Goal: Task Accomplishment & Management: Manage account settings

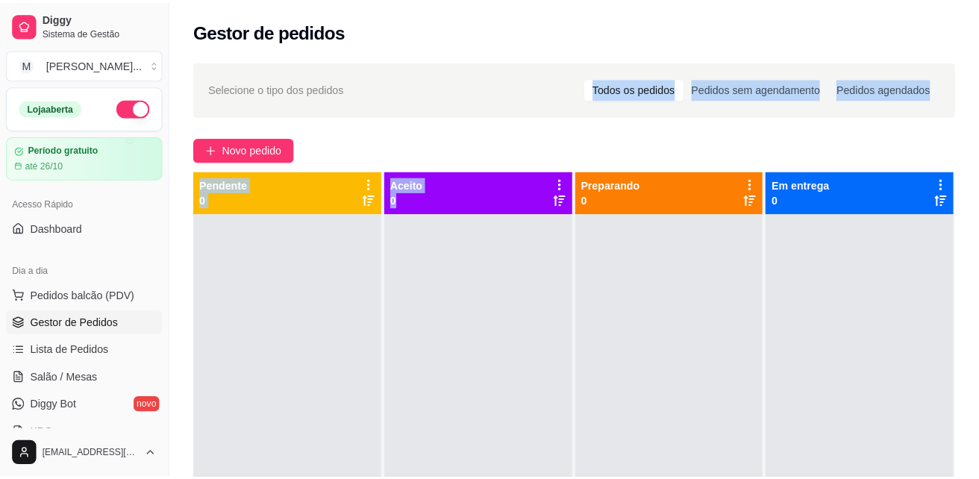
scroll to position [304, 0]
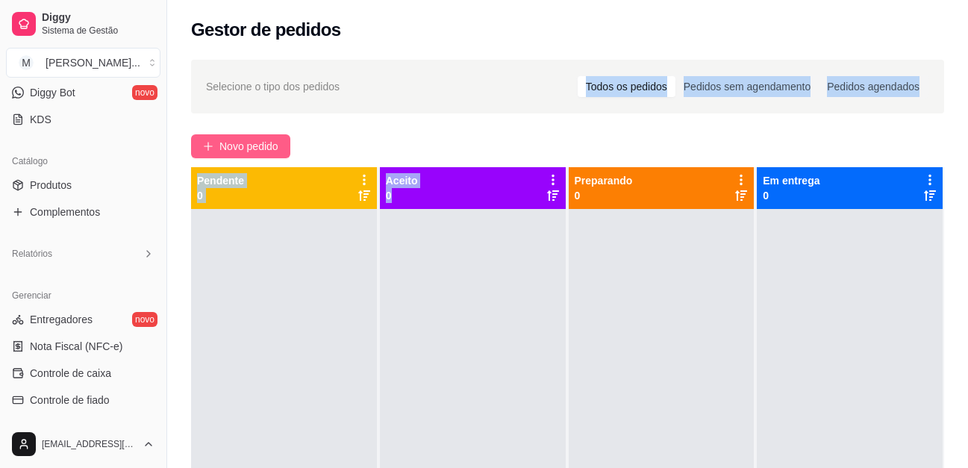
click at [285, 141] on button "Novo pedido" at bounding box center [240, 146] width 99 height 24
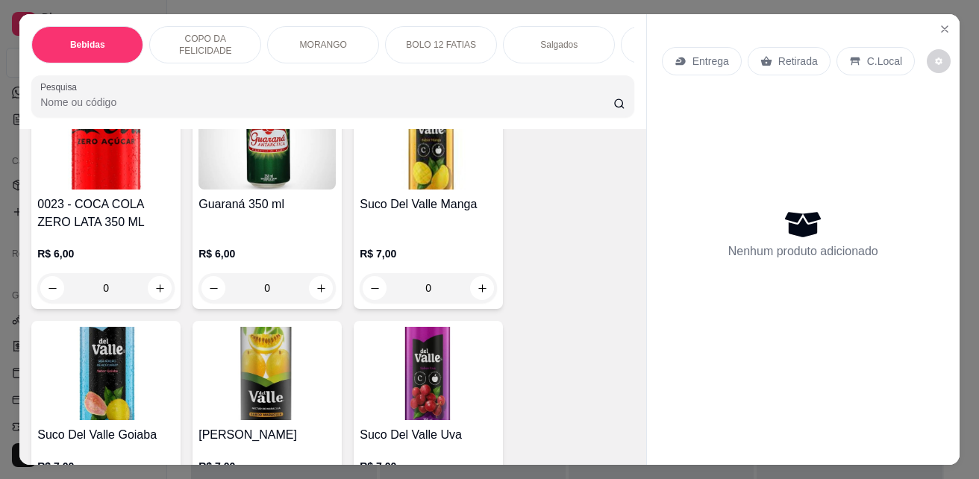
scroll to position [671, 0]
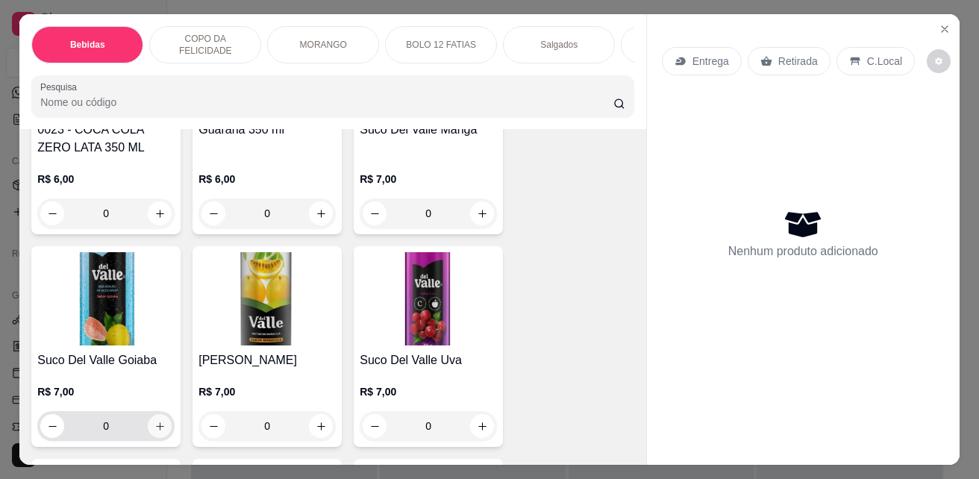
click at [155, 432] on icon "increase-product-quantity" at bounding box center [159, 426] width 11 height 11
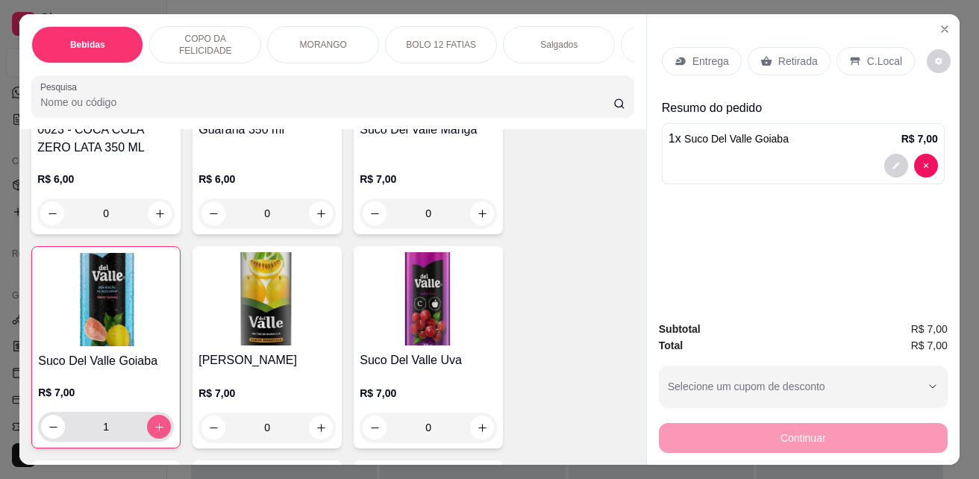
type input "1"
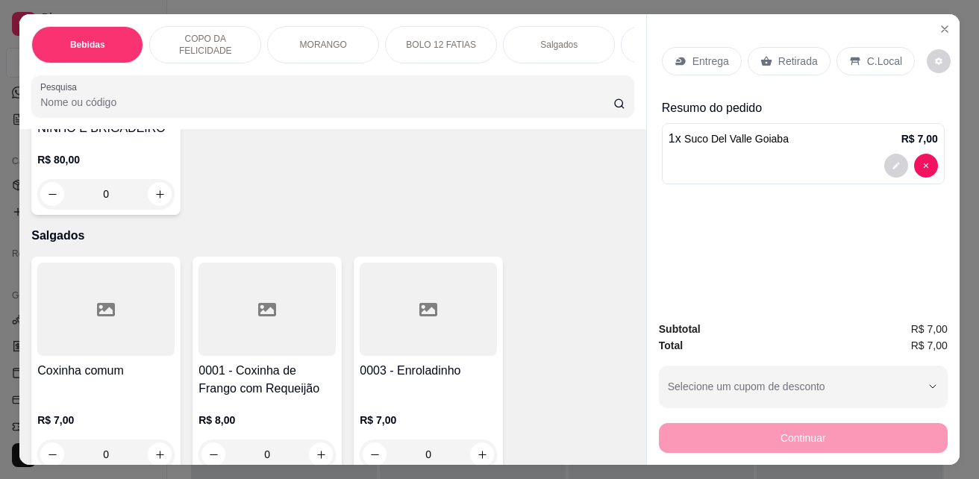
scroll to position [2760, 0]
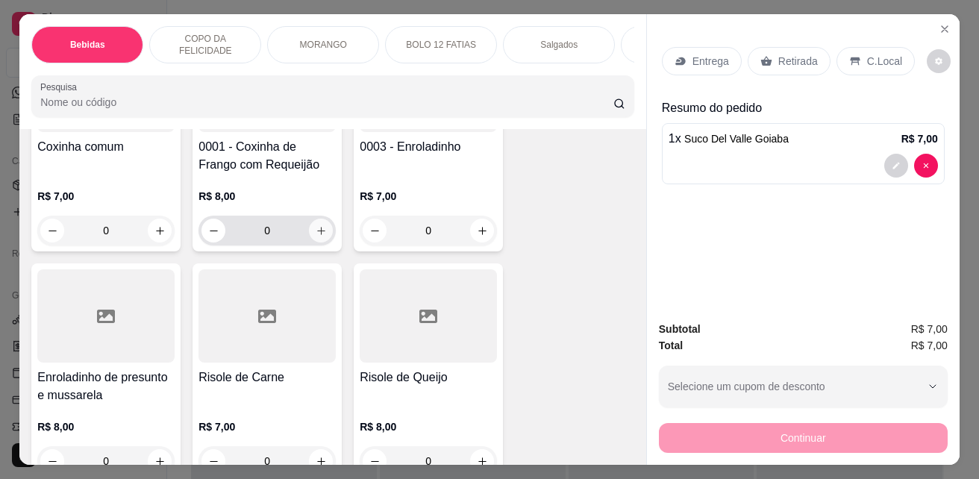
click at [319, 237] on icon "increase-product-quantity" at bounding box center [321, 230] width 11 height 11
type input "1"
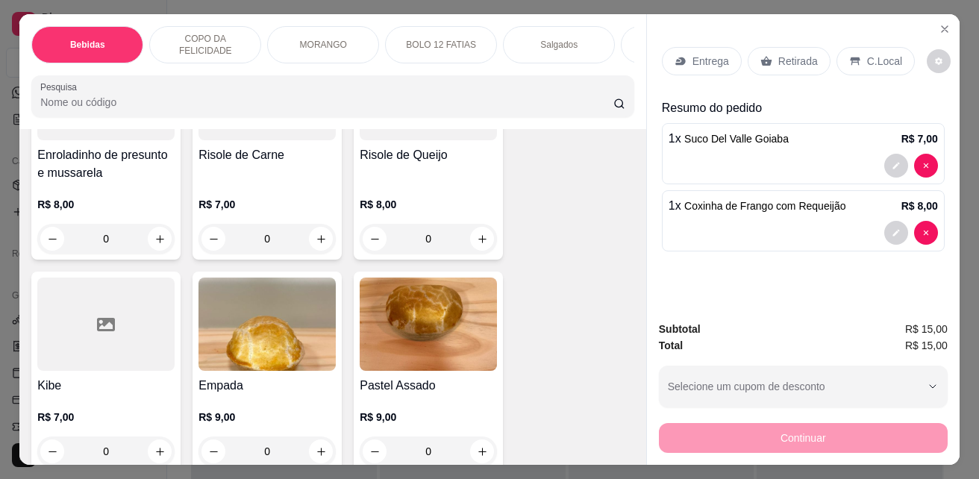
scroll to position [3134, 0]
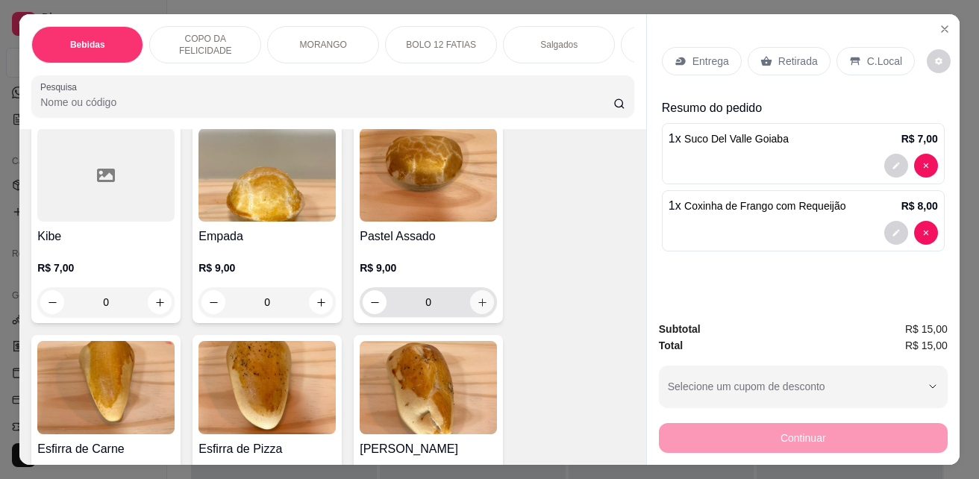
click at [478, 304] on icon "increase-product-quantity" at bounding box center [482, 302] width 11 height 11
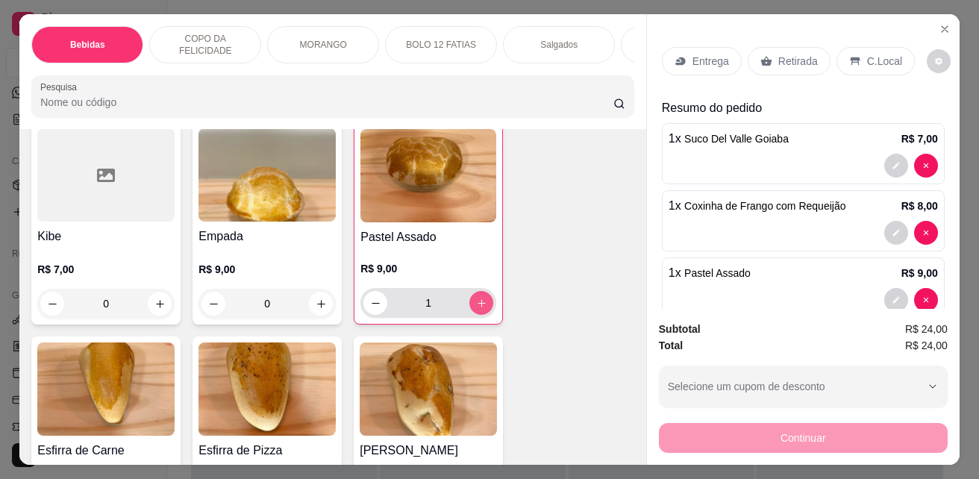
type input "1"
click at [878, 57] on p "C.Local" at bounding box center [884, 61] width 35 height 15
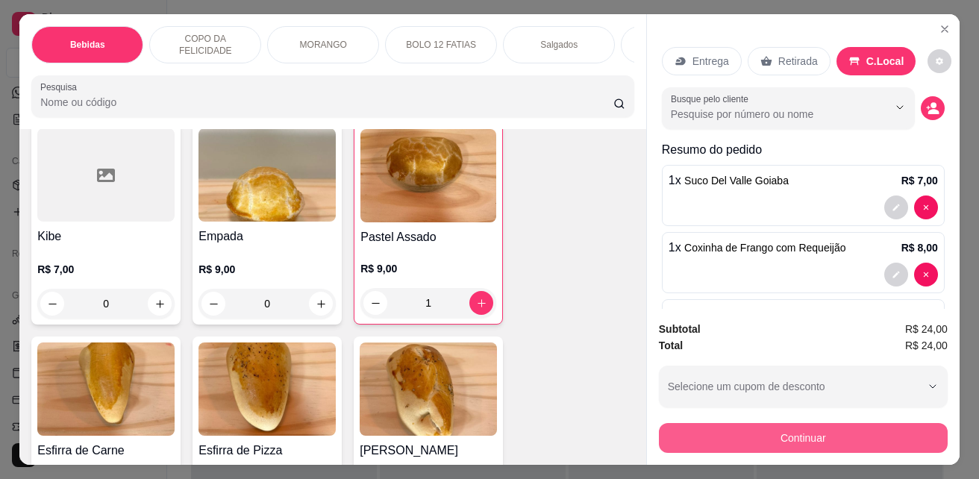
click at [845, 428] on button "Continuar" at bounding box center [803, 438] width 289 height 30
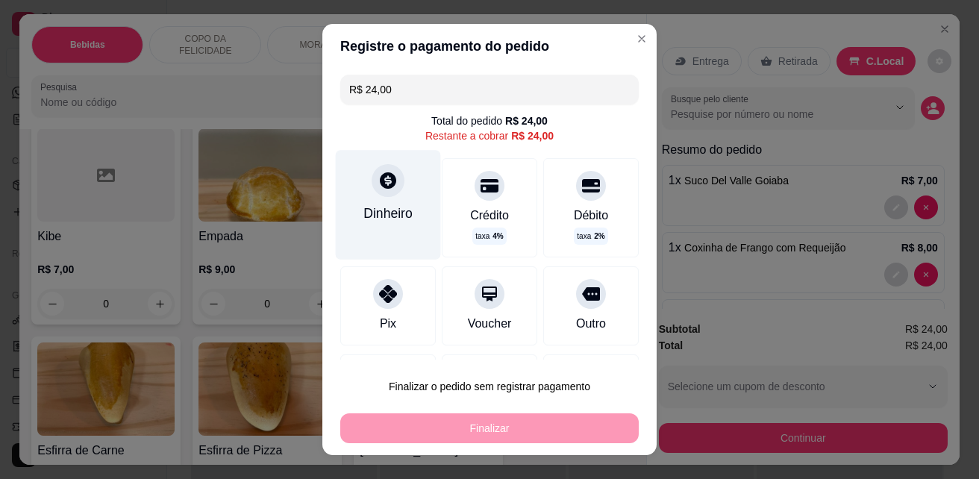
click at [383, 210] on div "Dinheiro" at bounding box center [387, 213] width 49 height 19
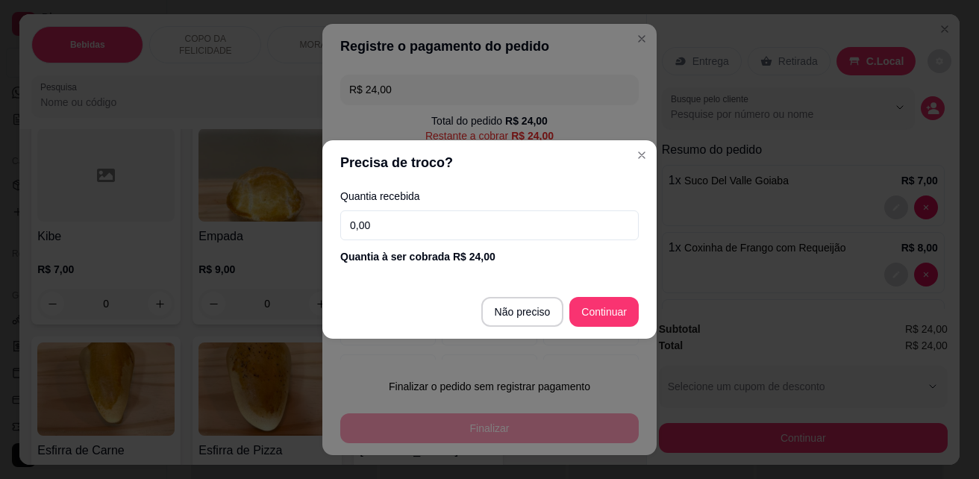
click at [447, 228] on input "0,00" at bounding box center [489, 225] width 298 height 30
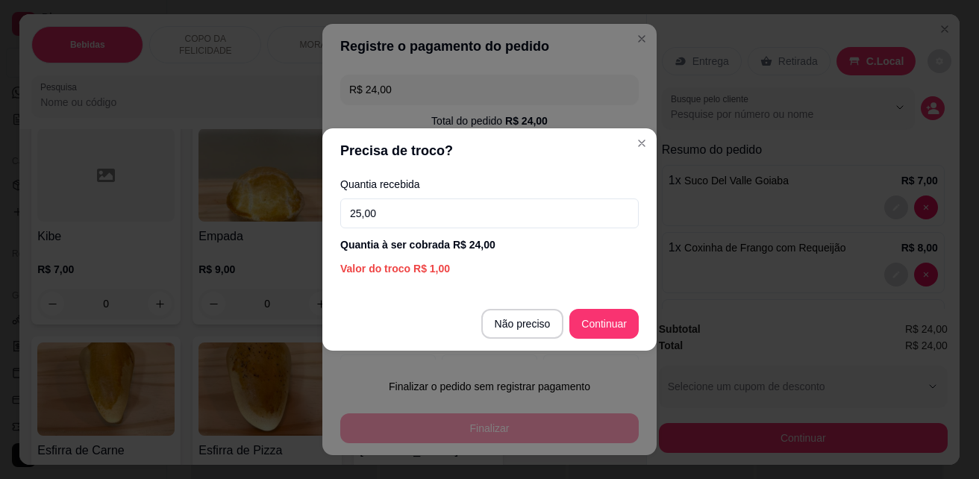
type input "25,00"
type input "R$ 0,00"
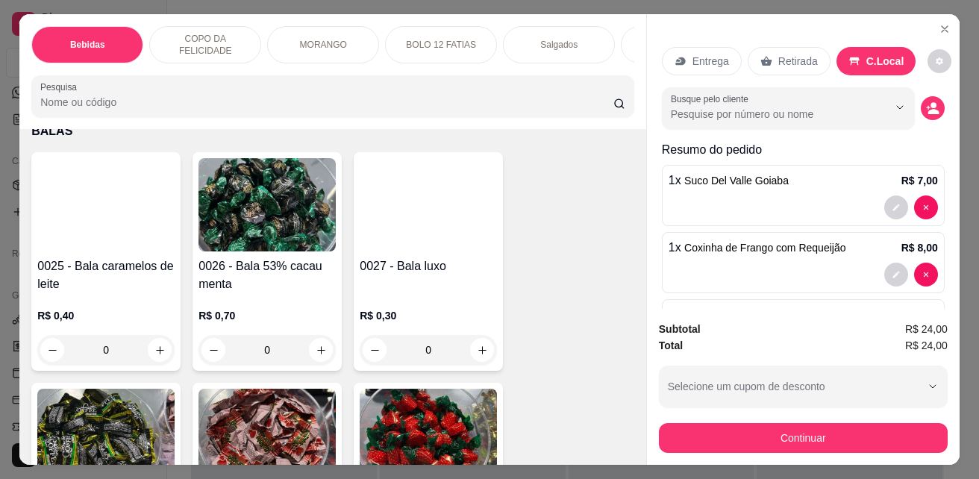
scroll to position [4135, 0]
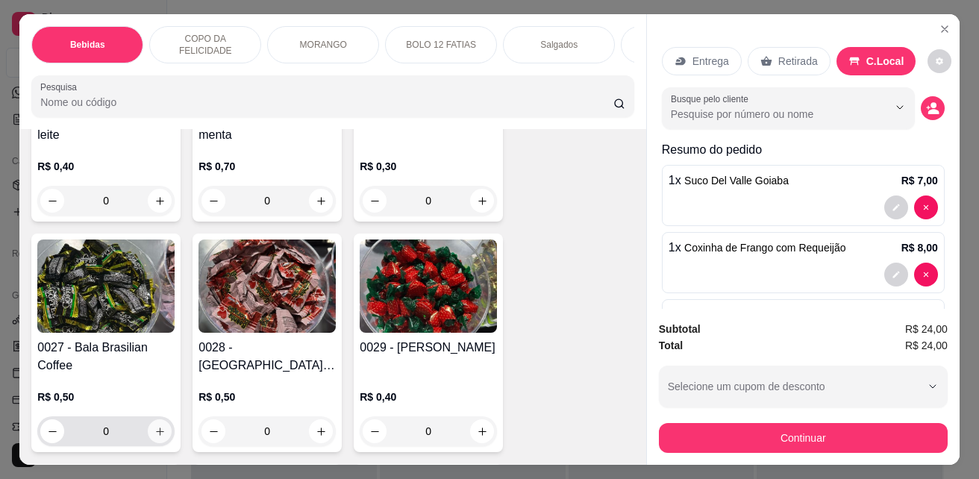
click at [154, 437] on icon "increase-product-quantity" at bounding box center [159, 431] width 11 height 11
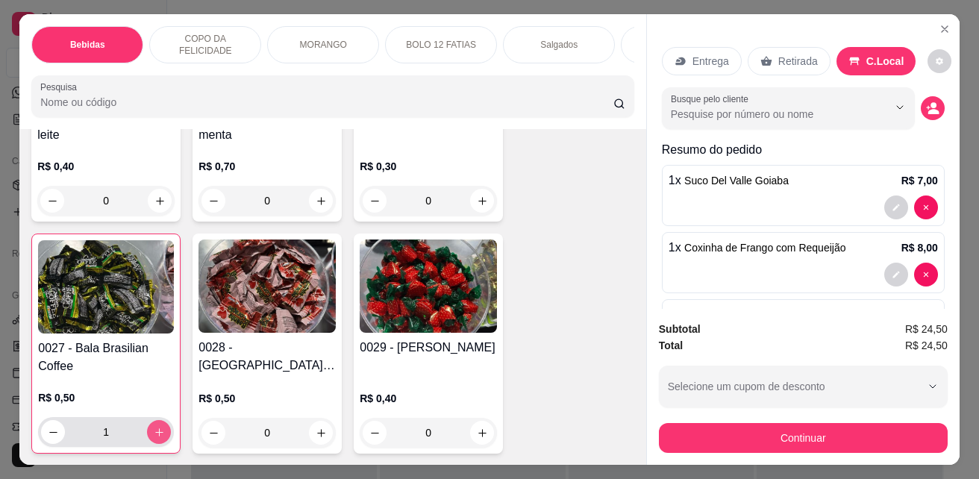
click at [154, 438] on icon "increase-product-quantity" at bounding box center [159, 432] width 11 height 11
type input "2"
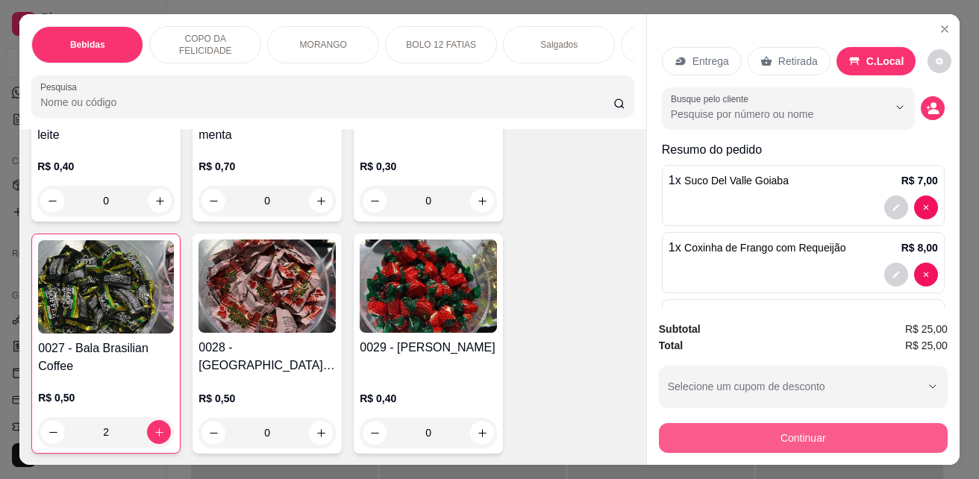
click at [795, 436] on button "Continuar" at bounding box center [803, 438] width 289 height 30
click at [862, 438] on button "Continuar" at bounding box center [803, 438] width 289 height 30
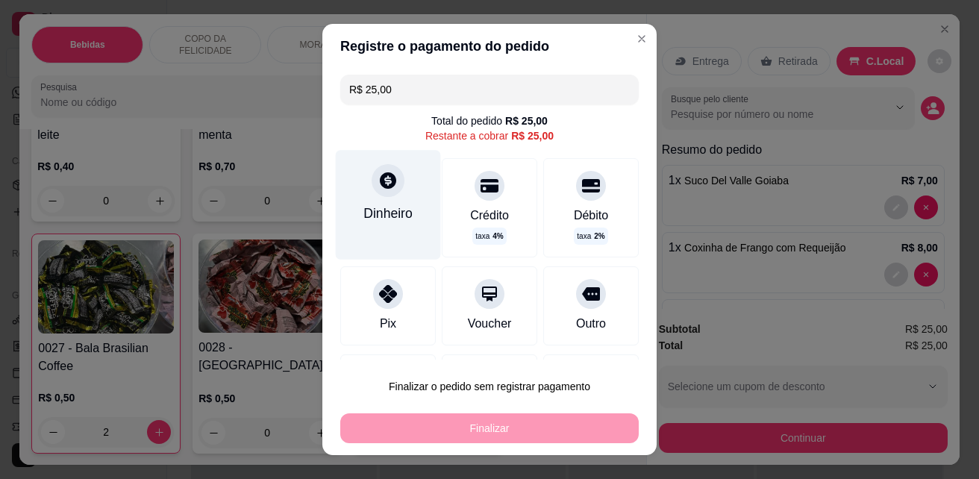
click at [398, 198] on div "Dinheiro" at bounding box center [388, 204] width 105 height 109
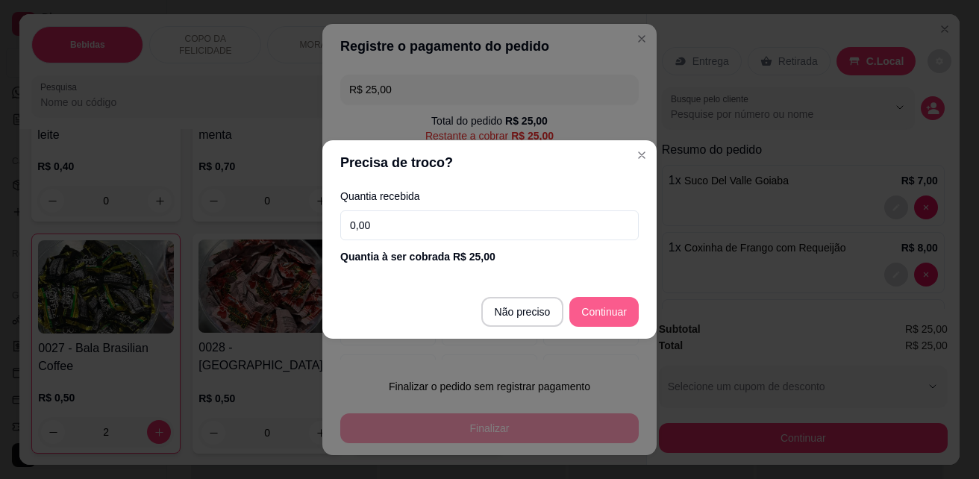
type input "R$ 0,00"
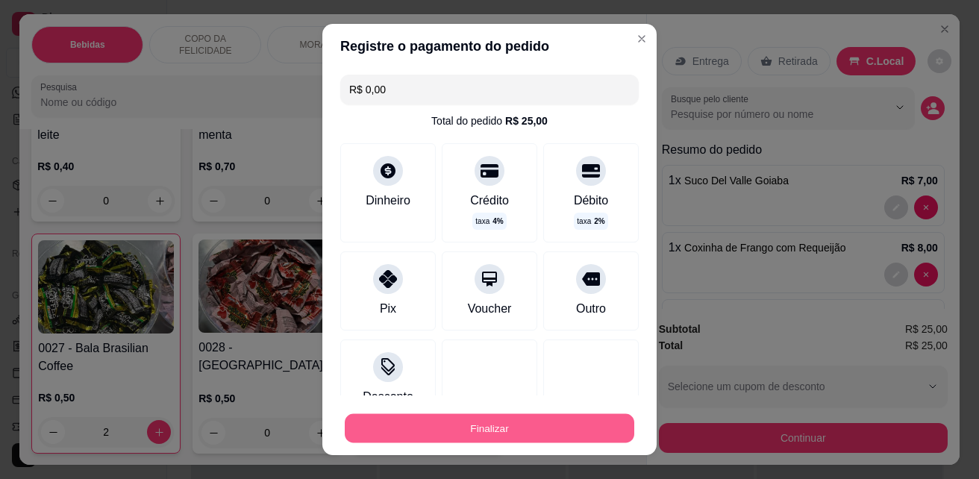
click at [514, 416] on button "Finalizar" at bounding box center [489, 428] width 289 height 29
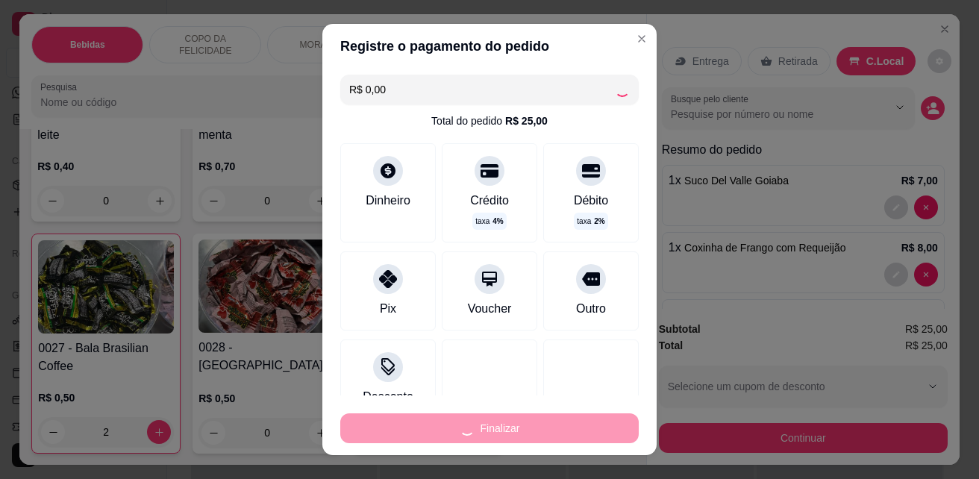
type input "0"
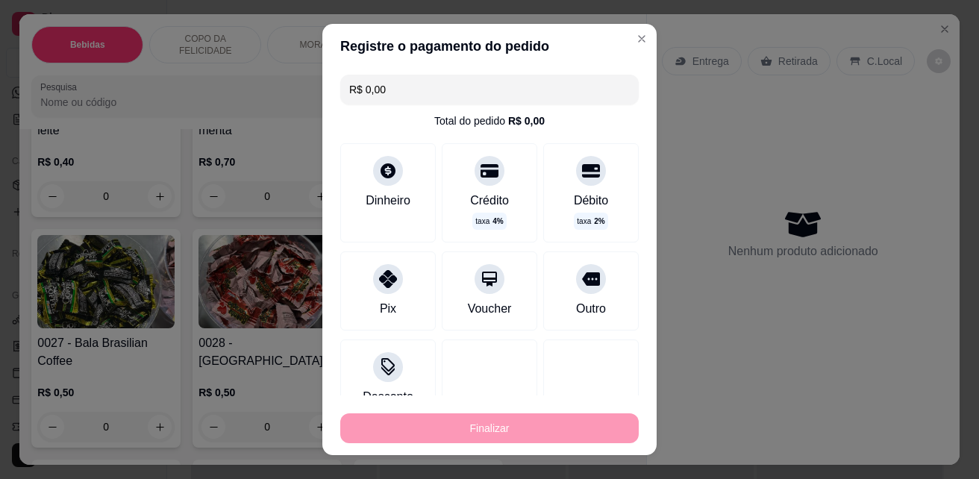
type input "-R$ 25,00"
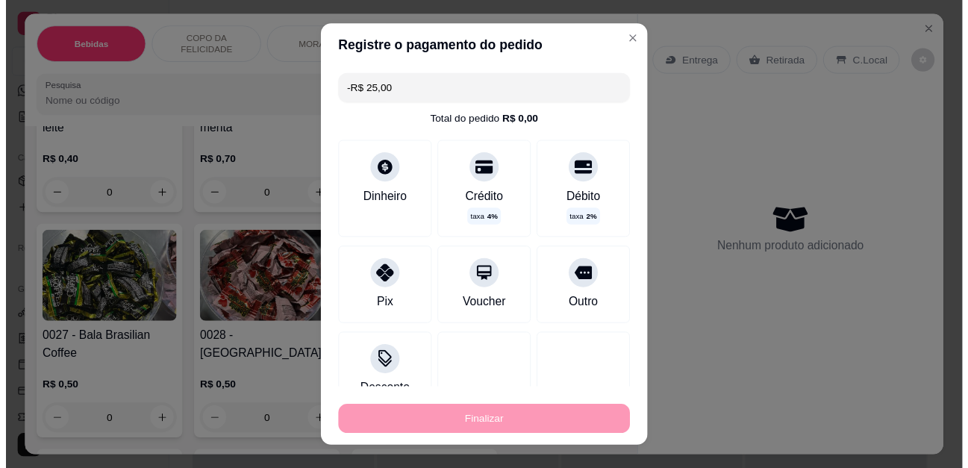
scroll to position [4130, 0]
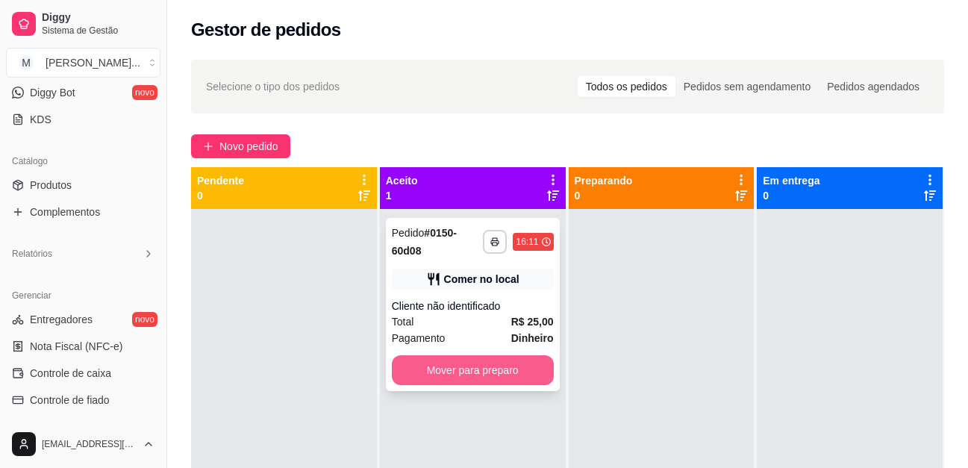
click at [484, 371] on button "Mover para preparo" at bounding box center [473, 370] width 162 height 30
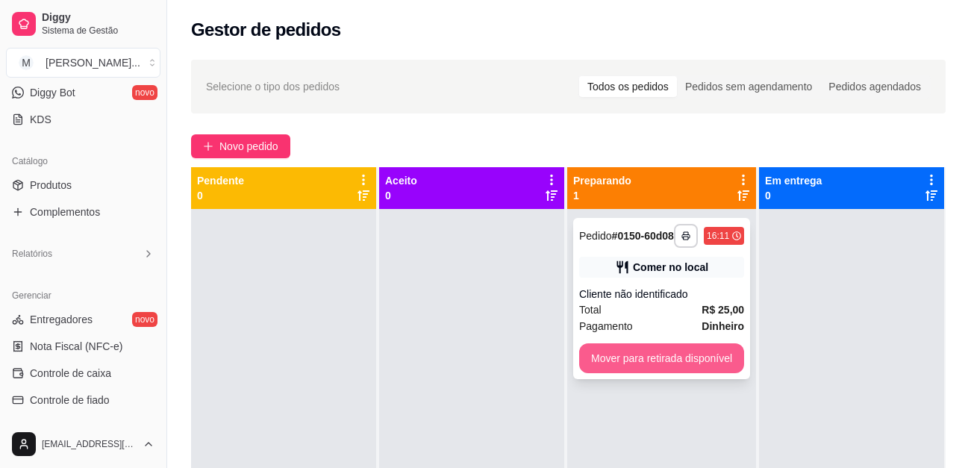
click at [624, 368] on button "Mover para retirada disponível" at bounding box center [661, 358] width 165 height 30
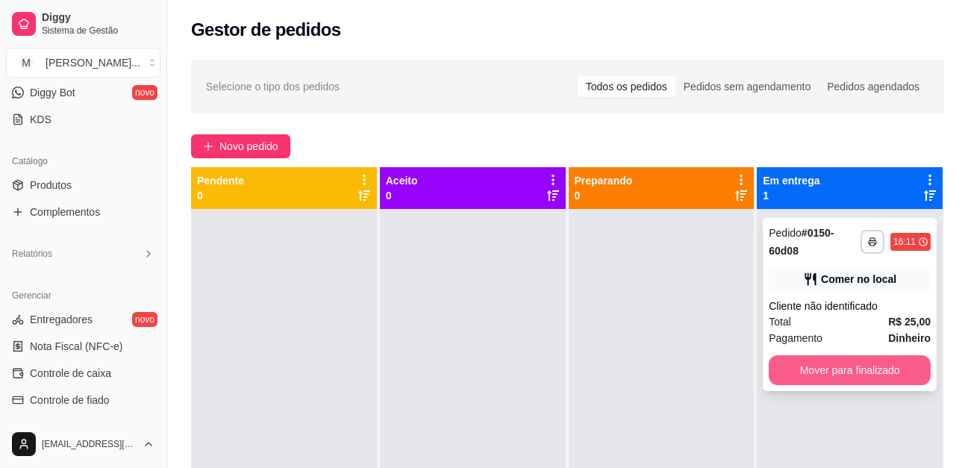
click at [827, 367] on button "Mover para finalizado" at bounding box center [849, 370] width 162 height 30
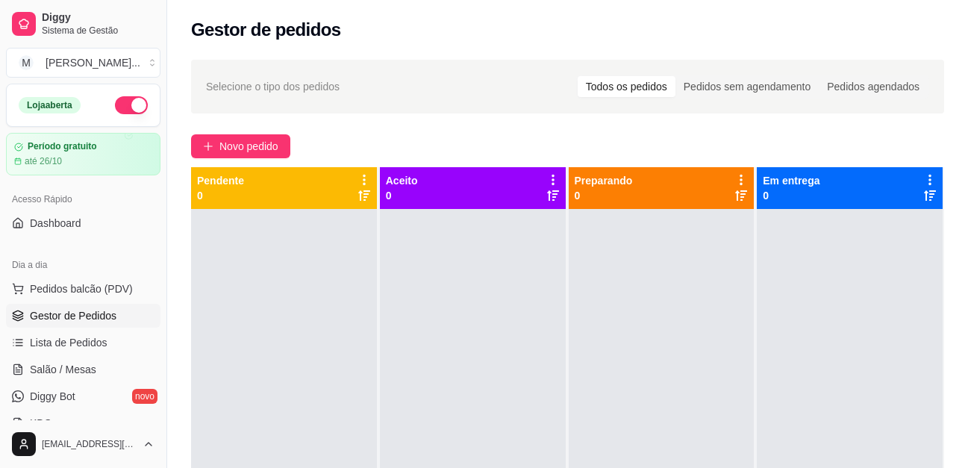
drag, startPoint x: 445, startPoint y: 295, endPoint x: 445, endPoint y: 273, distance: 21.6
click at [445, 273] on div at bounding box center [473, 443] width 186 height 468
click at [217, 145] on button "Novo pedido" at bounding box center [240, 146] width 99 height 24
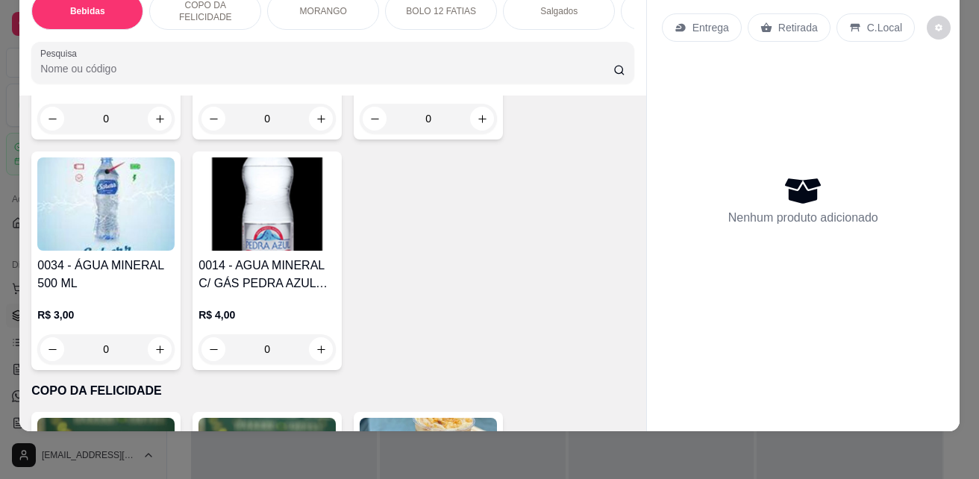
scroll to position [1194, 0]
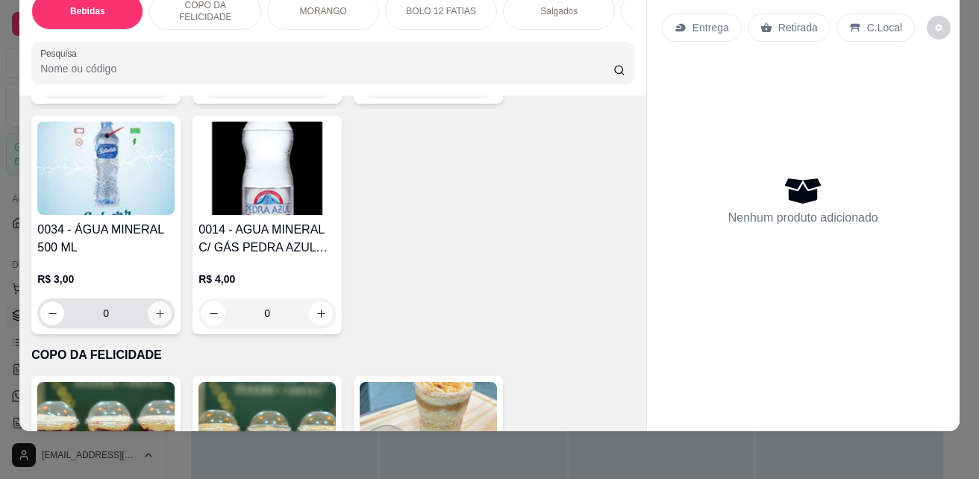
click at [157, 321] on button "increase-product-quantity" at bounding box center [160, 313] width 24 height 24
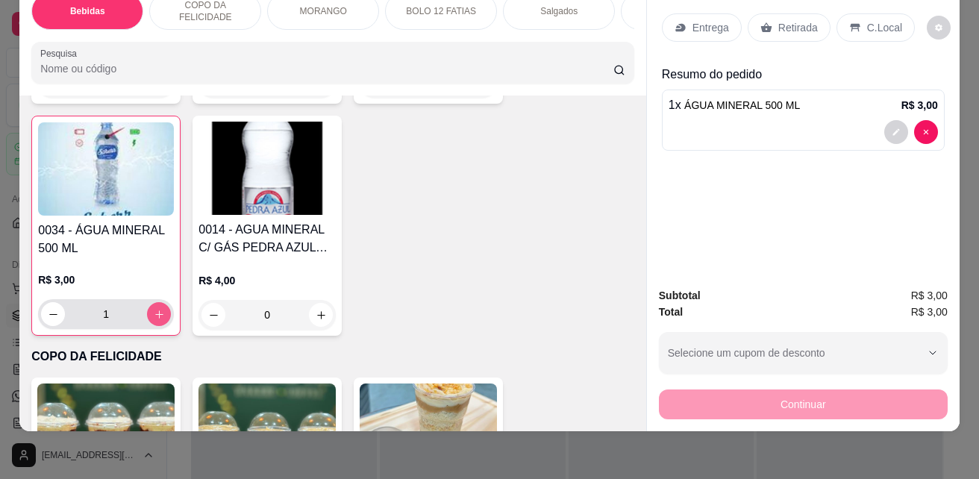
type input "1"
click at [867, 20] on p "C.Local" at bounding box center [884, 27] width 35 height 15
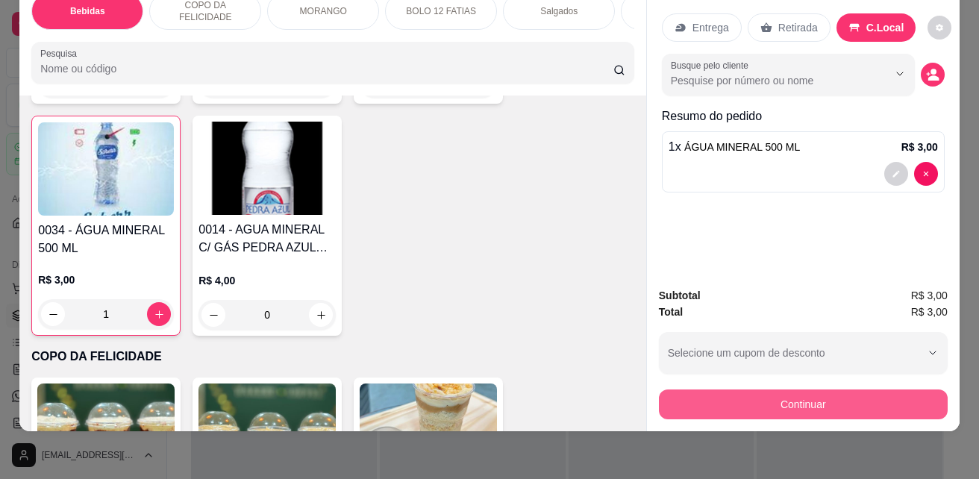
click at [795, 389] on button "Continuar" at bounding box center [803, 404] width 289 height 30
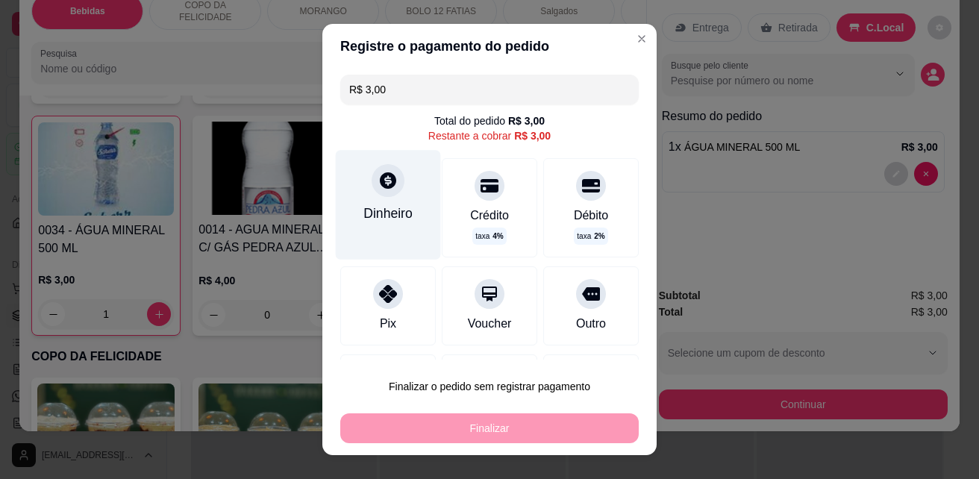
click at [396, 189] on div "Dinheiro" at bounding box center [388, 204] width 105 height 109
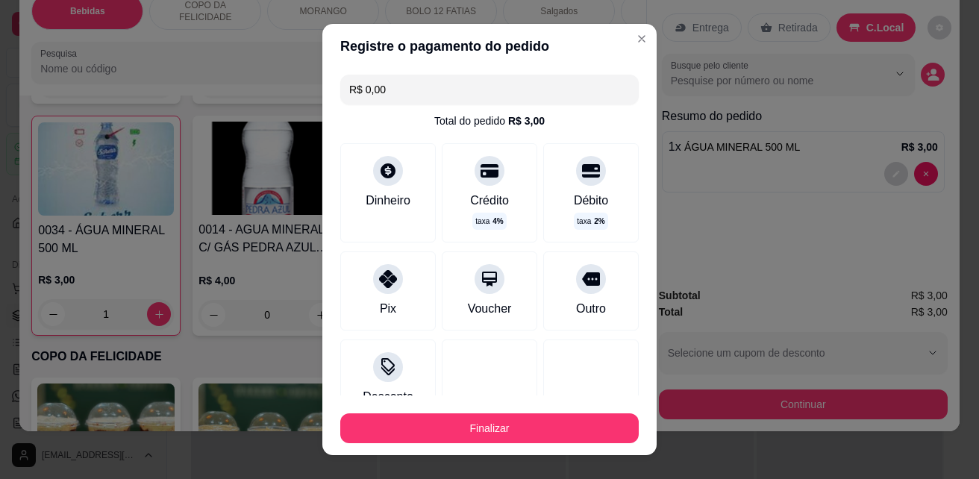
type input "R$ 0,00"
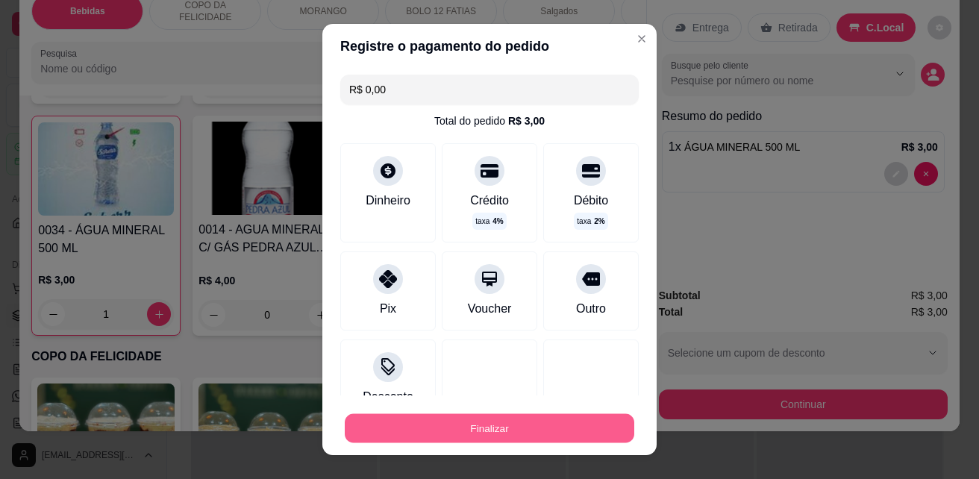
click at [524, 429] on button "Finalizar" at bounding box center [489, 428] width 289 height 29
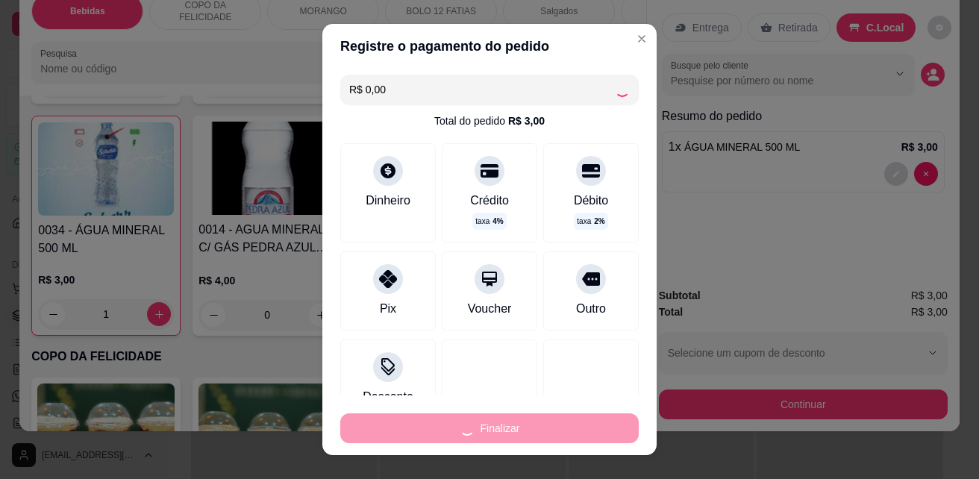
type input "0"
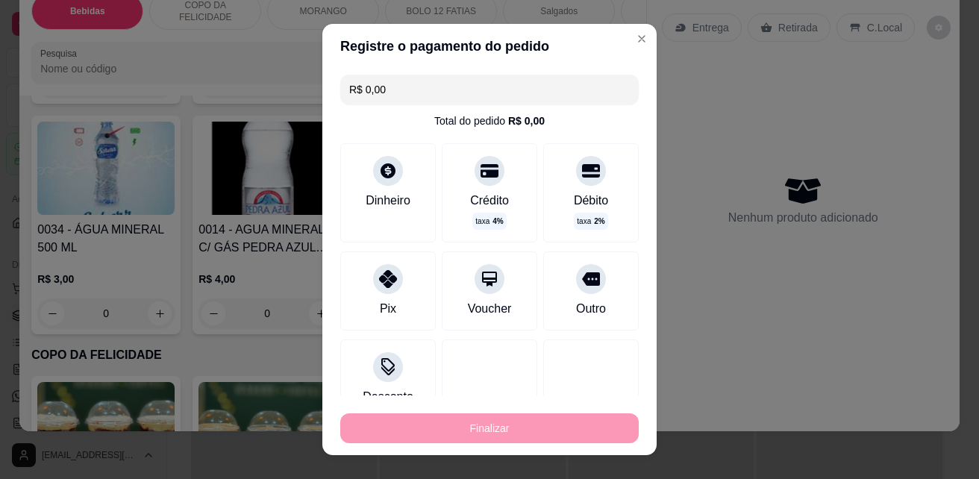
type input "-R$ 3,00"
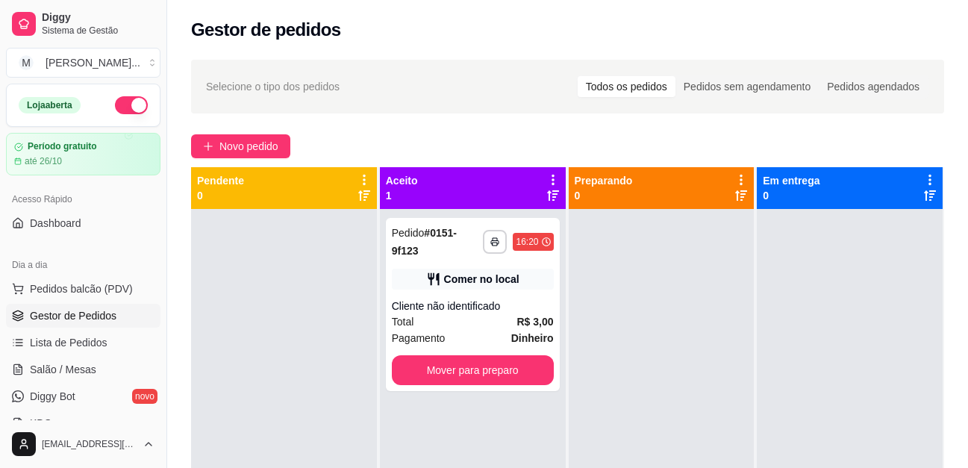
click at [878, 138] on div "Novo pedido" at bounding box center [567, 146] width 753 height 24
click at [72, 294] on span "Pedidos balcão (PDV)" at bounding box center [81, 288] width 103 height 15
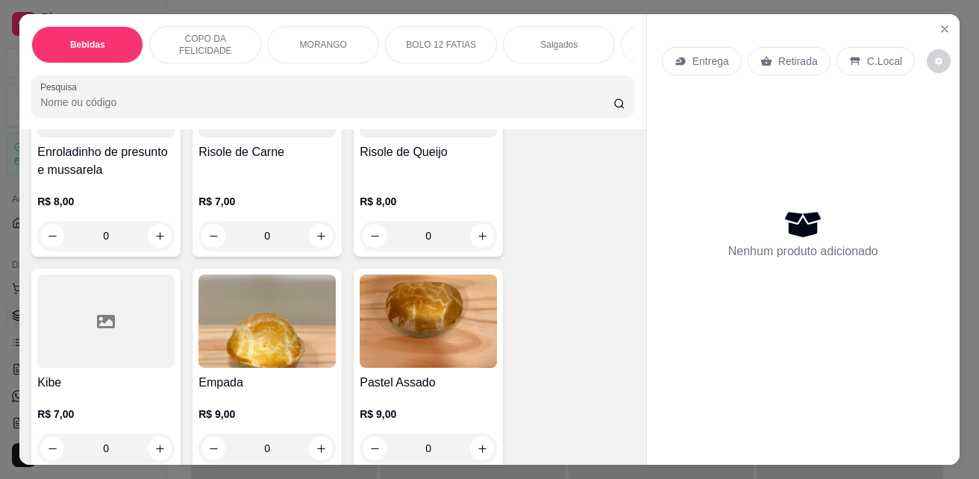
scroll to position [3059, 0]
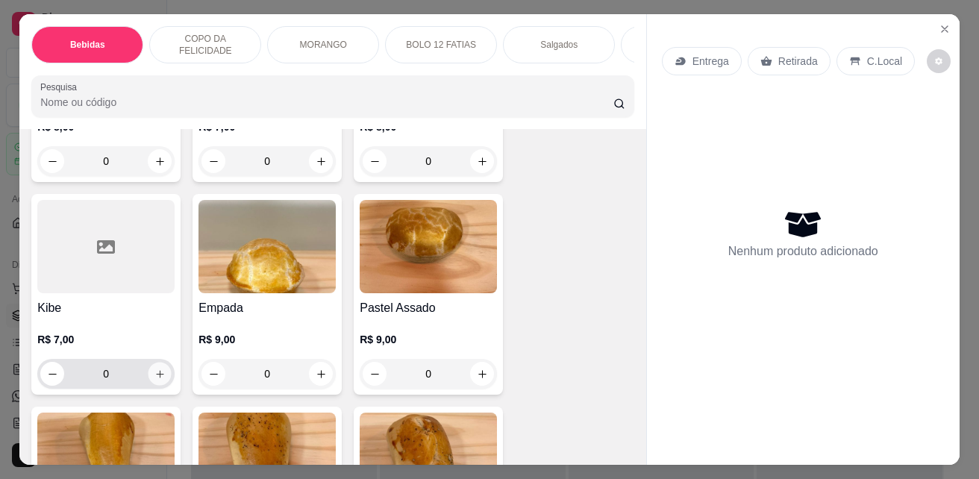
click at [154, 377] on icon "increase-product-quantity" at bounding box center [159, 374] width 11 height 11
type input "1"
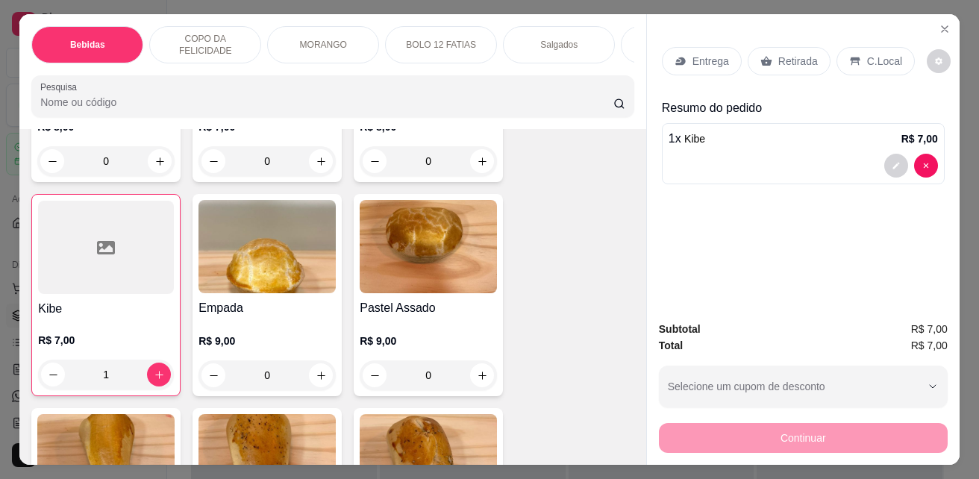
type input "4"
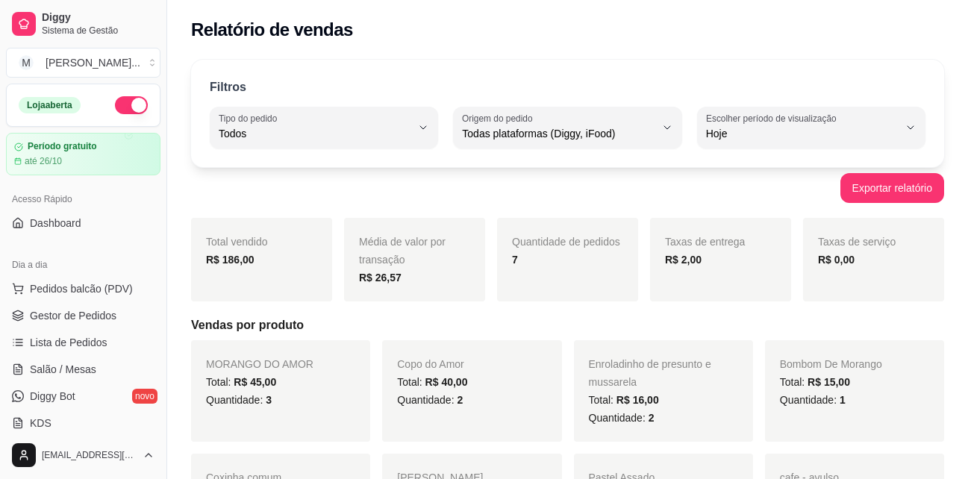
select select "ALL"
select select "0"
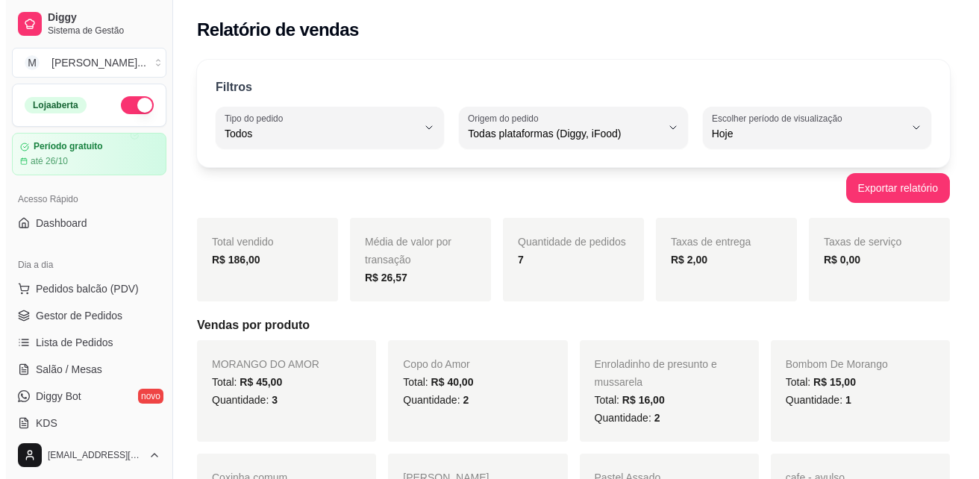
scroll to position [149, 0]
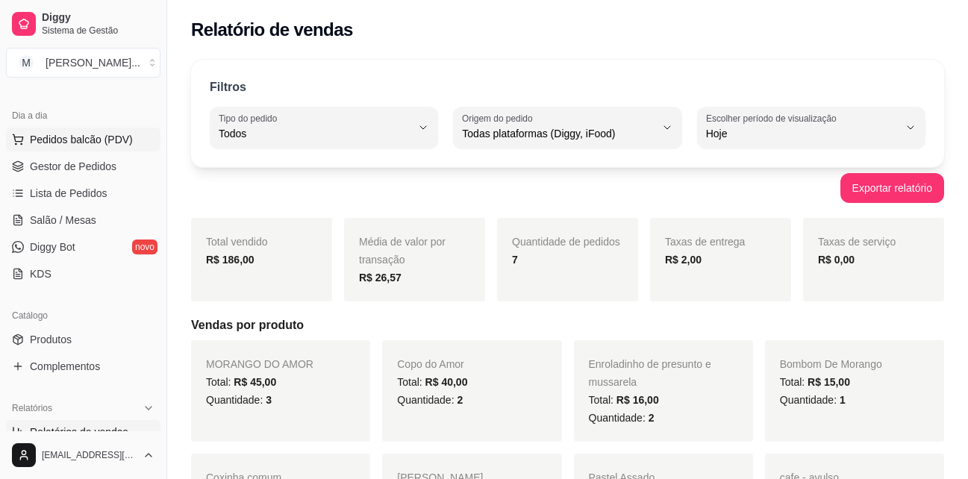
drag, startPoint x: 57, startPoint y: 129, endPoint x: 58, endPoint y: 137, distance: 7.6
click at [54, 137] on button "Pedidos balcão (PDV)" at bounding box center [83, 140] width 154 height 24
click at [78, 138] on div "Item avulso Bebidas 0035 - COCA COLA 200 ML R$ 3,00 0 0033 - COCA COLA ZERO 200…" at bounding box center [326, 297] width 619 height 337
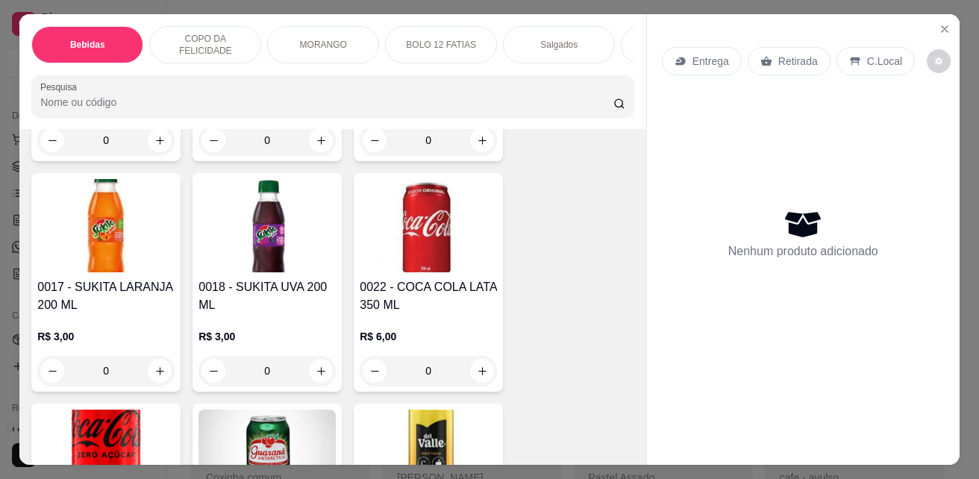
scroll to position [298, 0]
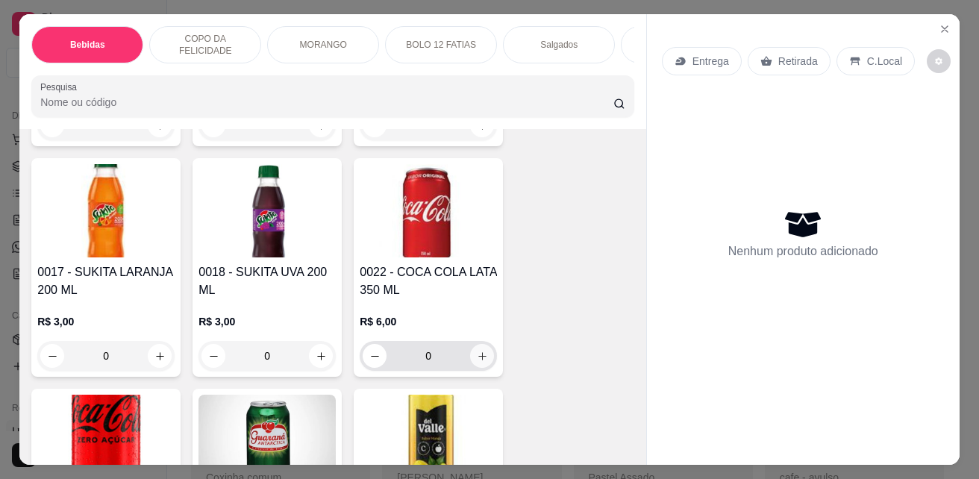
click at [477, 362] on icon "increase-product-quantity" at bounding box center [482, 356] width 11 height 11
type input "1"
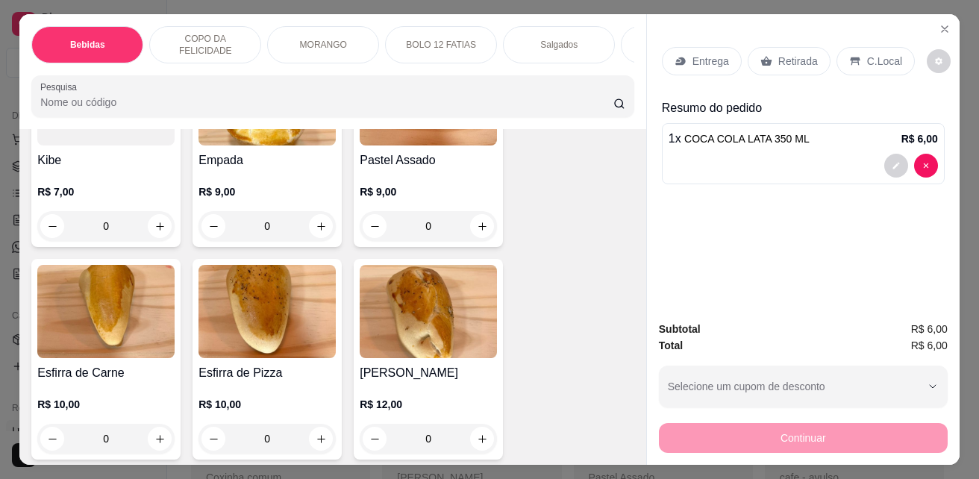
scroll to position [3283, 0]
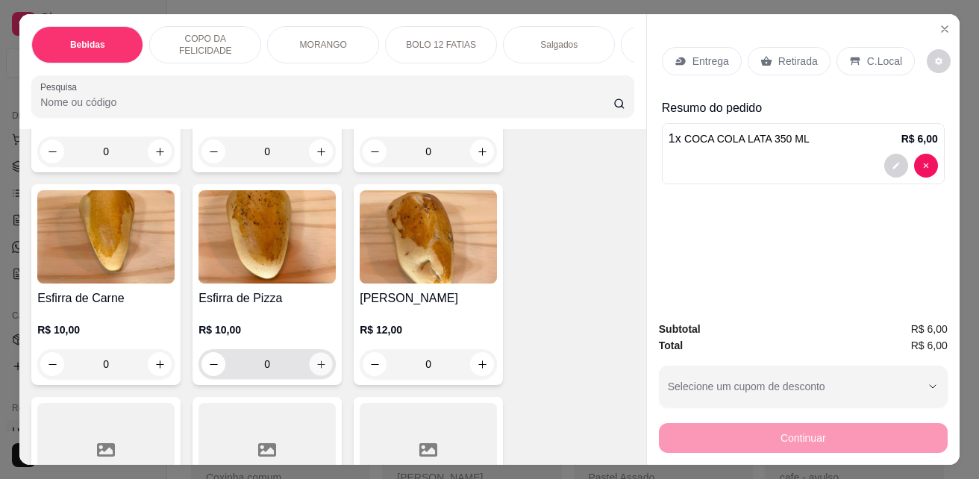
click at [317, 369] on icon "increase-product-quantity" at bounding box center [321, 364] width 11 height 11
type input "1"
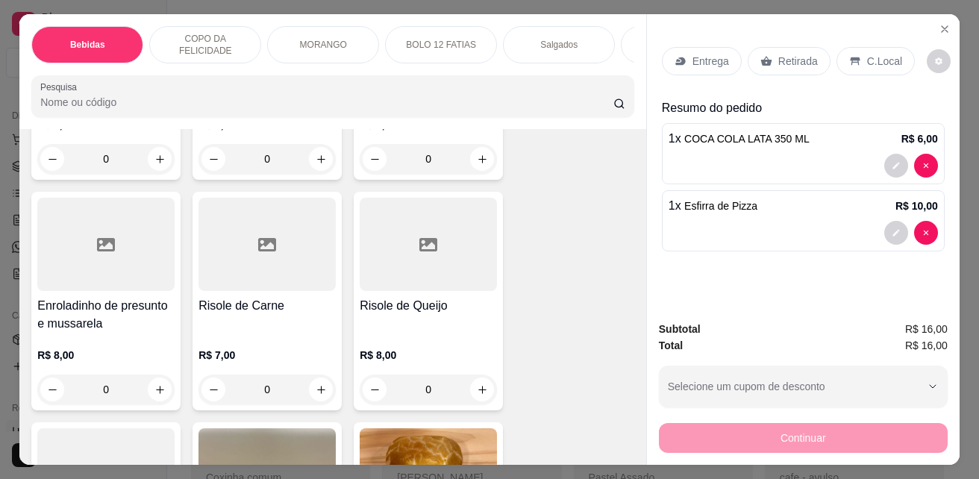
scroll to position [2910, 0]
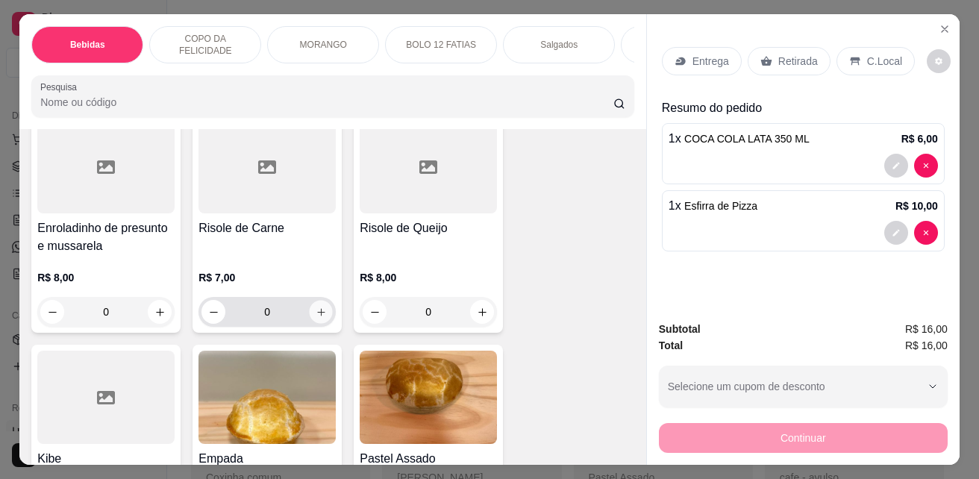
click at [316, 318] on icon "increase-product-quantity" at bounding box center [321, 312] width 11 height 11
type input "1"
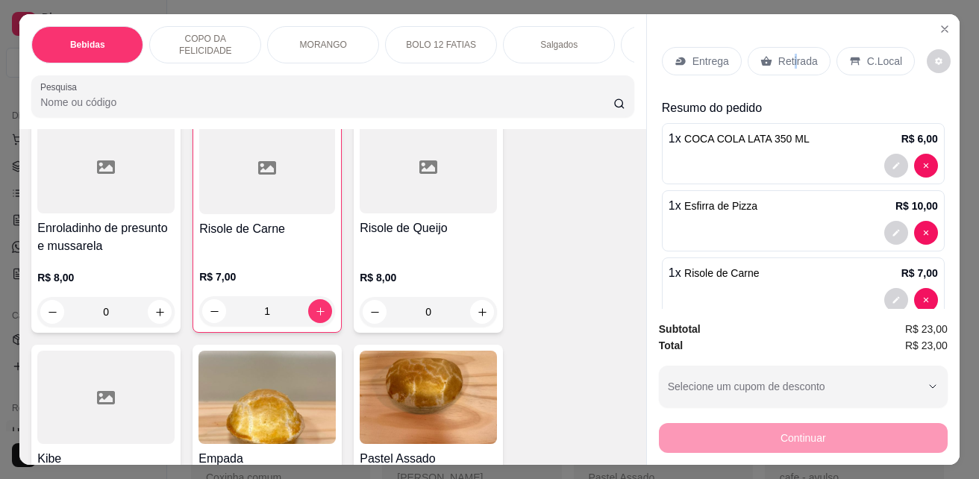
click at [788, 60] on p "Retirada" at bounding box center [798, 61] width 40 height 15
drag, startPoint x: 788, startPoint y: 60, endPoint x: 751, endPoint y: 324, distance: 266.0
click at [788, 60] on p "Retirada" at bounding box center [798, 61] width 40 height 15
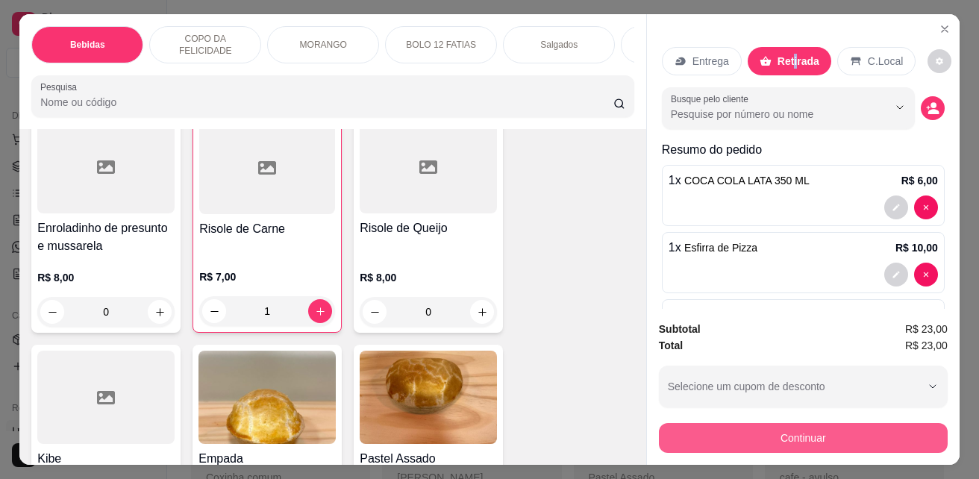
click at [824, 433] on button "Continuar" at bounding box center [803, 438] width 289 height 30
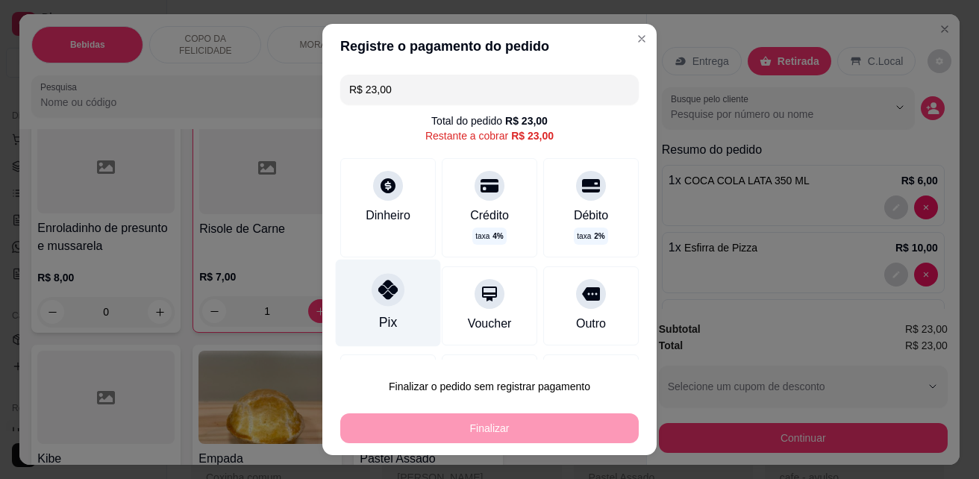
click at [358, 314] on div "Pix" at bounding box center [388, 303] width 105 height 87
type input "R$ 0,00"
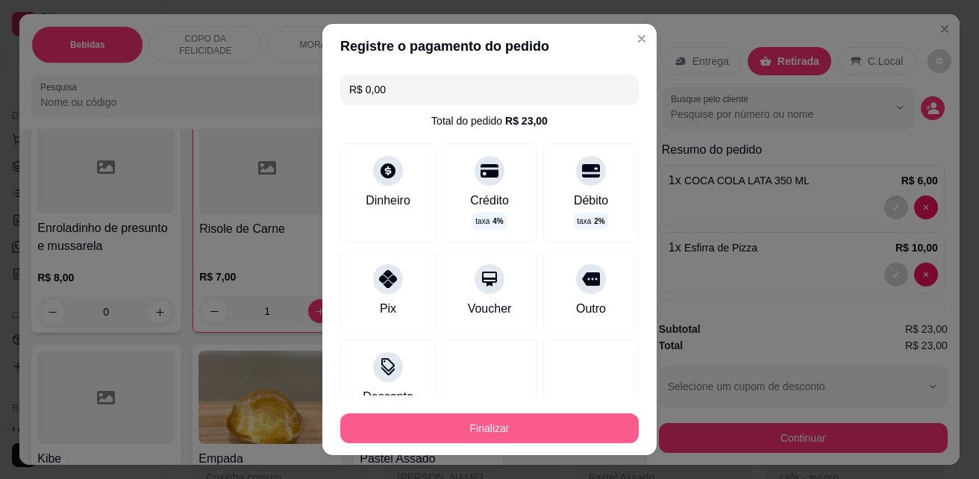
click at [489, 427] on button "Finalizar" at bounding box center [489, 428] width 298 height 30
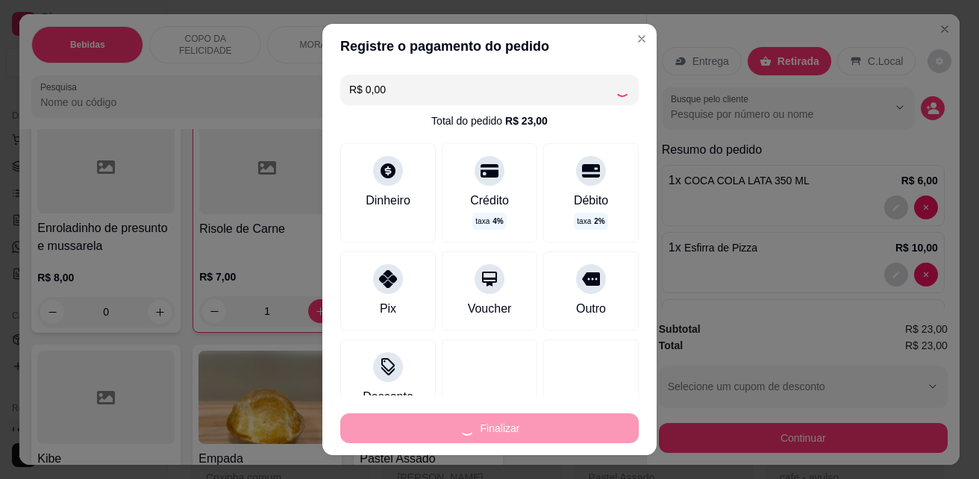
type input "0"
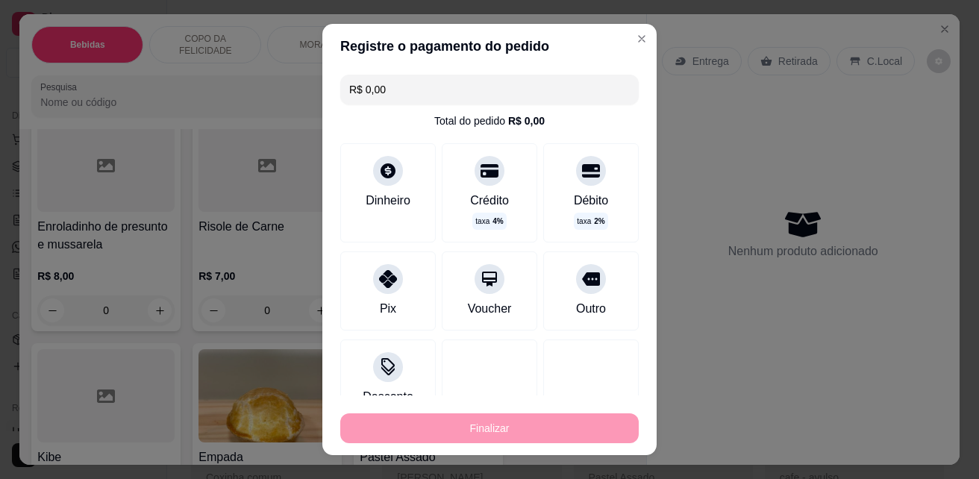
type input "-R$ 23,00"
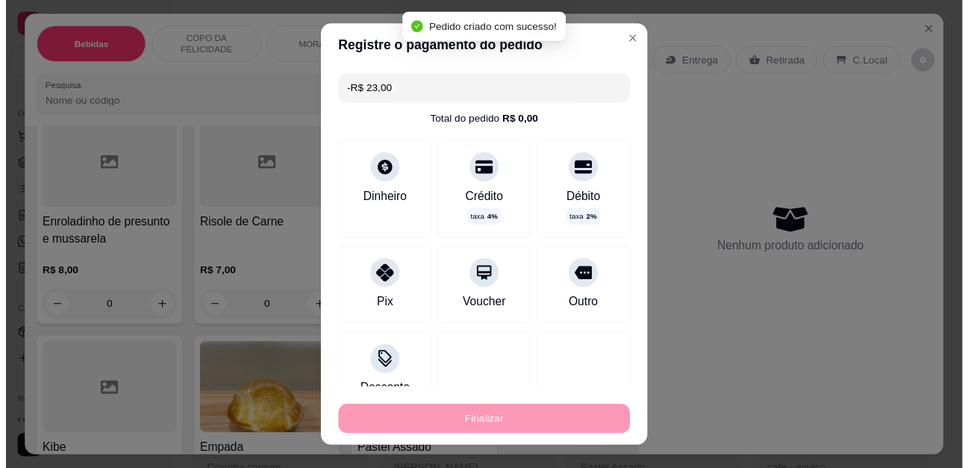
scroll to position [2908, 0]
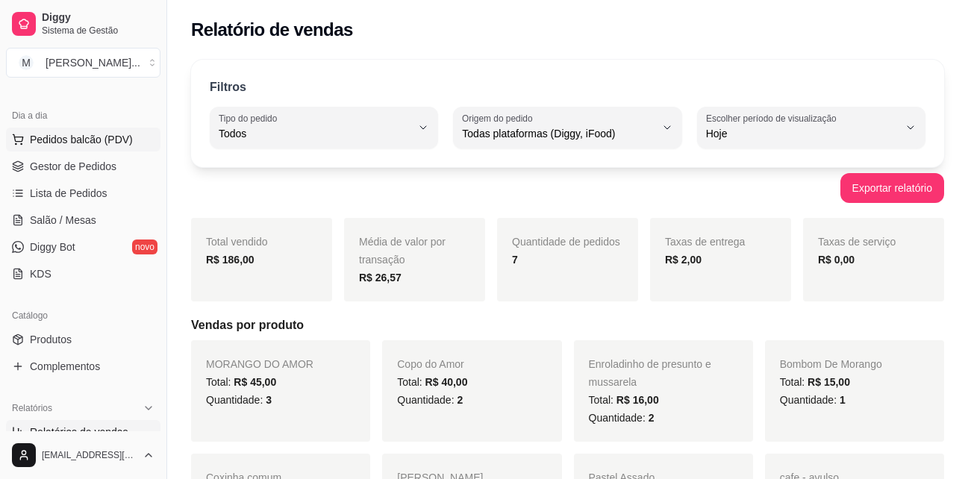
click at [126, 140] on span "Pedidos balcão (PDV)" at bounding box center [81, 139] width 103 height 15
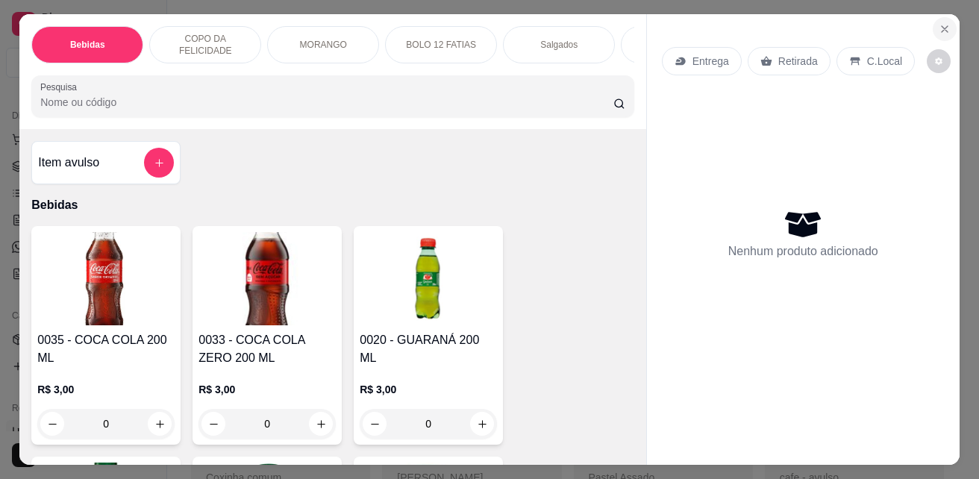
click at [941, 23] on icon "Close" at bounding box center [945, 29] width 12 height 12
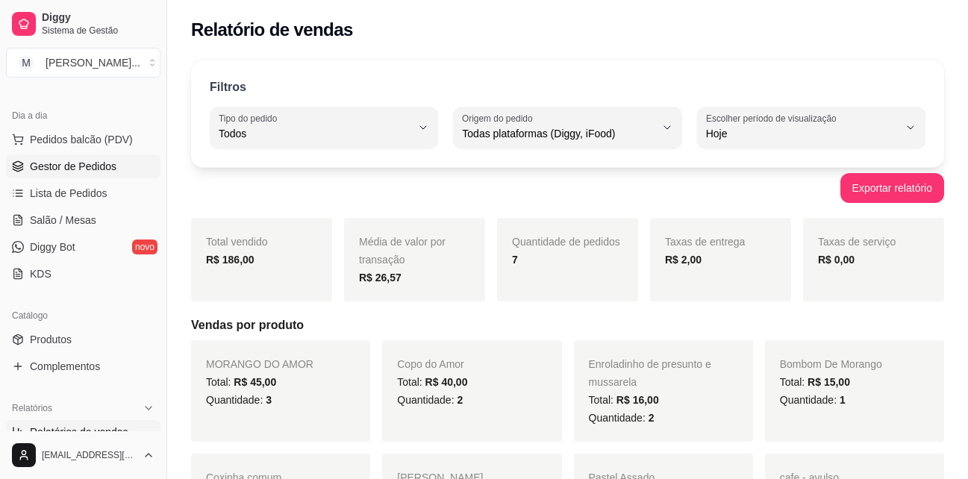
click at [66, 166] on span "Gestor de Pedidos" at bounding box center [73, 166] width 87 height 15
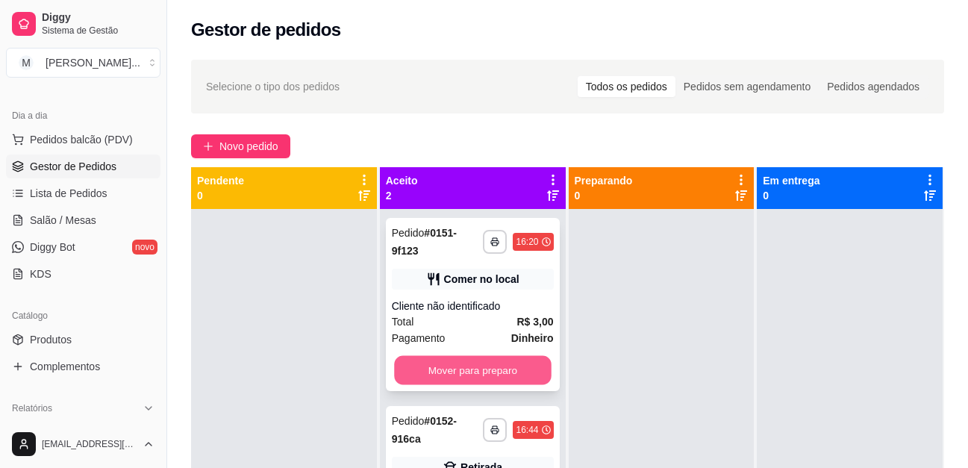
click at [489, 356] on button "Mover para preparo" at bounding box center [472, 370] width 157 height 29
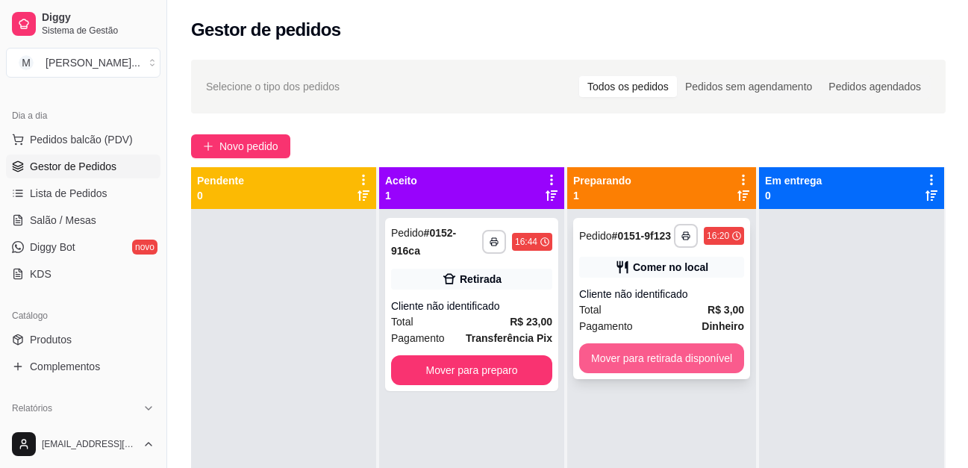
click at [621, 357] on button "Mover para retirada disponível" at bounding box center [661, 358] width 165 height 30
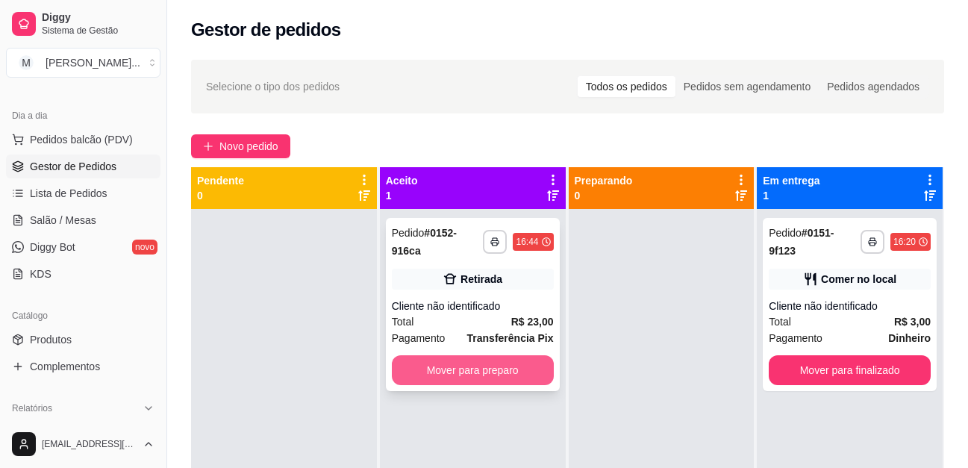
click at [524, 370] on button "Mover para preparo" at bounding box center [473, 370] width 162 height 30
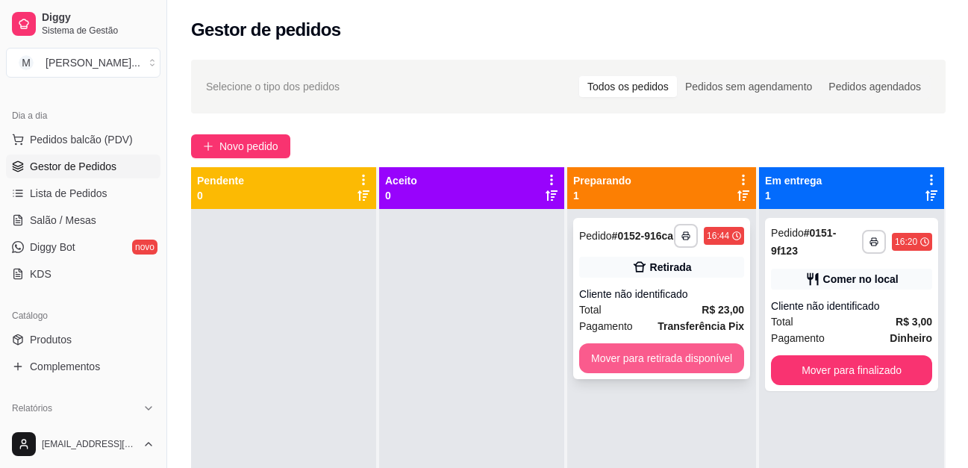
click at [621, 366] on button "Mover para retirada disponível" at bounding box center [661, 358] width 165 height 30
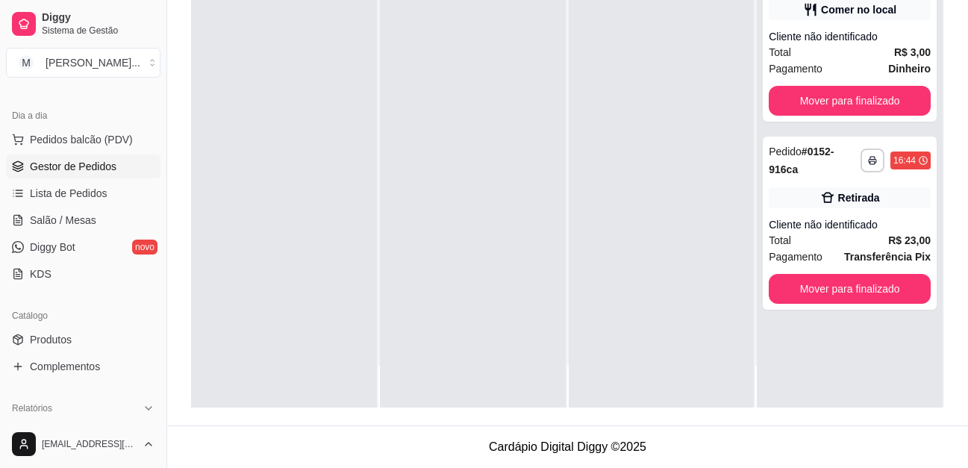
scroll to position [239, 0]
click at [800, 274] on button "Mover para finalizado" at bounding box center [849, 289] width 162 height 30
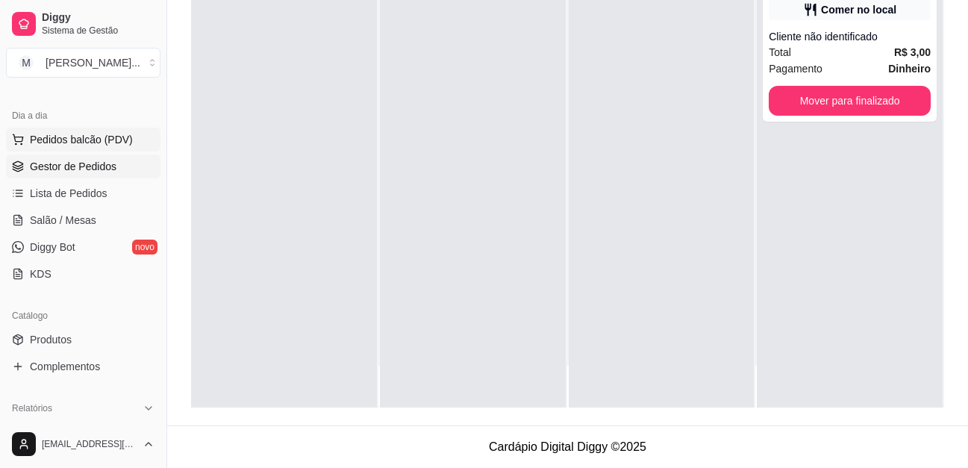
click at [48, 137] on span "Pedidos balcão (PDV)" at bounding box center [81, 139] width 103 height 15
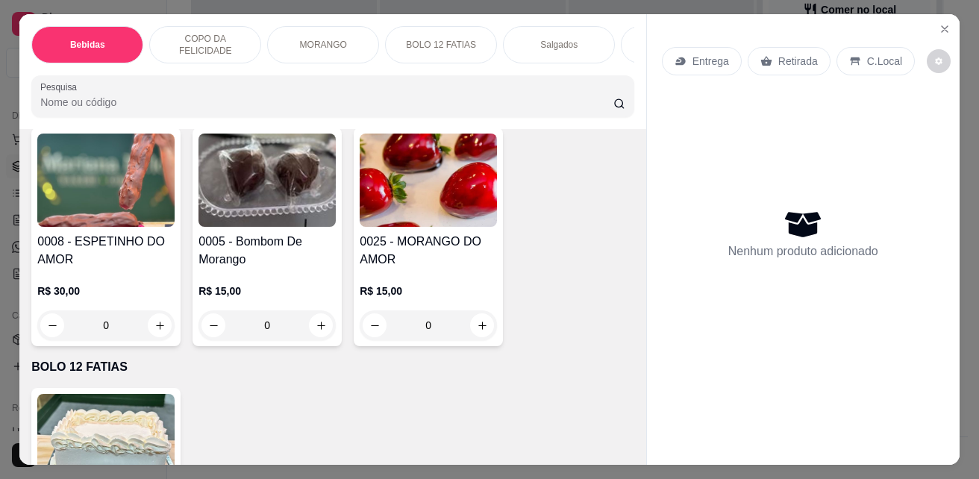
scroll to position [2238, 0]
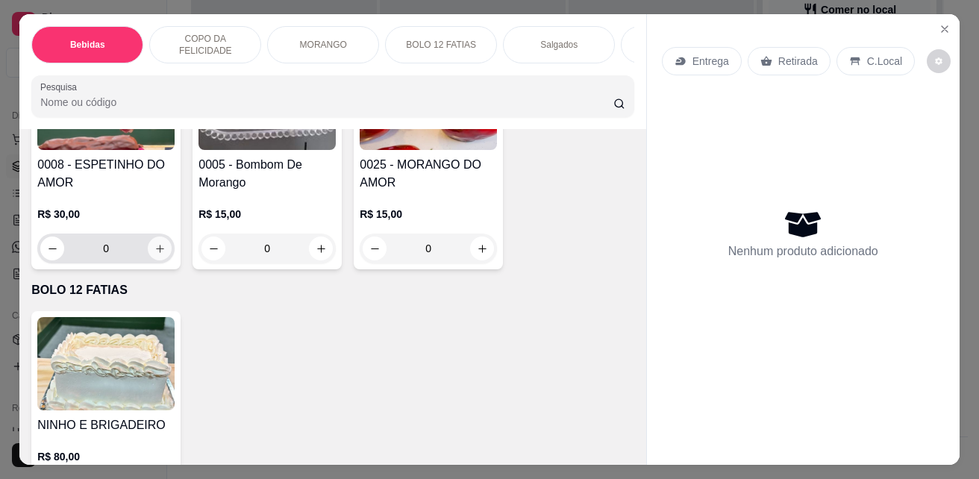
click at [154, 249] on icon "increase-product-quantity" at bounding box center [159, 248] width 11 height 11
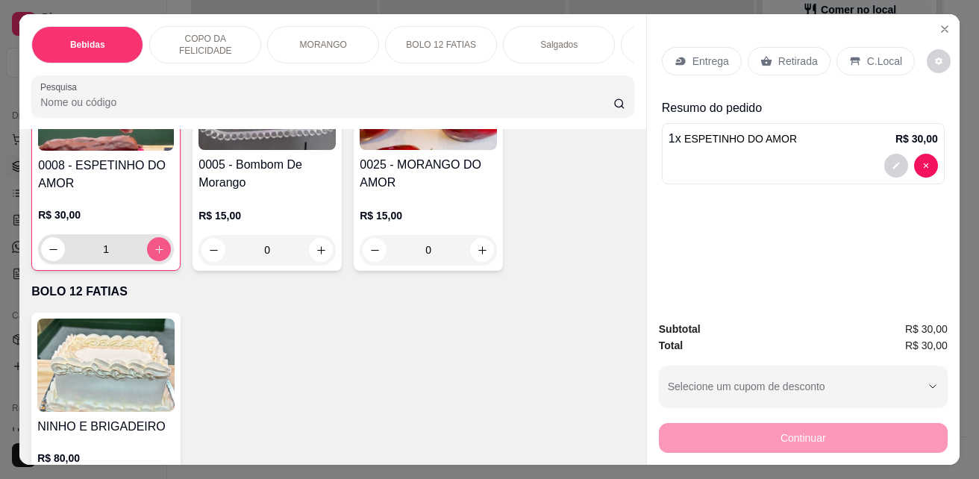
type input "1"
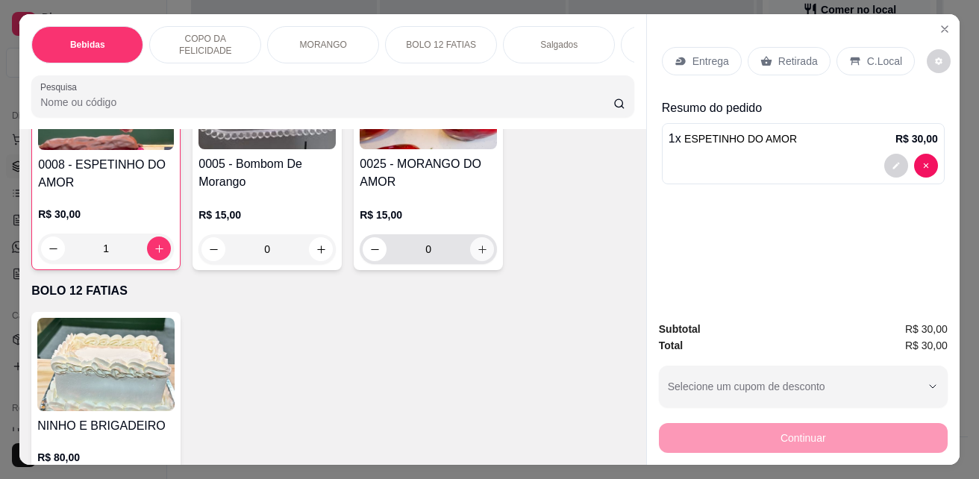
click at [477, 251] on icon "increase-product-quantity" at bounding box center [482, 249] width 11 height 11
type input "1"
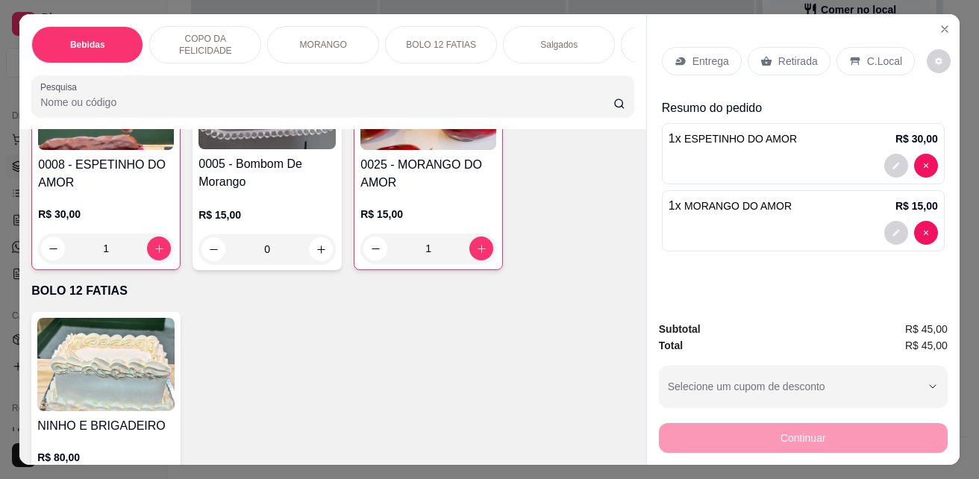
drag, startPoint x: 765, startPoint y: 54, endPoint x: 912, endPoint y: 292, distance: 280.1
click at [765, 55] on icon at bounding box center [766, 61] width 12 height 12
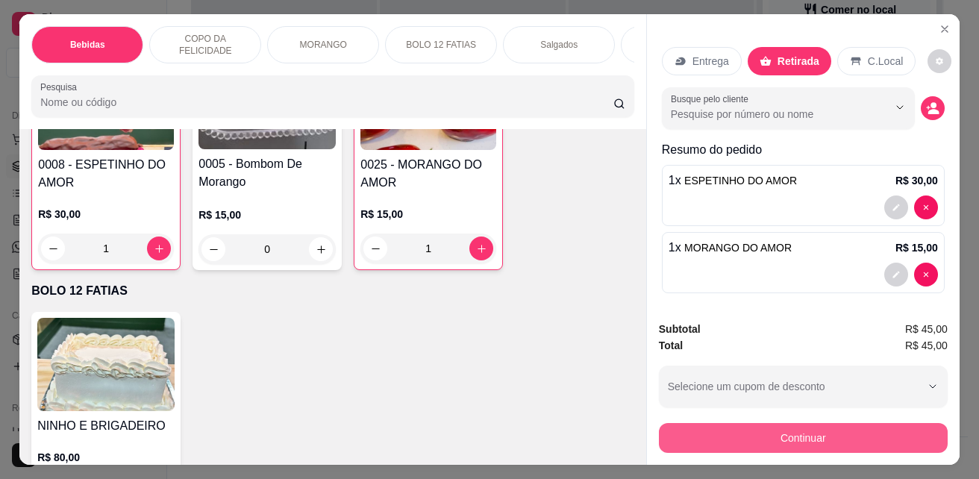
click at [842, 441] on button "Continuar" at bounding box center [803, 438] width 289 height 30
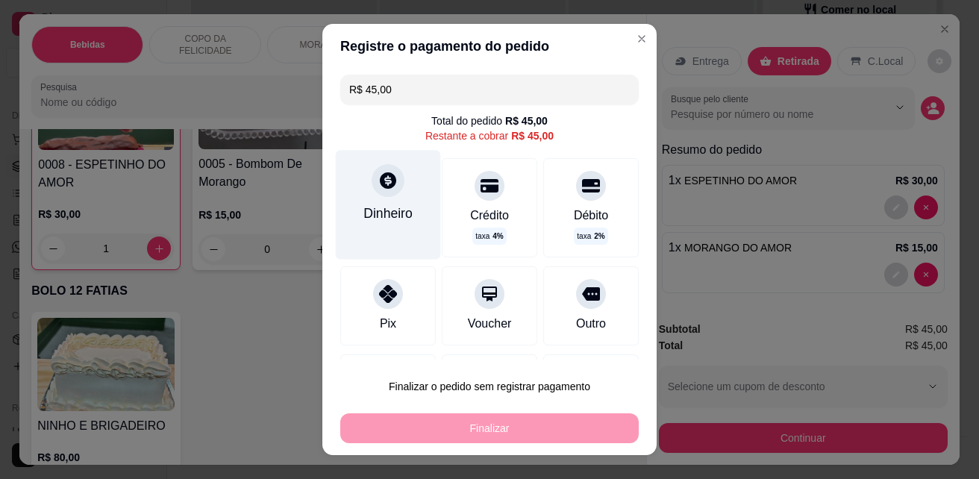
click at [398, 211] on div "Dinheiro" at bounding box center [387, 213] width 49 height 19
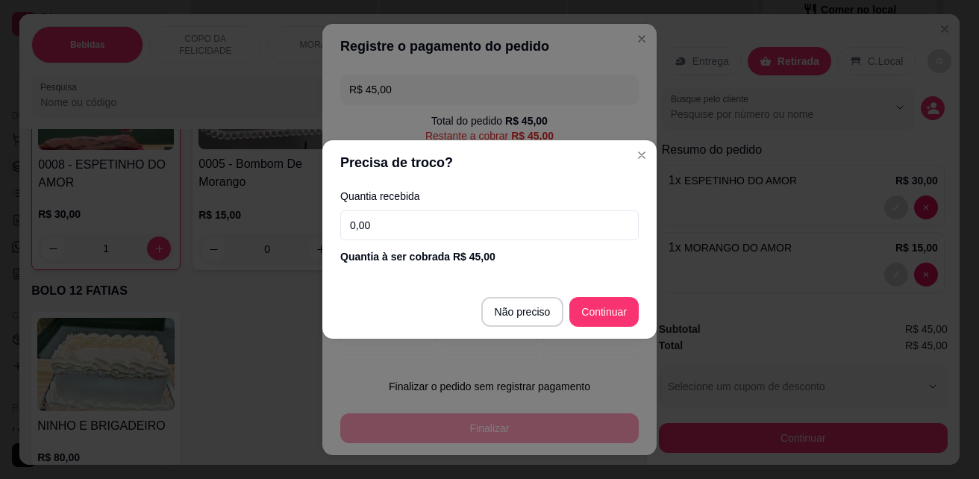
click at [461, 231] on input "0,00" at bounding box center [489, 225] width 298 height 30
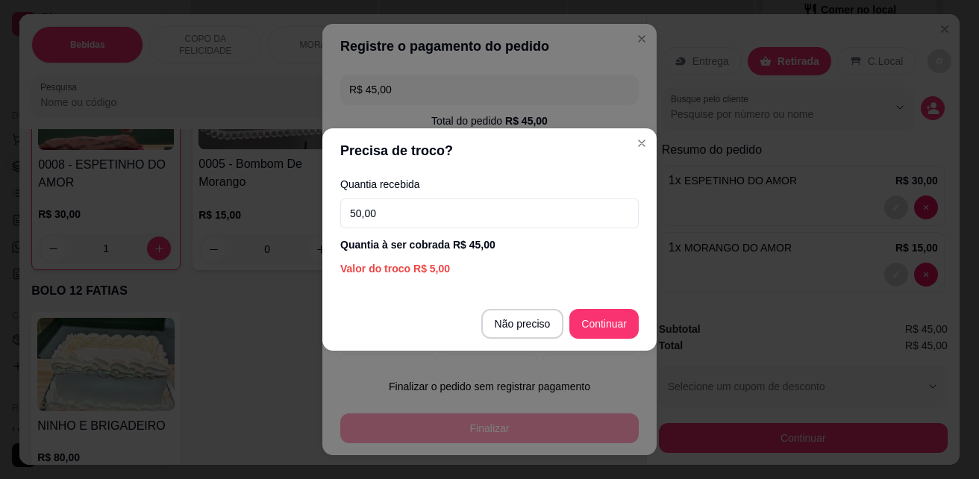
type input "50,00"
click at [582, 339] on footer "Não preciso Continuar" at bounding box center [489, 324] width 334 height 54
type input "R$ 0,00"
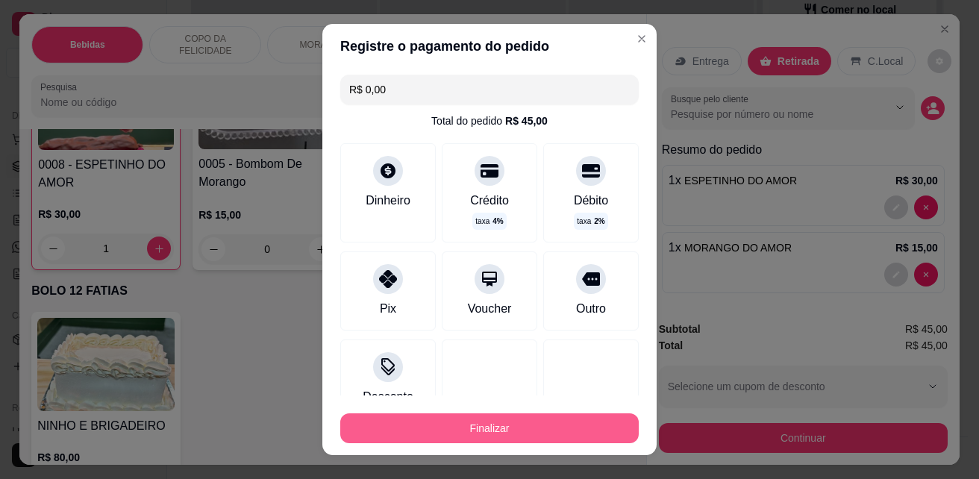
click at [420, 421] on button "Finalizar" at bounding box center [489, 428] width 298 height 30
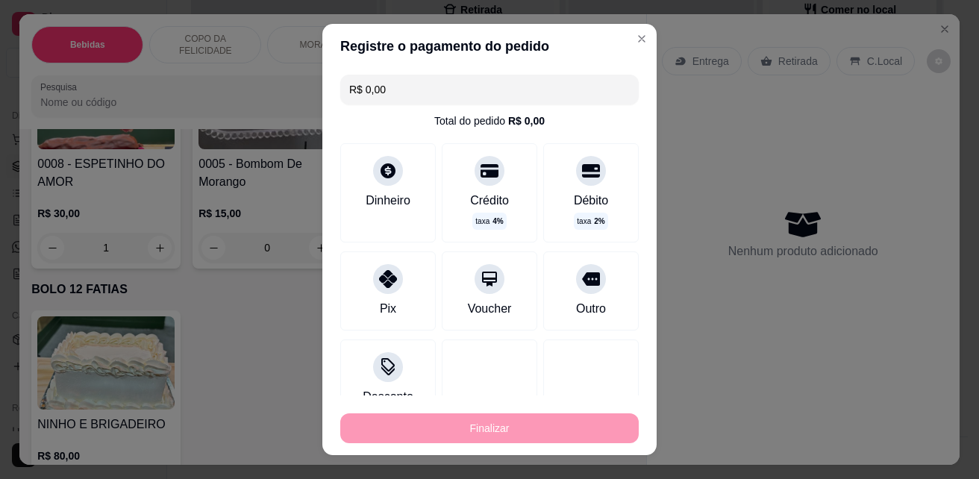
type input "0"
type input "-R$ 45,00"
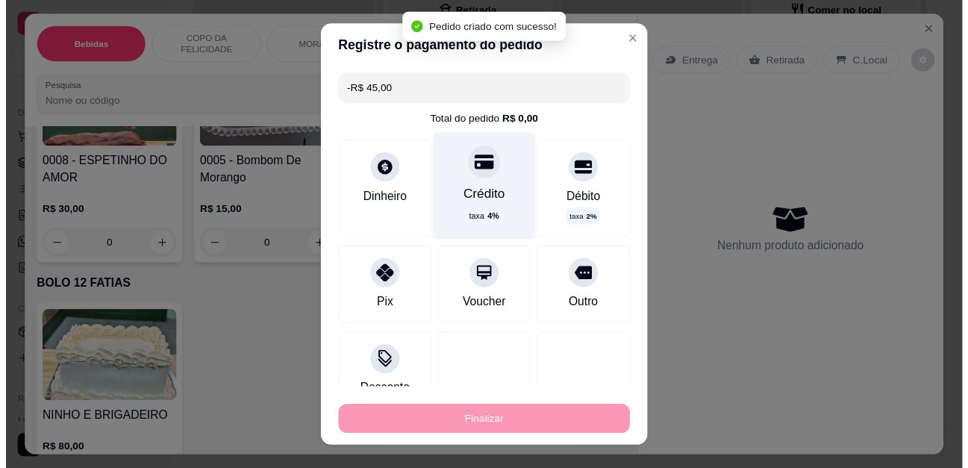
scroll to position [2238, 0]
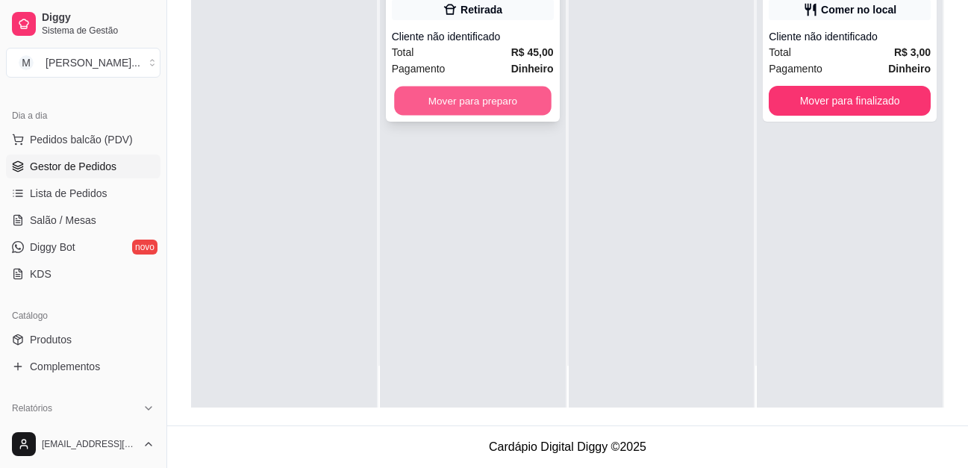
click at [457, 110] on button "Mover para preparo" at bounding box center [472, 101] width 157 height 29
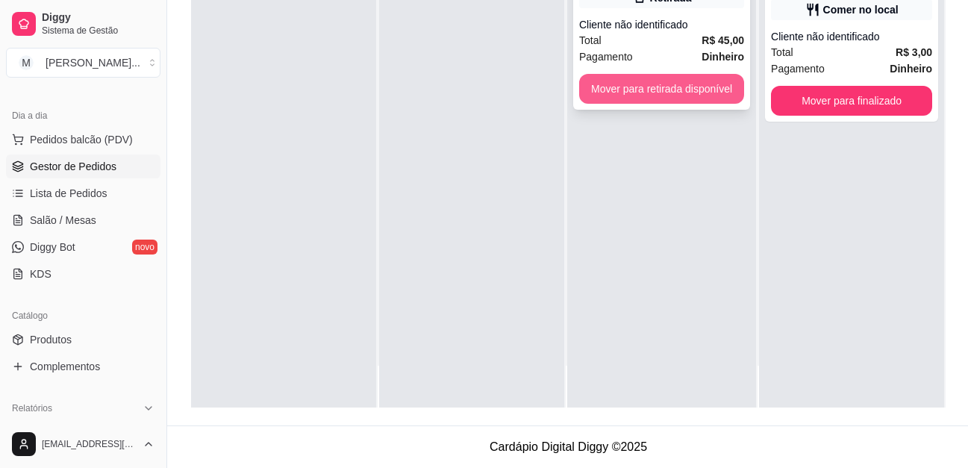
click at [648, 88] on button "Mover para retirada disponível" at bounding box center [661, 89] width 165 height 30
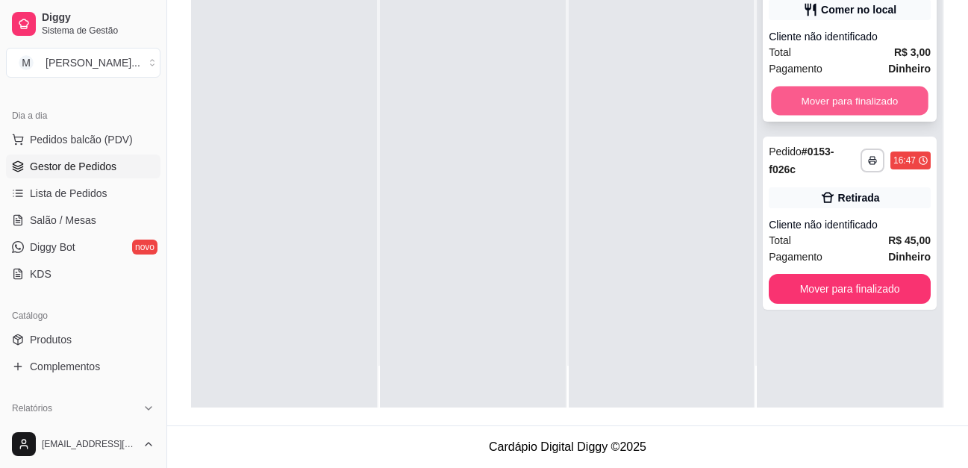
click at [890, 98] on button "Mover para finalizado" at bounding box center [849, 101] width 157 height 29
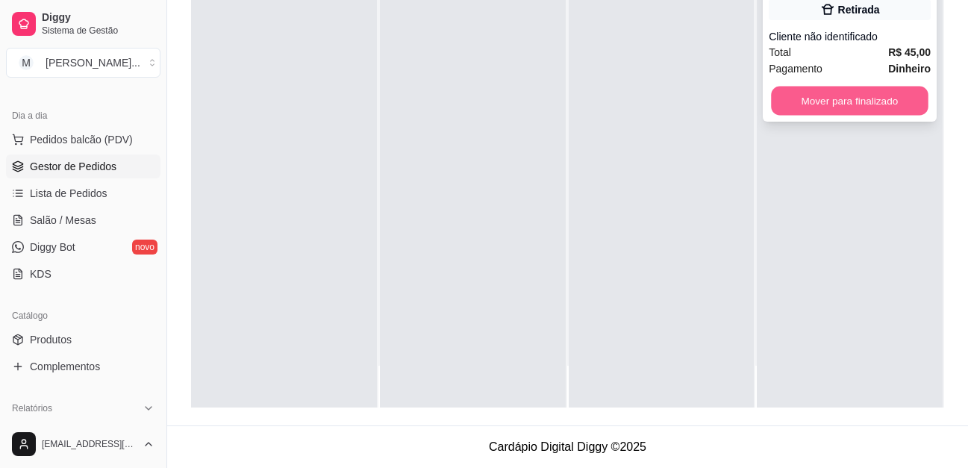
click at [877, 99] on button "Mover para finalizado" at bounding box center [849, 101] width 157 height 29
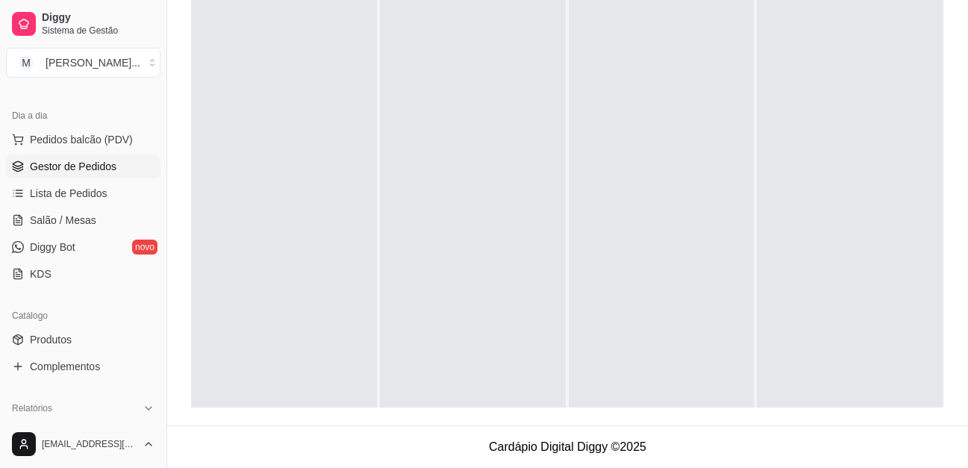
drag, startPoint x: 419, startPoint y: 237, endPoint x: 394, endPoint y: 245, distance: 25.7
click at [394, 245] on div at bounding box center [473, 215] width 186 height 468
click at [57, 342] on span "Produtos" at bounding box center [51, 339] width 42 height 15
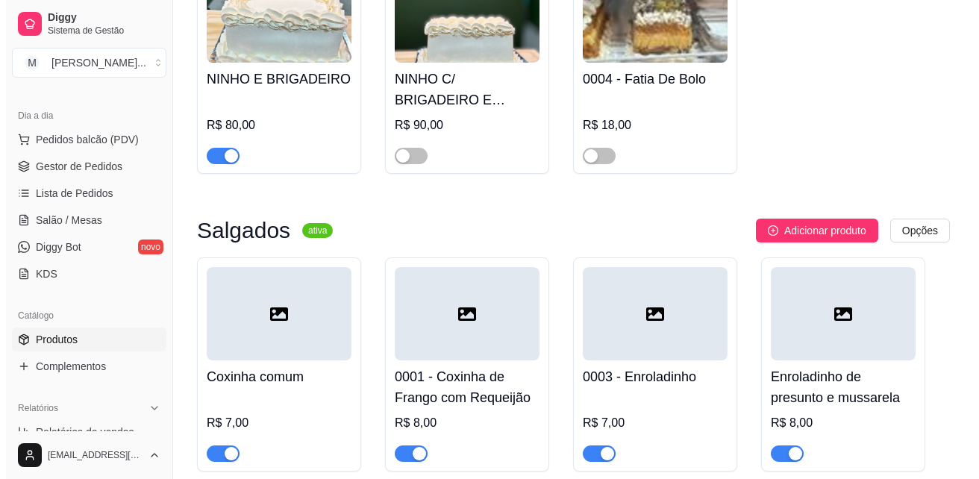
scroll to position [3999, 0]
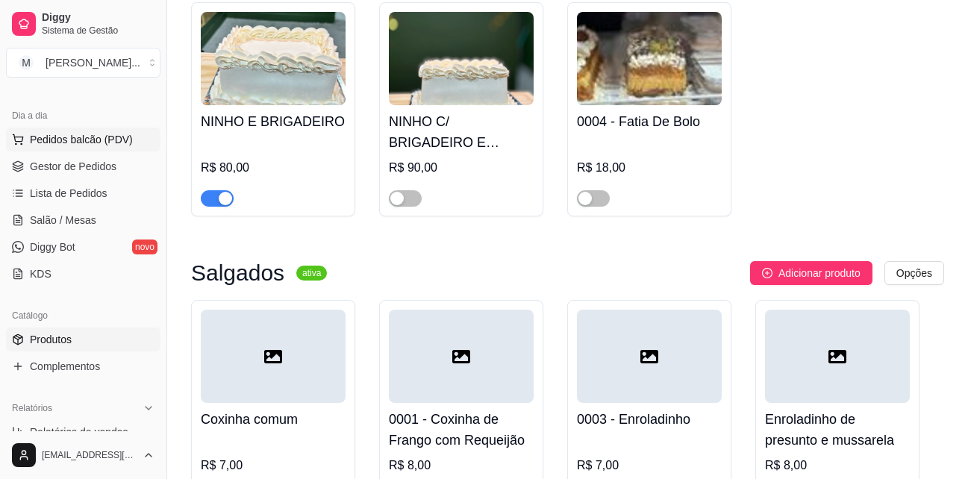
click at [85, 140] on span "Pedidos balcão (PDV)" at bounding box center [81, 139] width 103 height 15
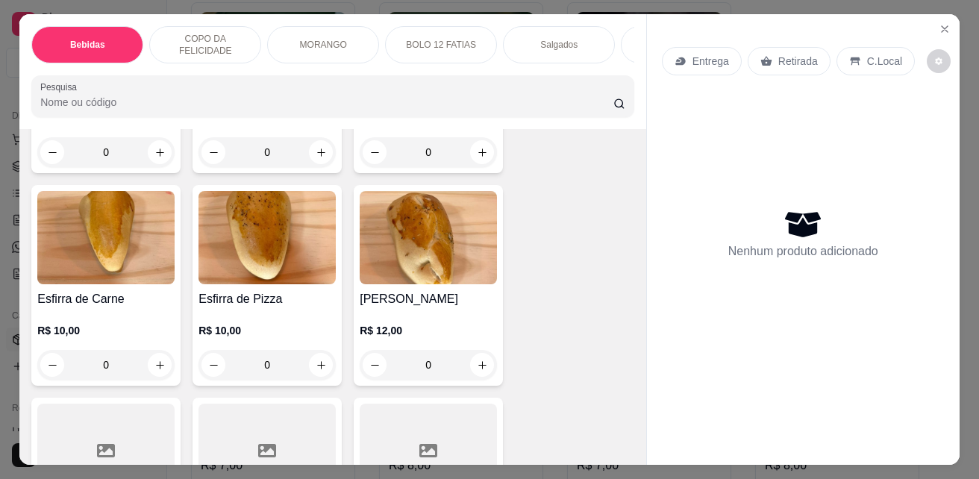
scroll to position [3283, 0]
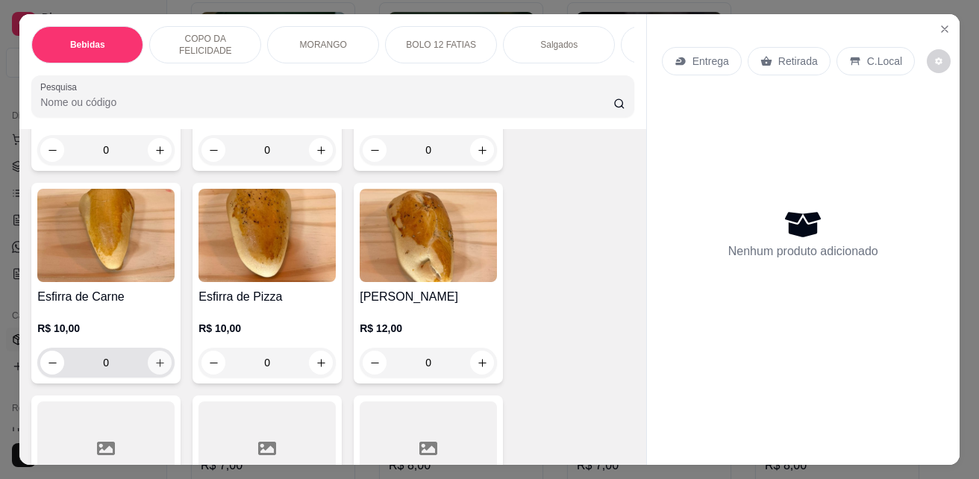
click at [155, 366] on icon "increase-product-quantity" at bounding box center [159, 362] width 11 height 11
type input "1"
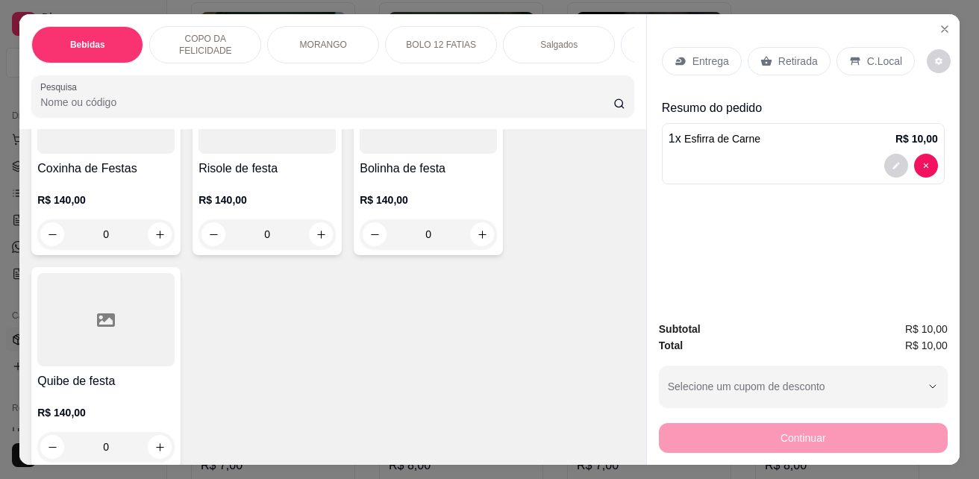
scroll to position [3730, 0]
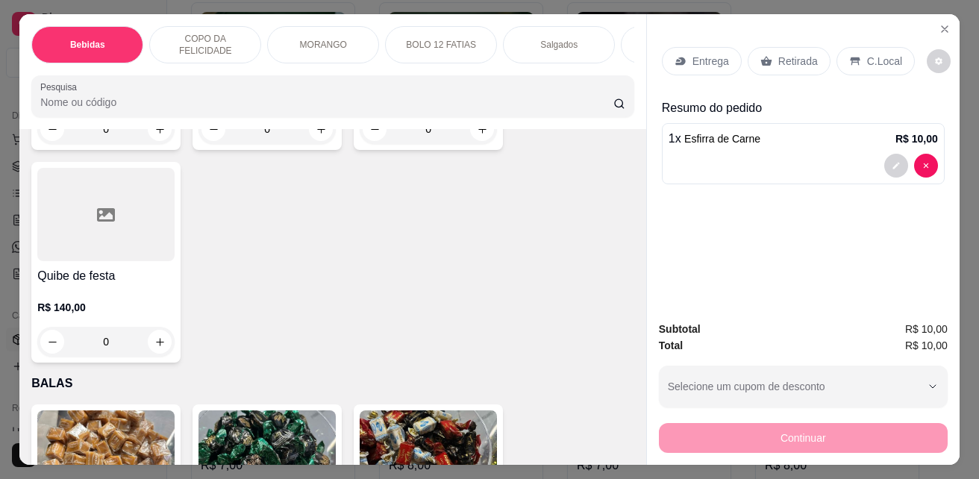
click at [778, 58] on p "Retirada" at bounding box center [798, 61] width 40 height 15
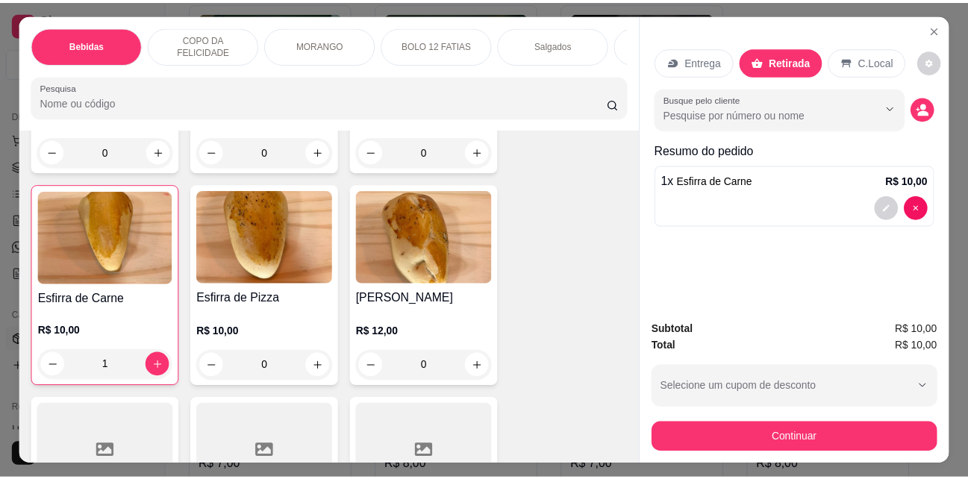
scroll to position [3208, 0]
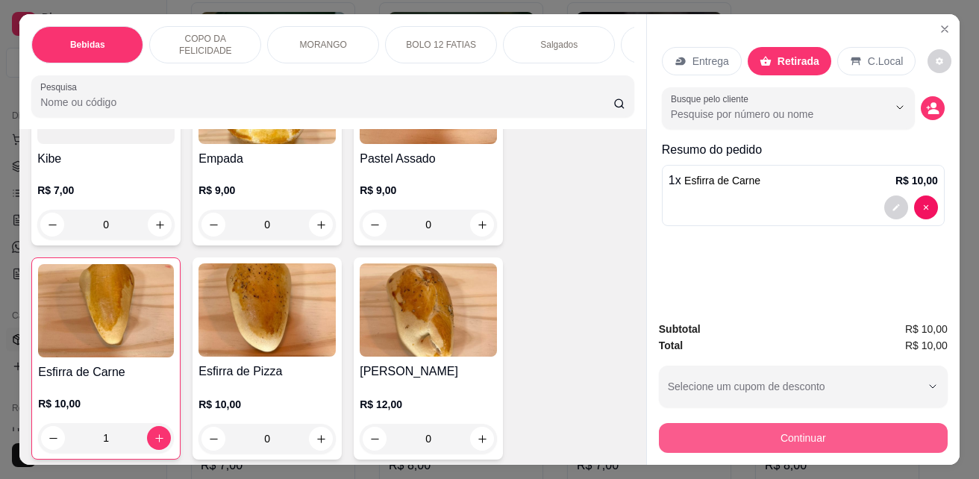
click at [739, 428] on button "Continuar" at bounding box center [803, 438] width 289 height 30
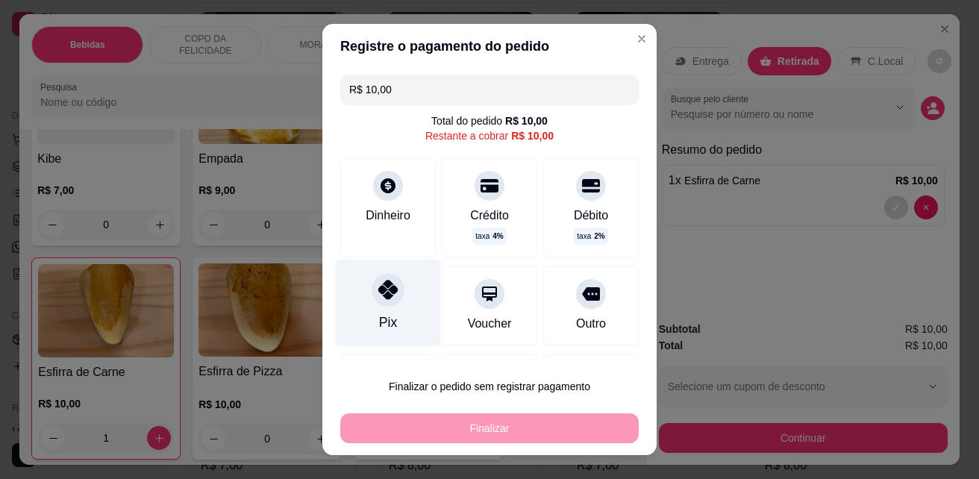
click at [369, 321] on div "Pix" at bounding box center [388, 303] width 105 height 87
type input "R$ 0,00"
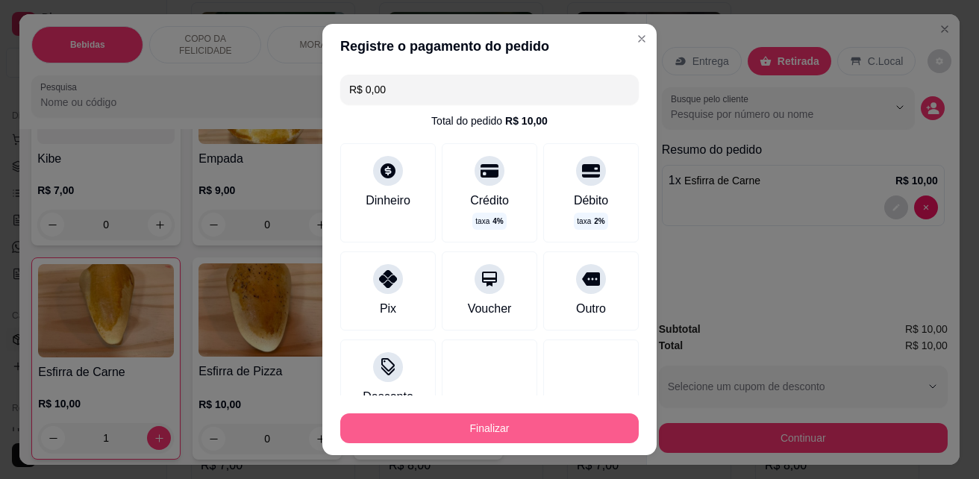
click at [452, 422] on button "Finalizar" at bounding box center [489, 428] width 298 height 30
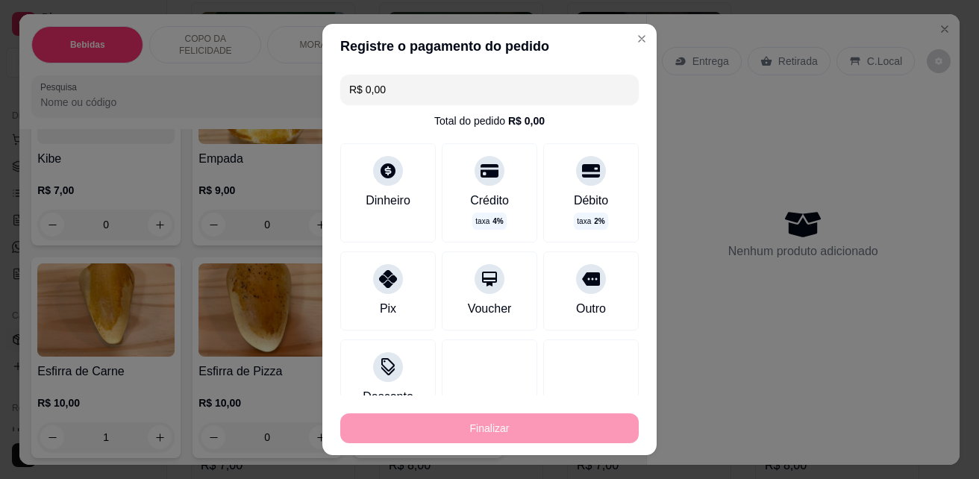
type input "0"
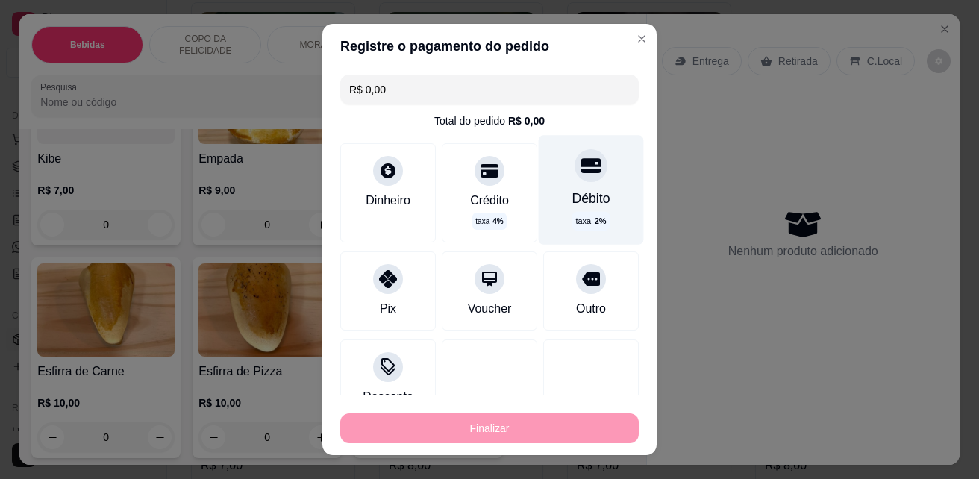
type input "-R$ 10,00"
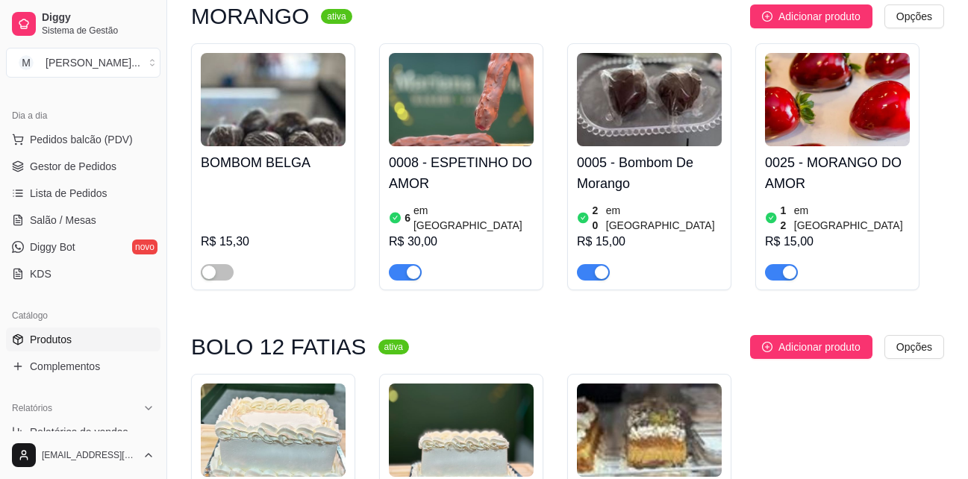
scroll to position [3551, 0]
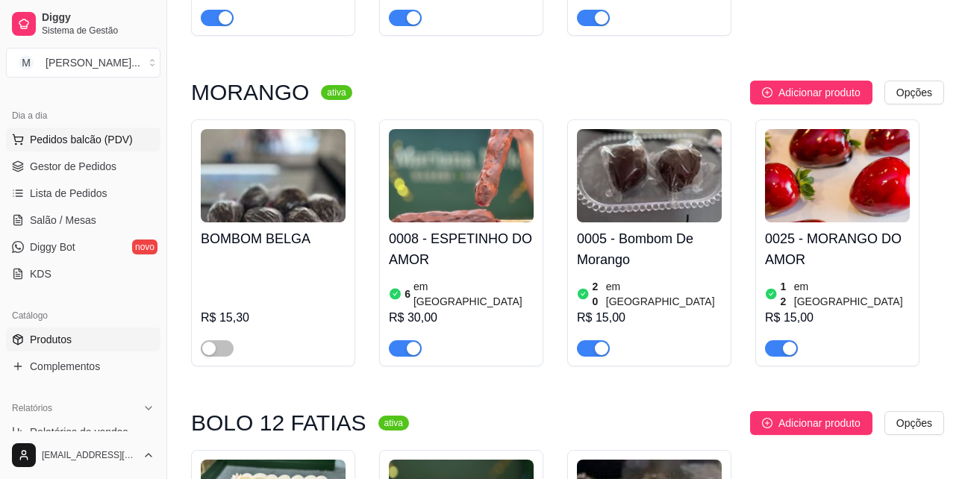
click at [61, 137] on span "Pedidos balcão (PDV)" at bounding box center [81, 139] width 103 height 15
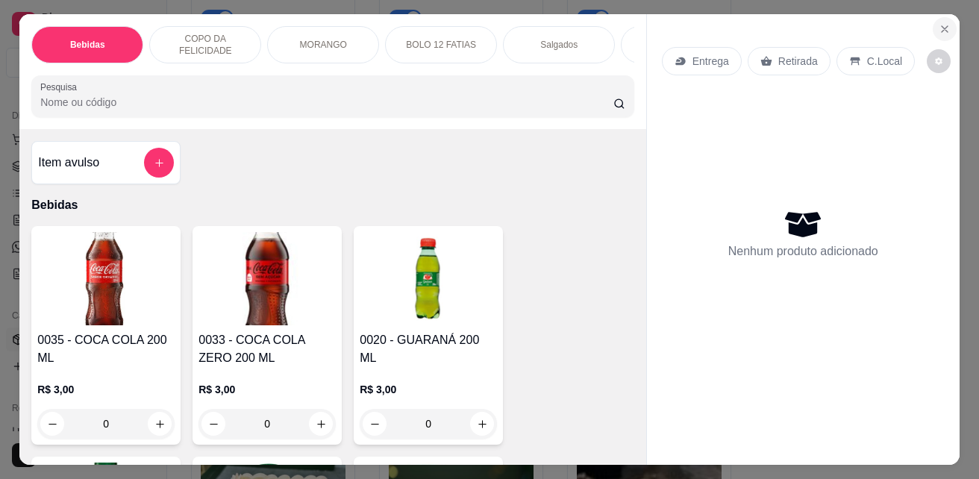
click at [939, 23] on icon "Close" at bounding box center [945, 29] width 12 height 12
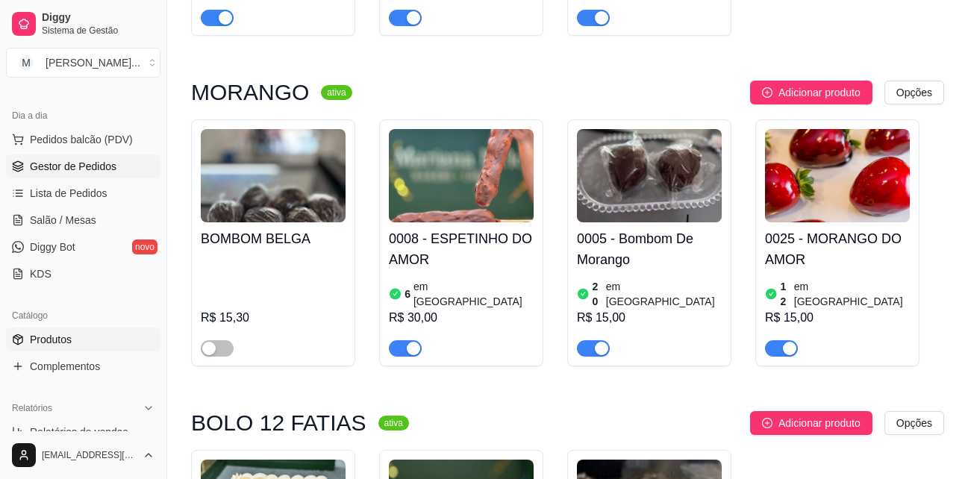
click at [74, 171] on span "Gestor de Pedidos" at bounding box center [73, 166] width 87 height 15
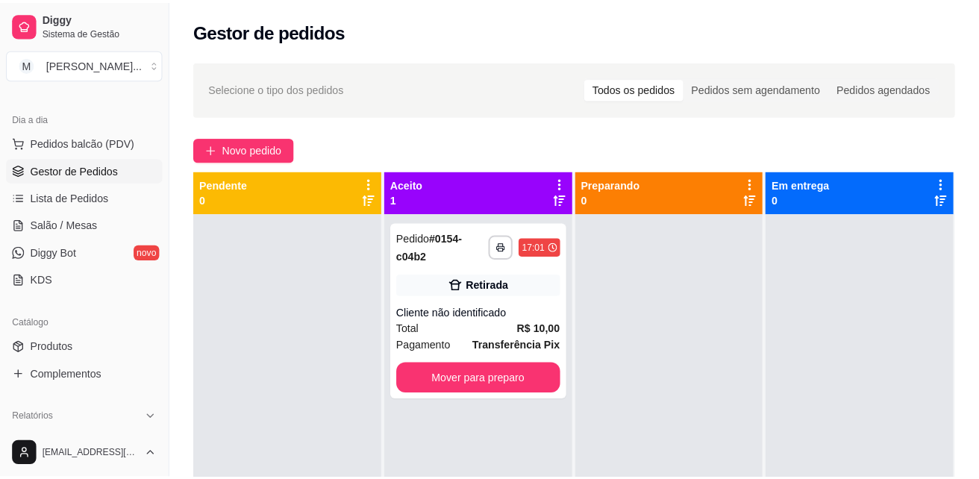
scroll to position [42, 0]
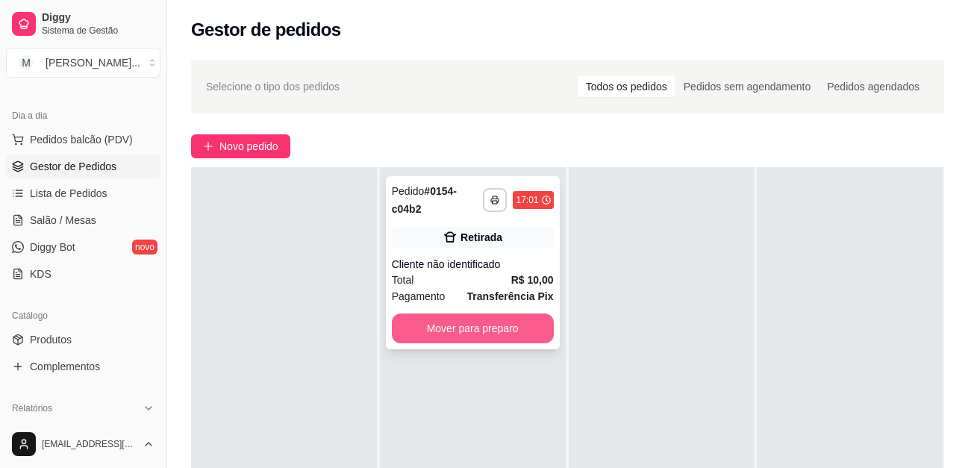
click at [498, 324] on button "Mover para preparo" at bounding box center [473, 328] width 162 height 30
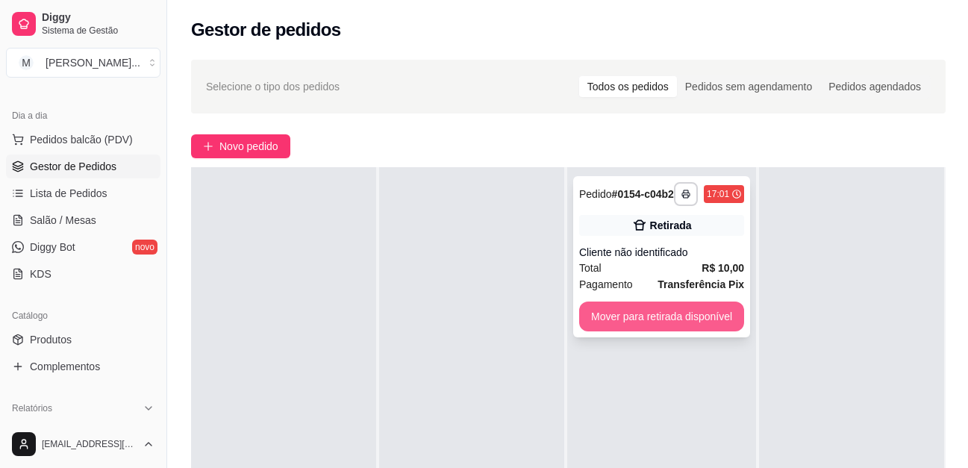
click at [617, 326] on button "Mover para retirada disponível" at bounding box center [661, 316] width 165 height 30
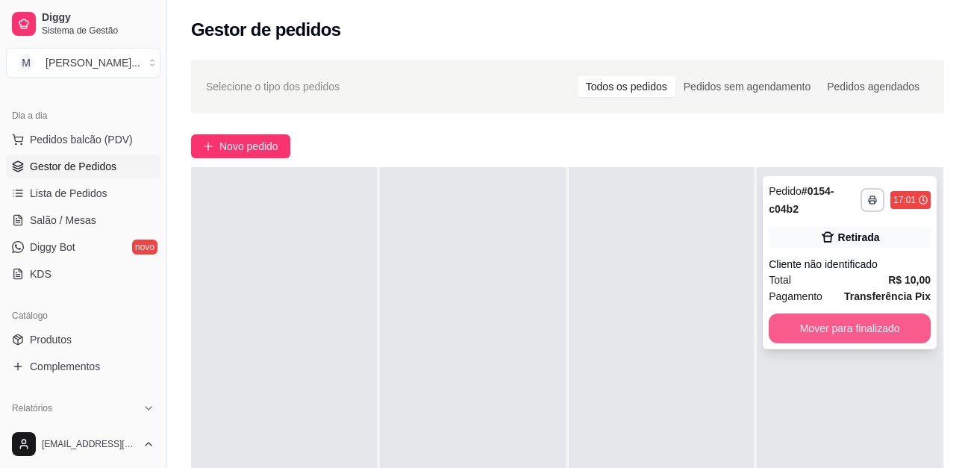
click at [835, 333] on button "Mover para finalizado" at bounding box center [849, 328] width 162 height 30
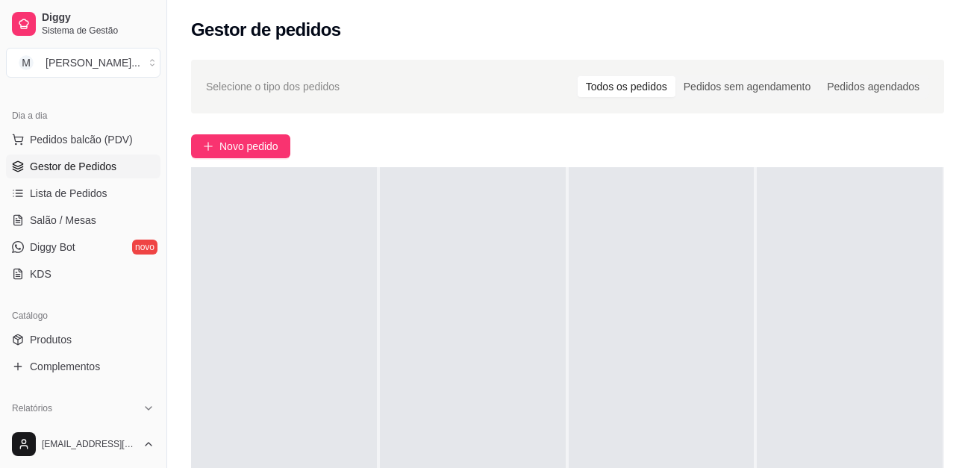
click at [67, 167] on span "Gestor de Pedidos" at bounding box center [73, 166] width 87 height 15
click at [92, 137] on span "Pedidos balcão (PDV)" at bounding box center [81, 139] width 103 height 15
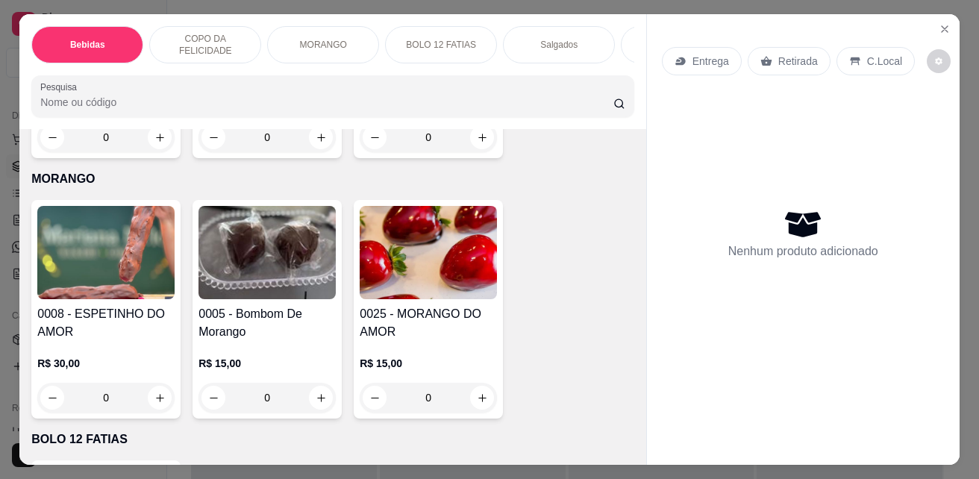
scroll to position [2313, 0]
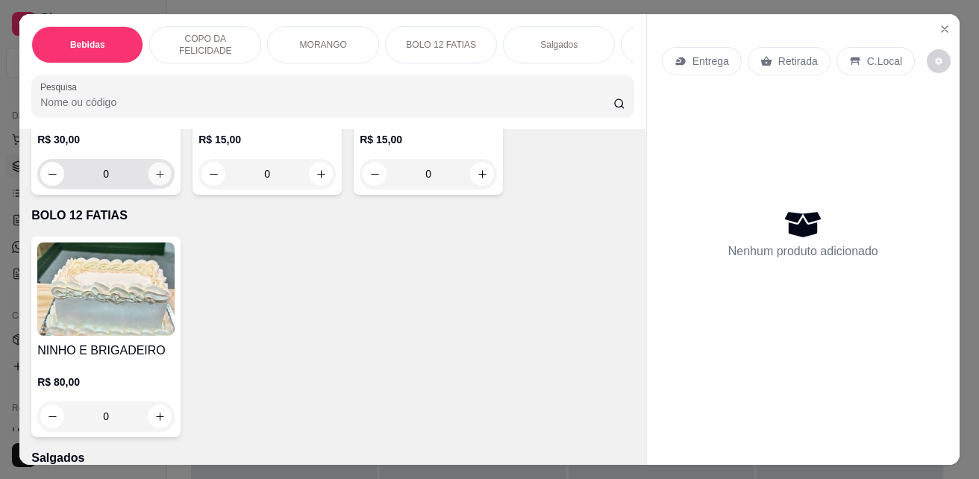
click at [148, 186] on button "increase-product-quantity" at bounding box center [159, 174] width 23 height 23
type input "1"
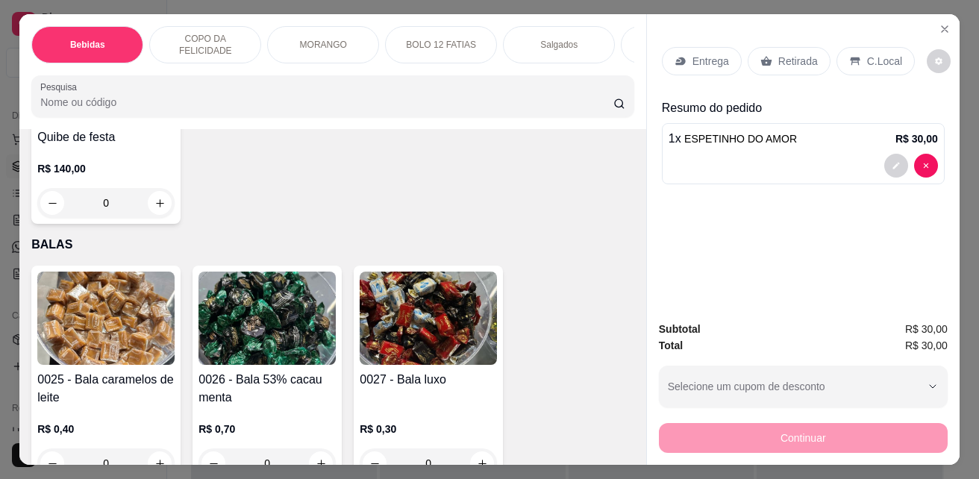
scroll to position [4030, 0]
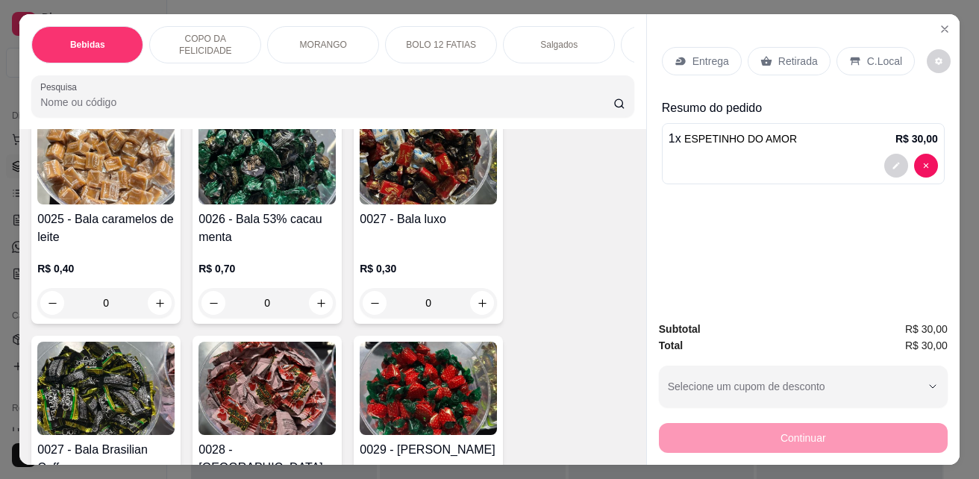
click at [762, 70] on div "Entrega Retirada C.Local" at bounding box center [803, 61] width 283 height 52
drag, startPoint x: 780, startPoint y: 61, endPoint x: 742, endPoint y: 363, distance: 303.7
click at [781, 61] on p "Retirada" at bounding box center [798, 61] width 40 height 15
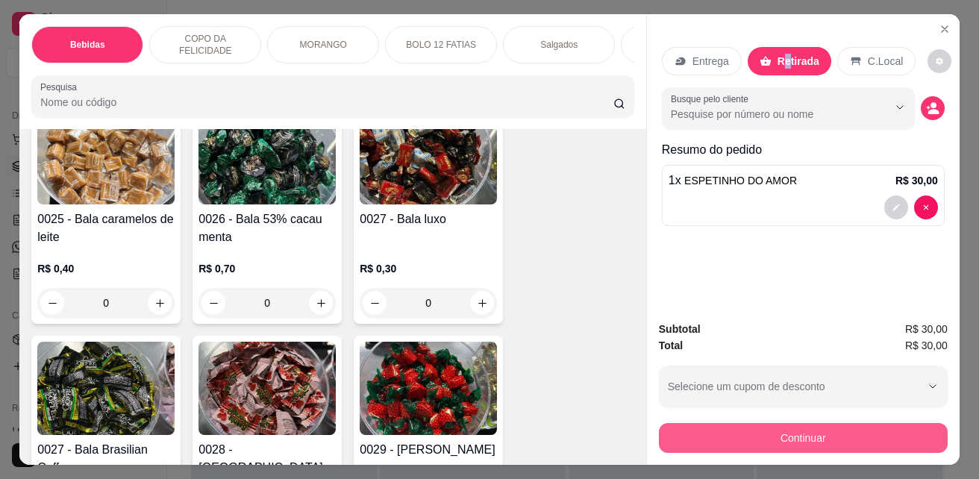
click at [830, 433] on button "Continuar" at bounding box center [803, 438] width 289 height 30
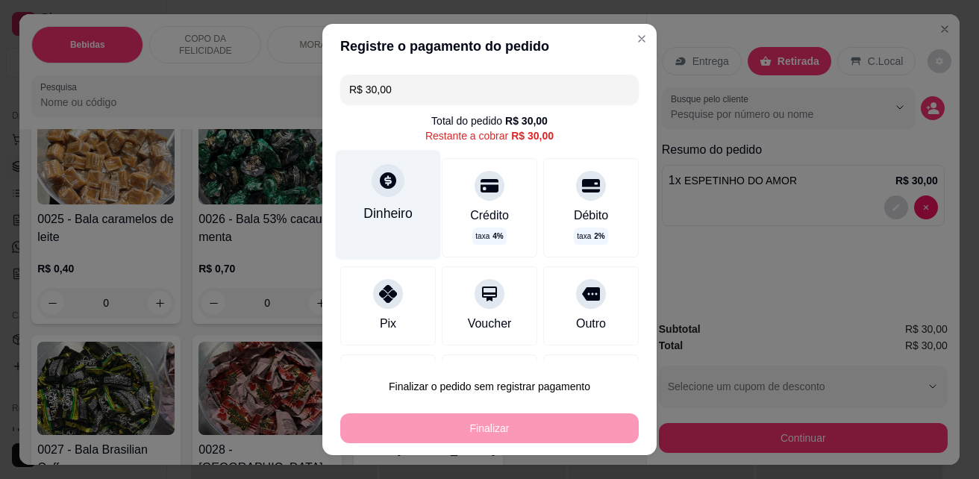
click at [398, 217] on div "Dinheiro" at bounding box center [387, 213] width 49 height 19
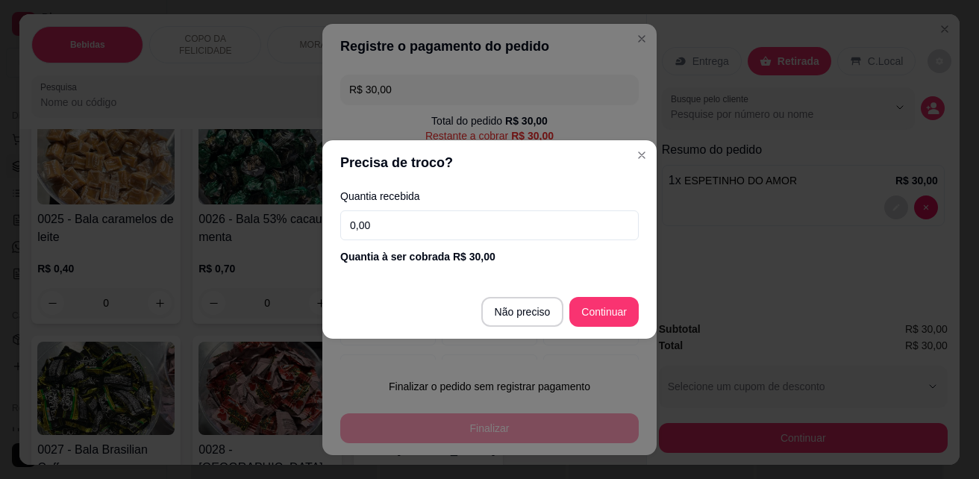
click at [482, 222] on input "0,00" at bounding box center [489, 225] width 298 height 30
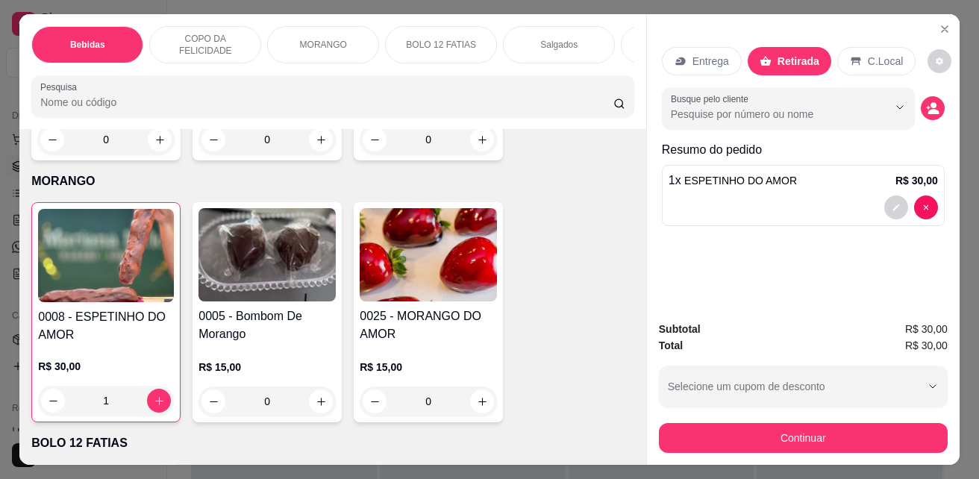
scroll to position [2090, 0]
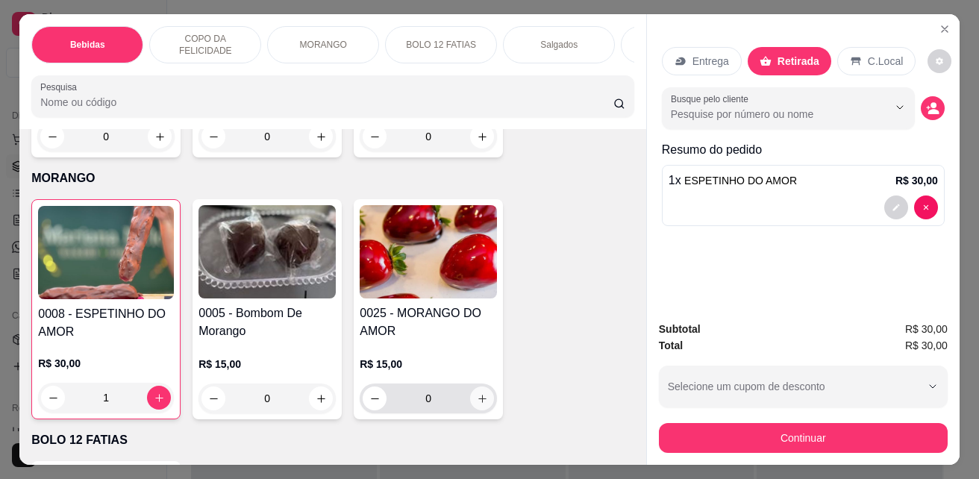
click at [482, 404] on icon "increase-product-quantity" at bounding box center [482, 398] width 11 height 11
type input "1"
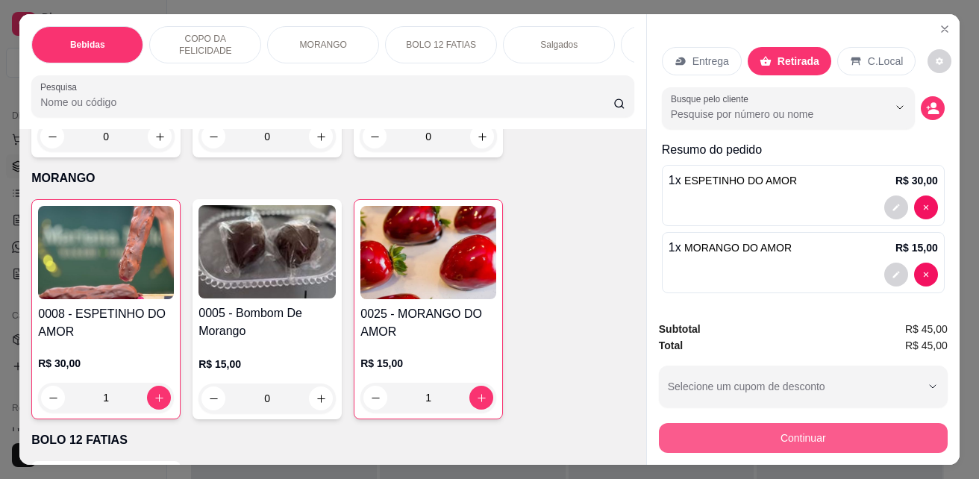
click at [846, 427] on button "Continuar" at bounding box center [803, 438] width 289 height 30
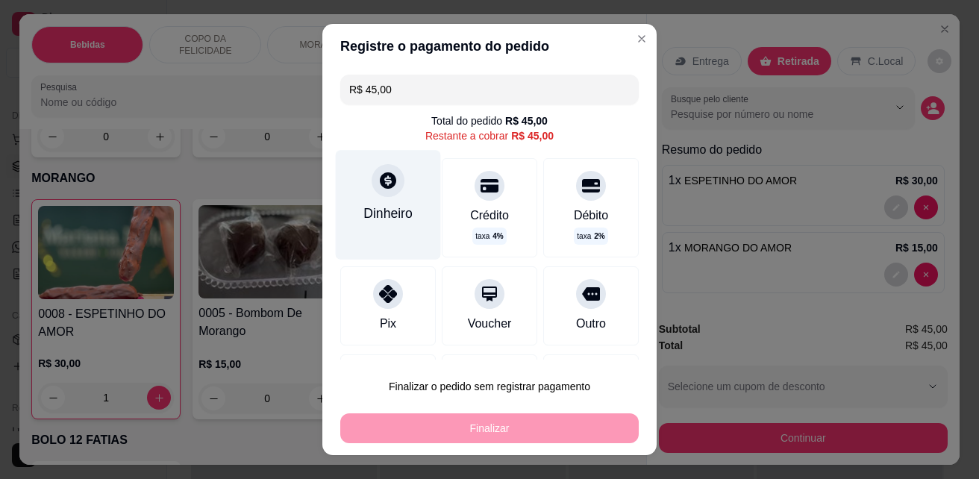
click at [375, 211] on div "Dinheiro" at bounding box center [387, 213] width 49 height 19
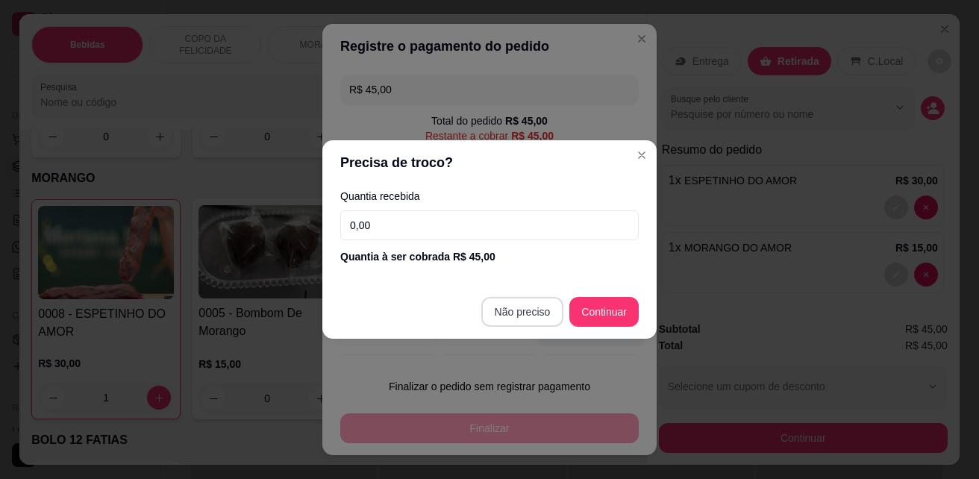
type input "R$ 0,00"
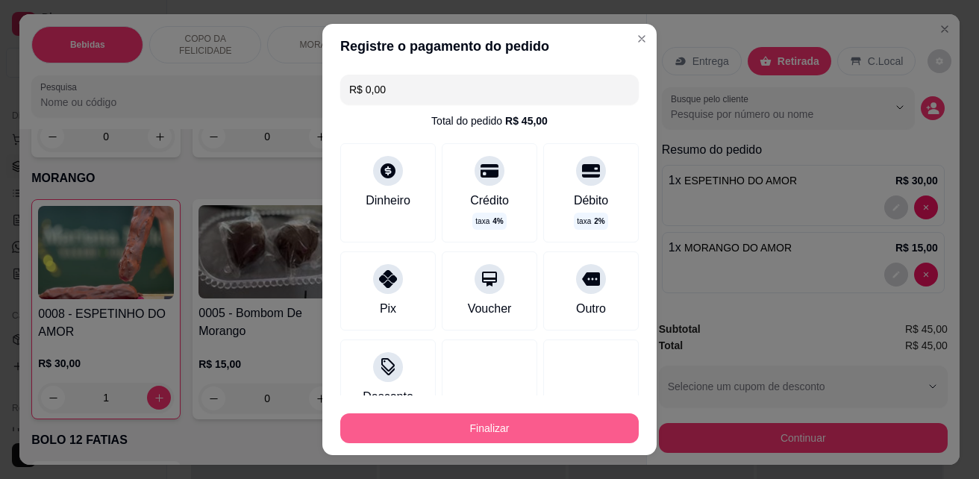
click at [536, 430] on button "Finalizar" at bounding box center [489, 428] width 298 height 30
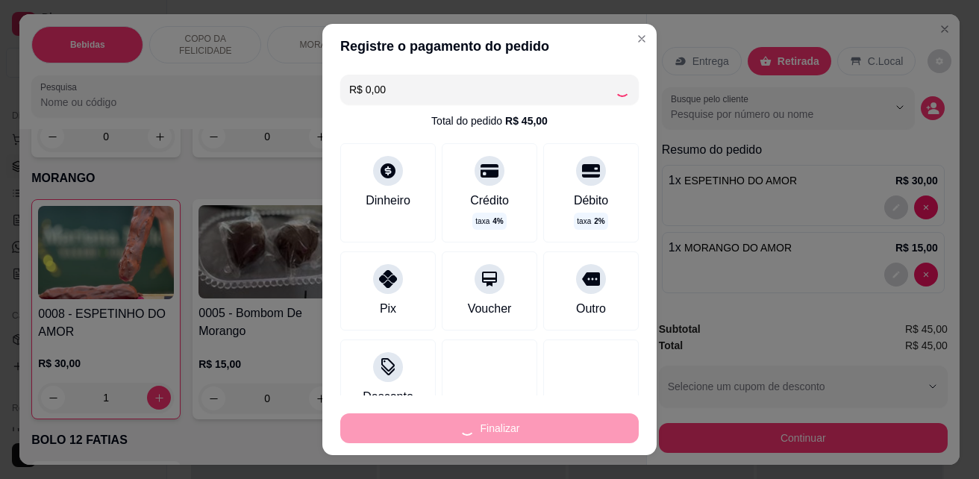
type input "0"
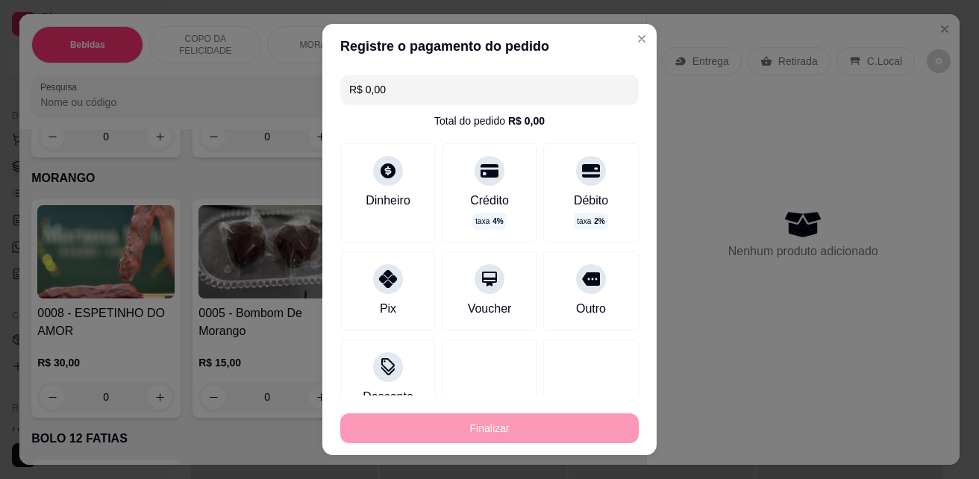
type input "-R$ 45,00"
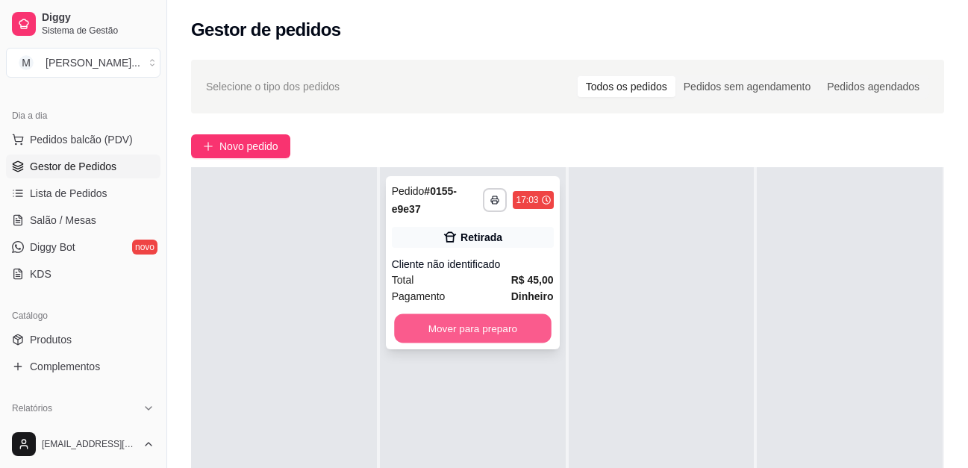
click at [528, 330] on button "Mover para preparo" at bounding box center [472, 328] width 157 height 29
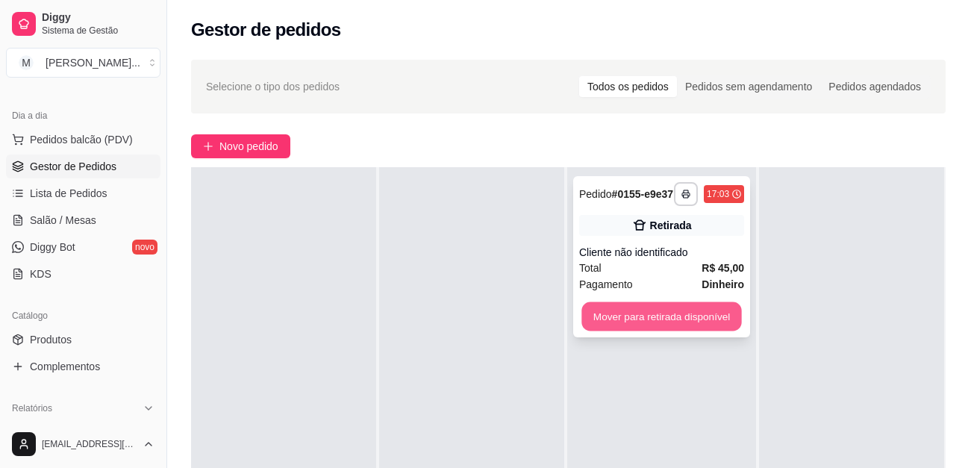
click at [642, 319] on button "Mover para retirada disponível" at bounding box center [661, 316] width 160 height 29
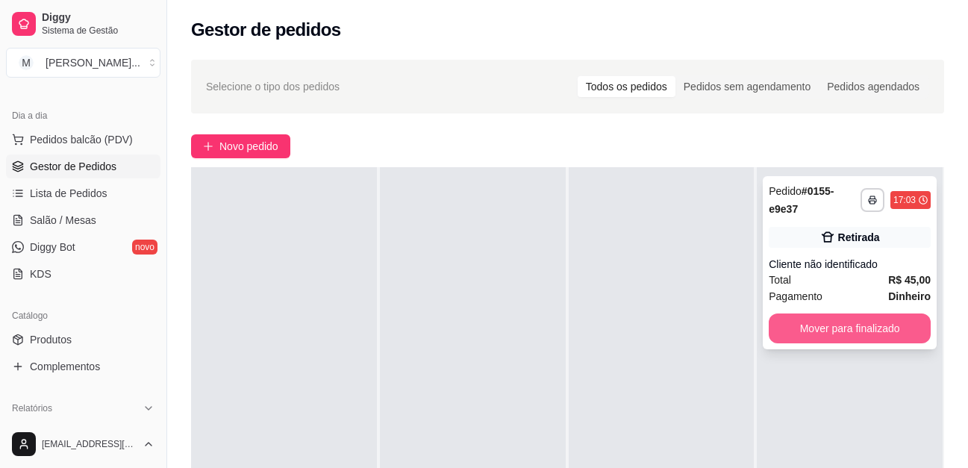
click at [816, 329] on button "Mover para finalizado" at bounding box center [849, 328] width 162 height 30
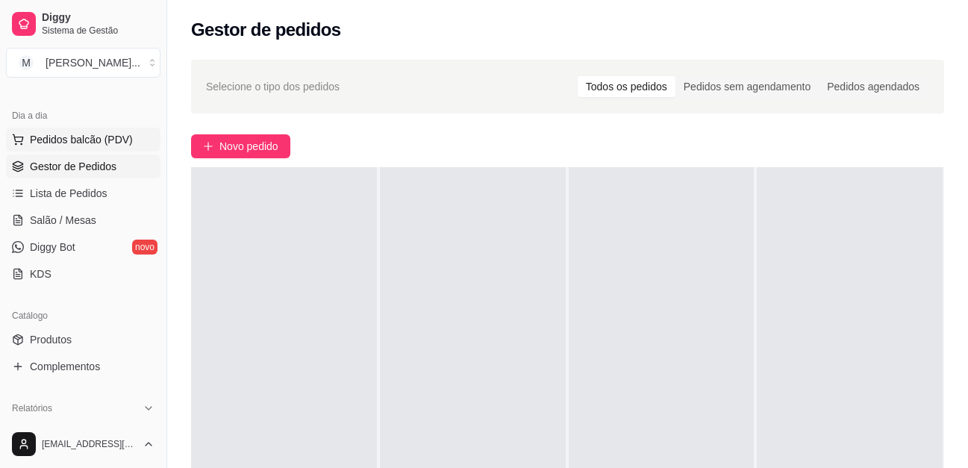
click at [100, 136] on span "Pedidos balcão (PDV)" at bounding box center [81, 139] width 103 height 15
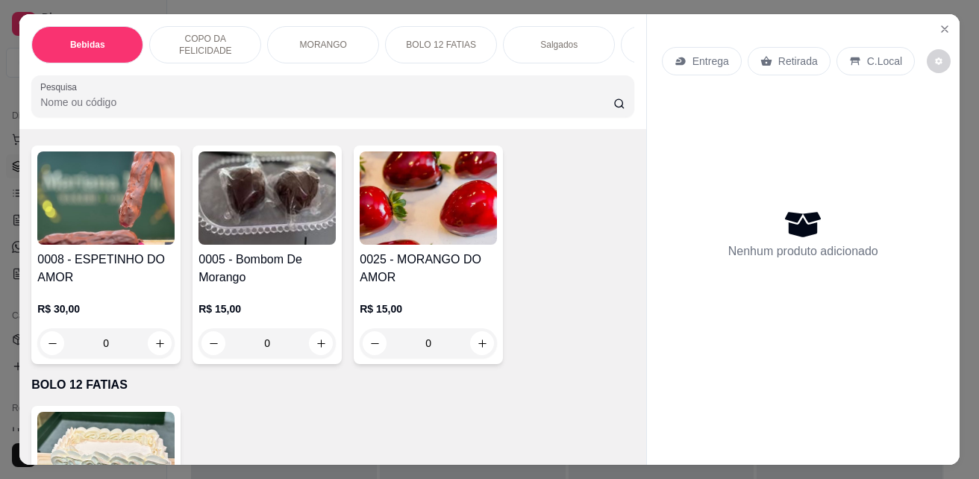
scroll to position [2238, 0]
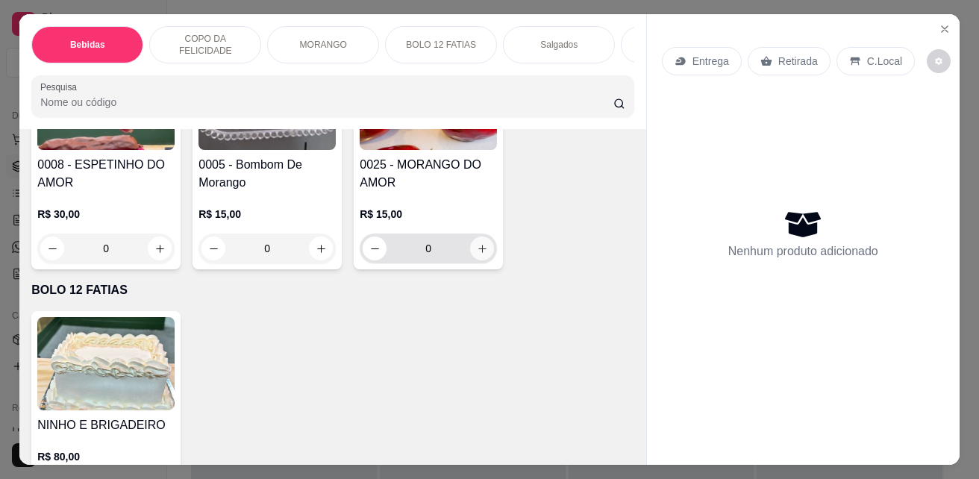
click at [477, 260] on button "increase-product-quantity" at bounding box center [482, 249] width 24 height 24
type input "1"
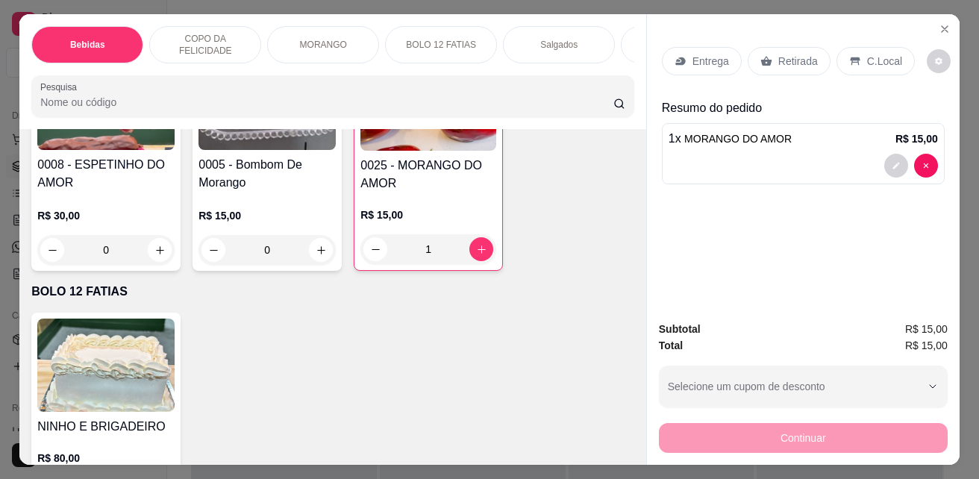
click at [780, 54] on p "Retirada" at bounding box center [798, 61] width 40 height 15
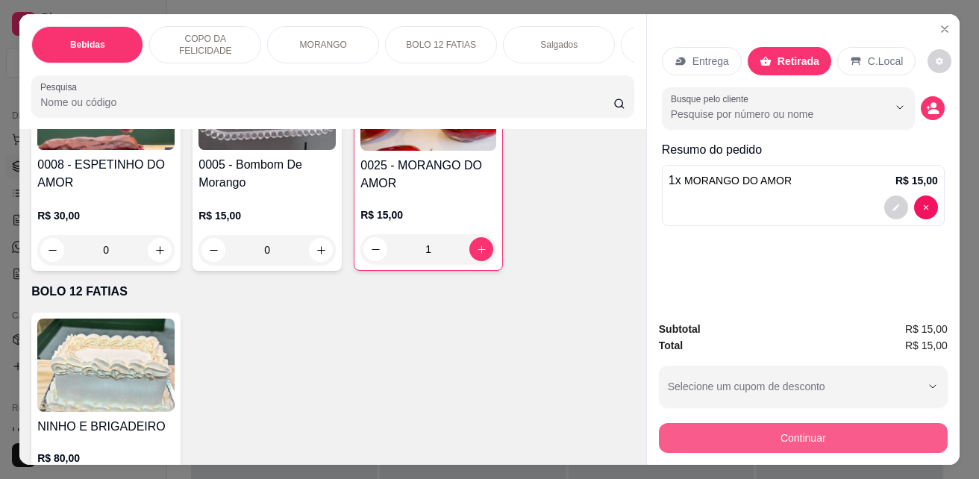
click at [814, 440] on button "Continuar" at bounding box center [803, 438] width 289 height 30
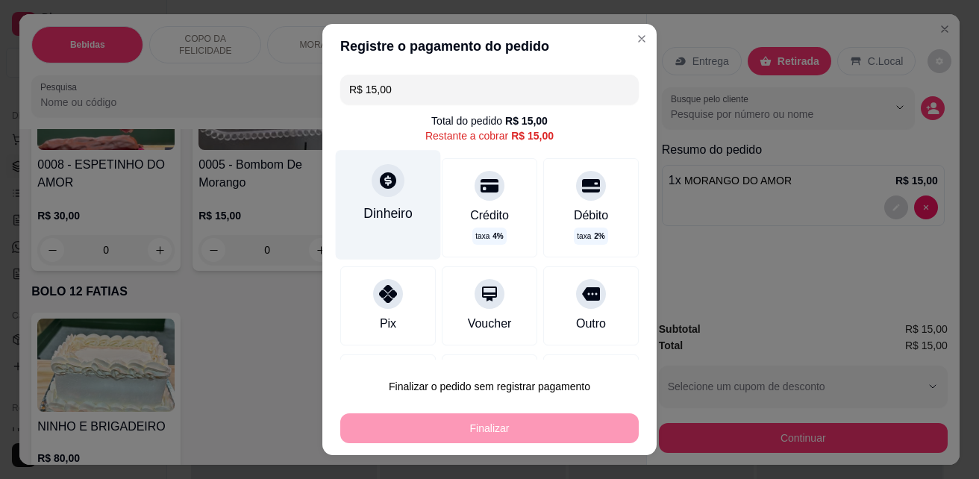
click at [375, 213] on div "Dinheiro" at bounding box center [387, 213] width 49 height 19
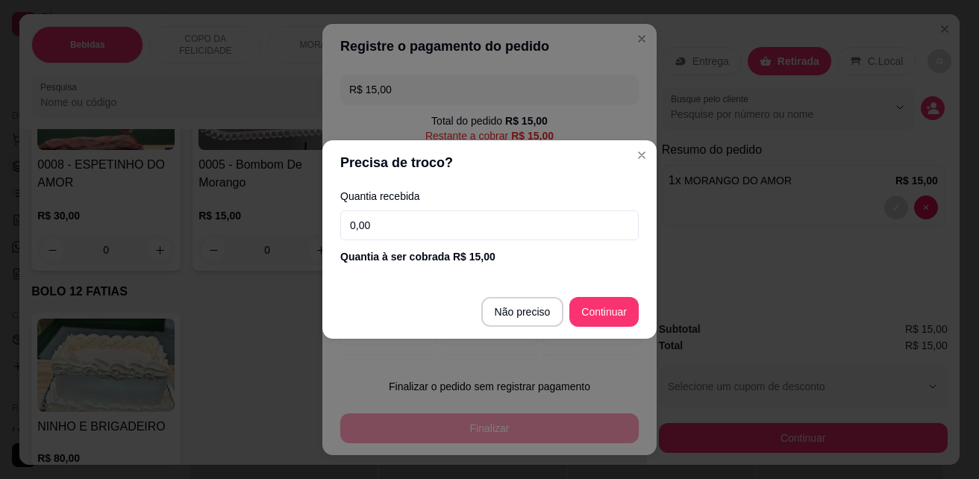
click at [398, 232] on input "0,00" at bounding box center [489, 225] width 298 height 30
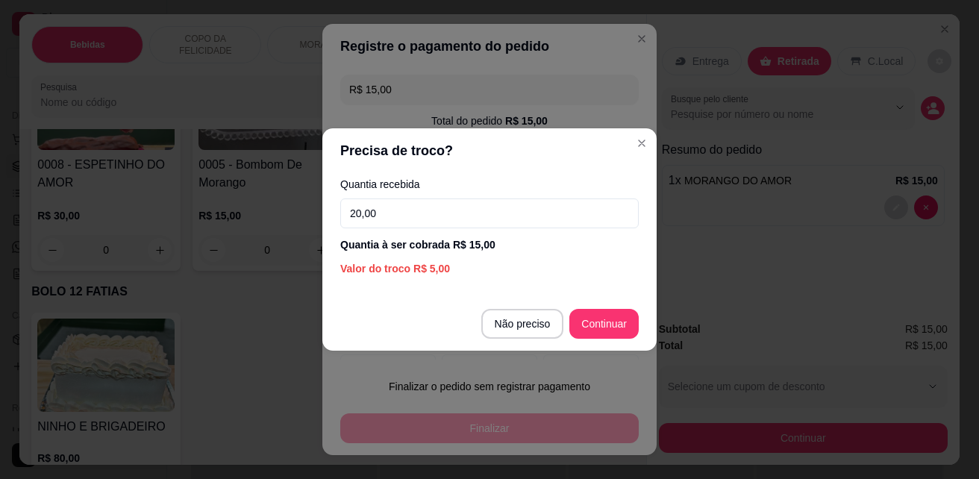
type input "20,00"
type input "R$ 0,00"
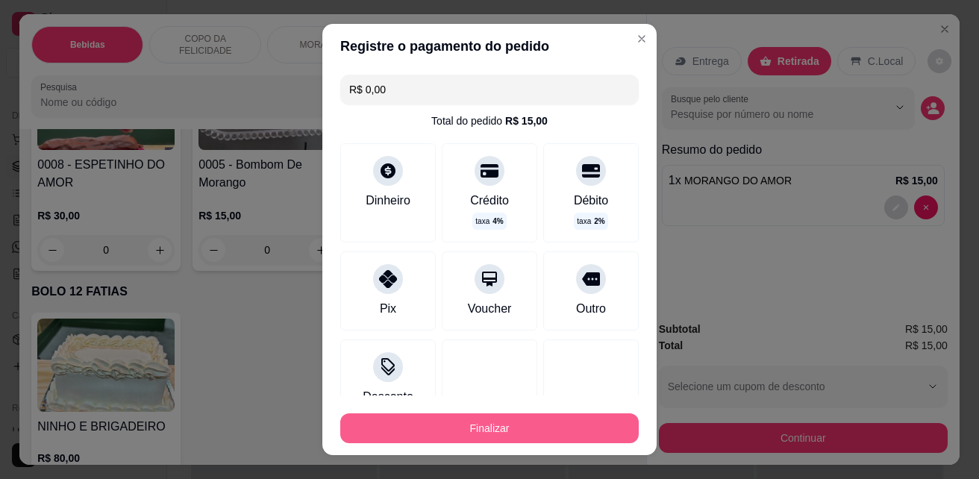
click at [493, 427] on button "Finalizar" at bounding box center [489, 428] width 298 height 30
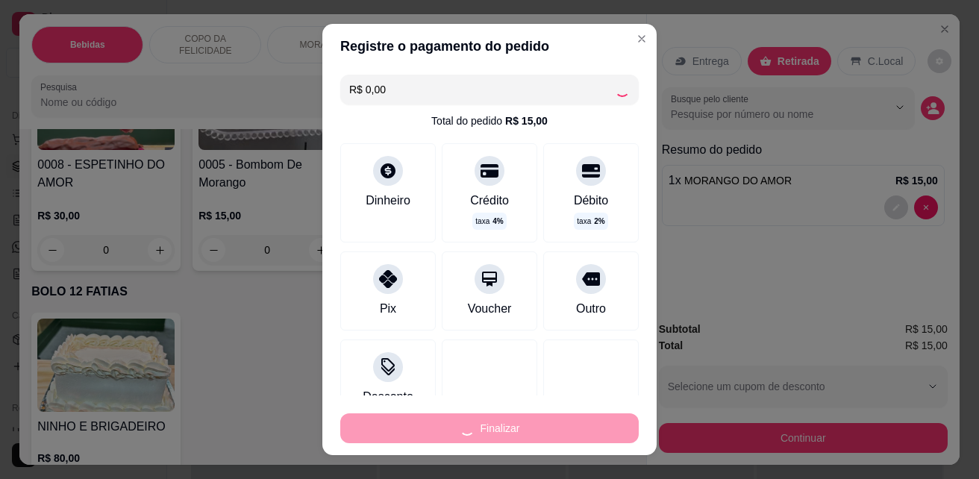
type input "0"
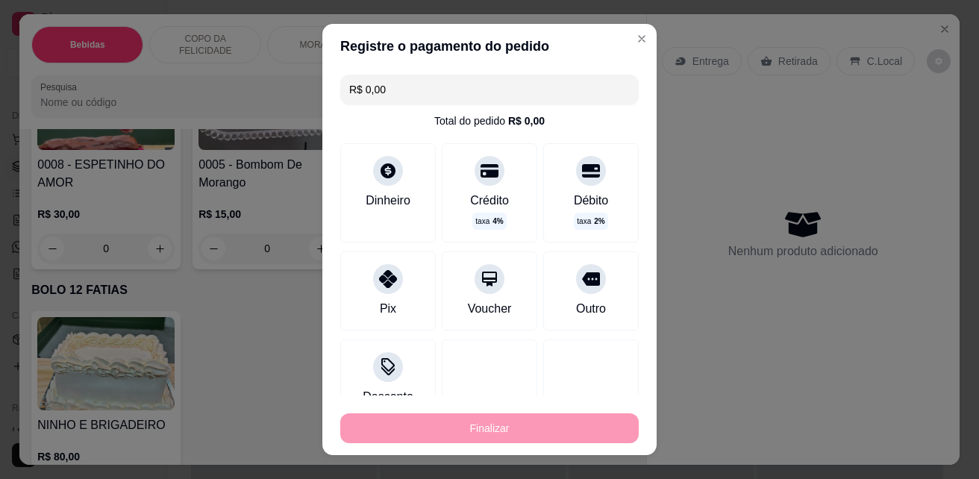
type input "-R$ 15,00"
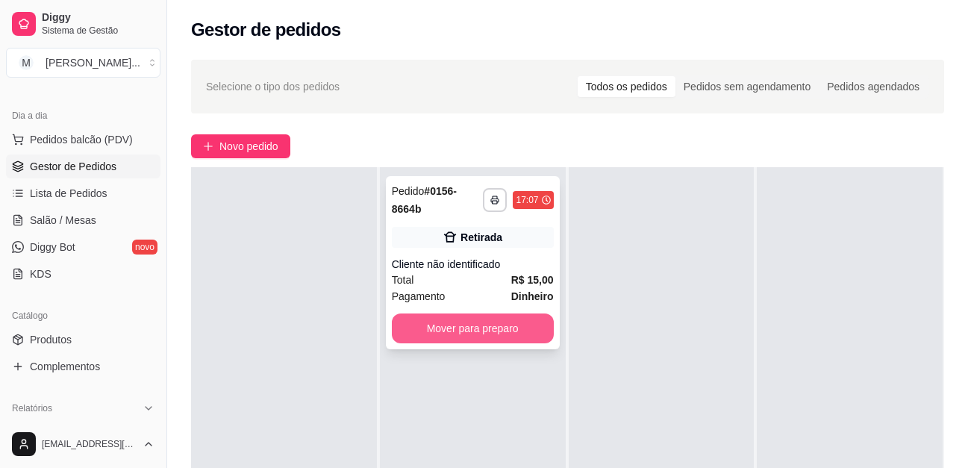
click at [487, 326] on button "Mover para preparo" at bounding box center [473, 328] width 162 height 30
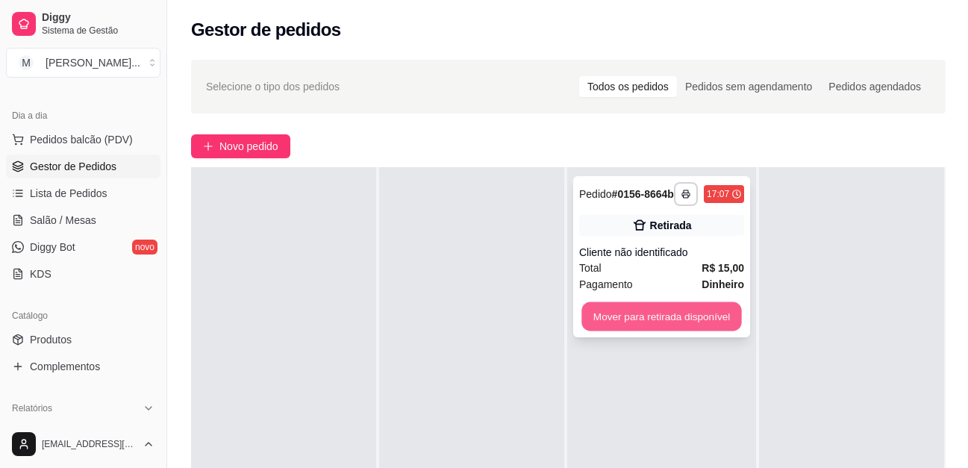
click at [668, 329] on button "Mover para retirada disponível" at bounding box center [661, 316] width 160 height 29
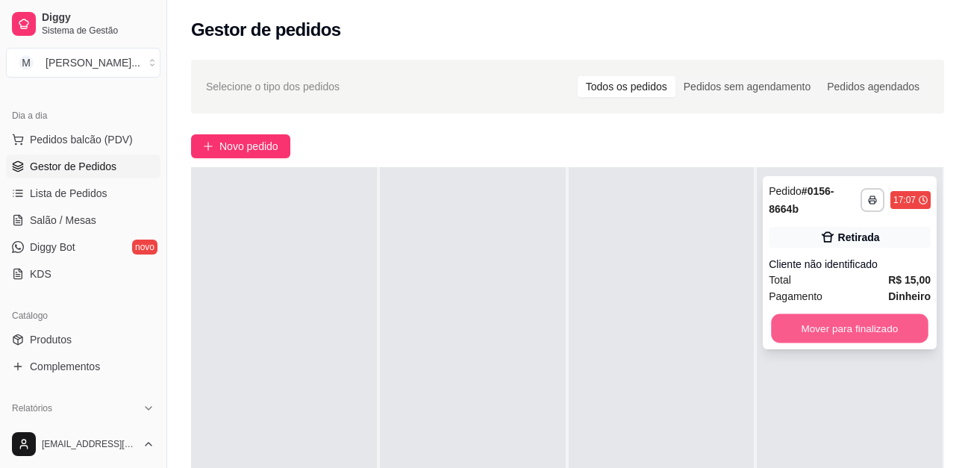
click at [851, 336] on button "Mover para finalizado" at bounding box center [849, 328] width 157 height 29
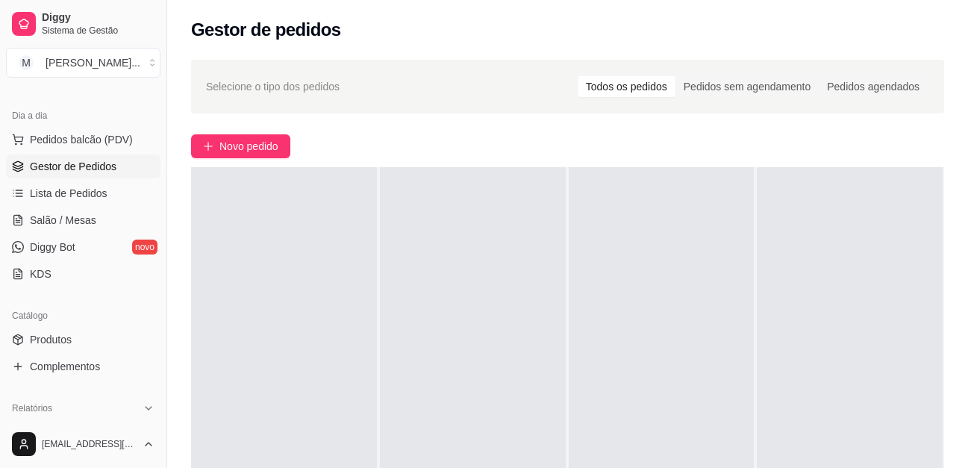
click at [851, 331] on div at bounding box center [850, 401] width 186 height 468
click at [888, 189] on div at bounding box center [850, 401] width 186 height 468
click at [251, 155] on button "Novo pedido" at bounding box center [240, 146] width 99 height 24
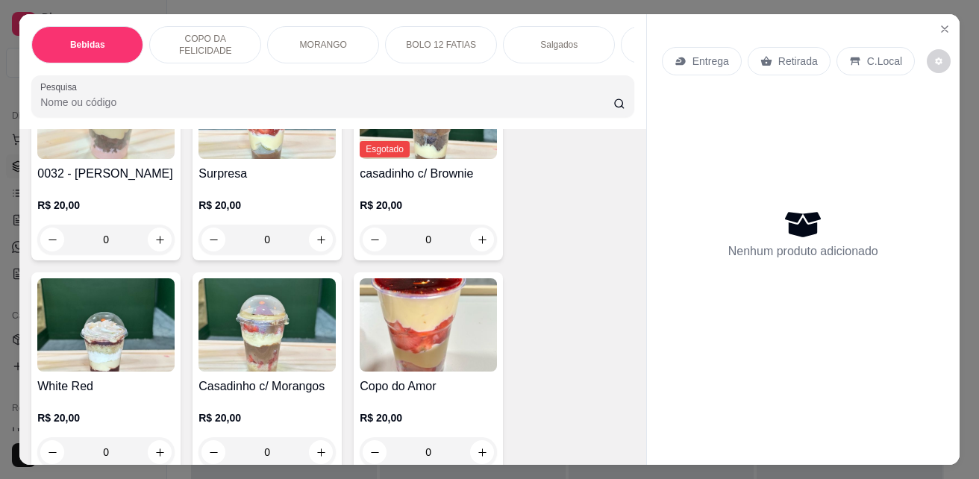
scroll to position [1865, 0]
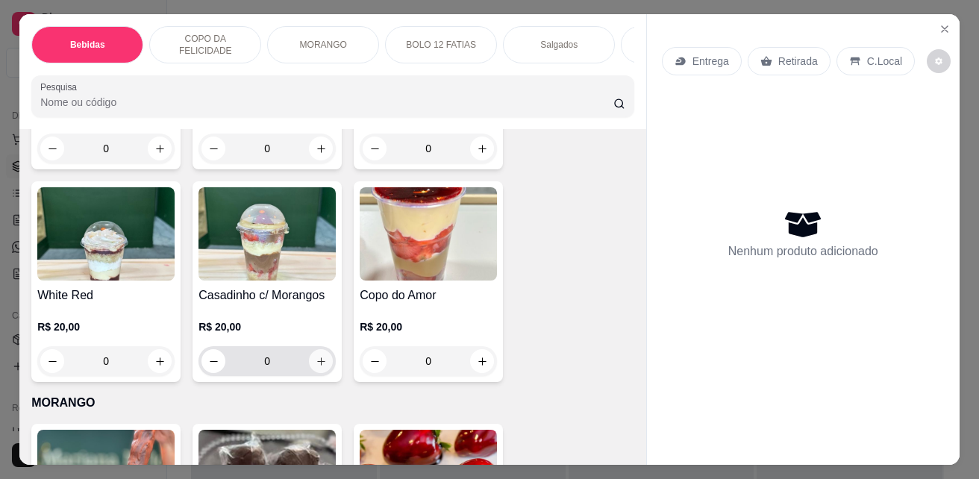
click at [317, 366] on icon "increase-product-quantity" at bounding box center [321, 361] width 8 height 8
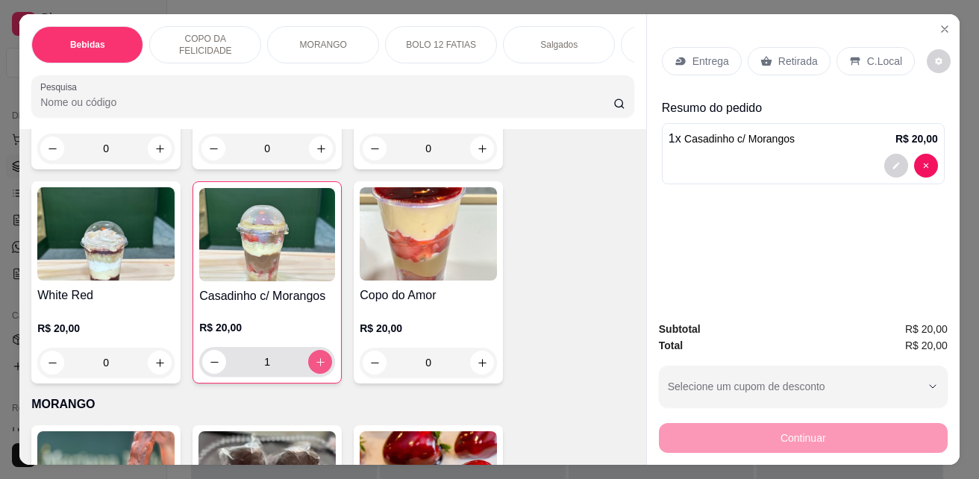
type input "1"
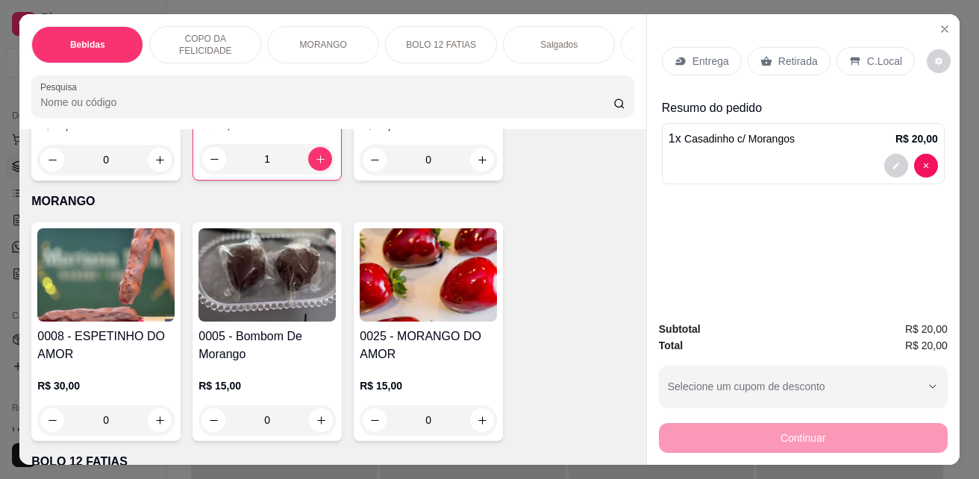
scroll to position [2089, 0]
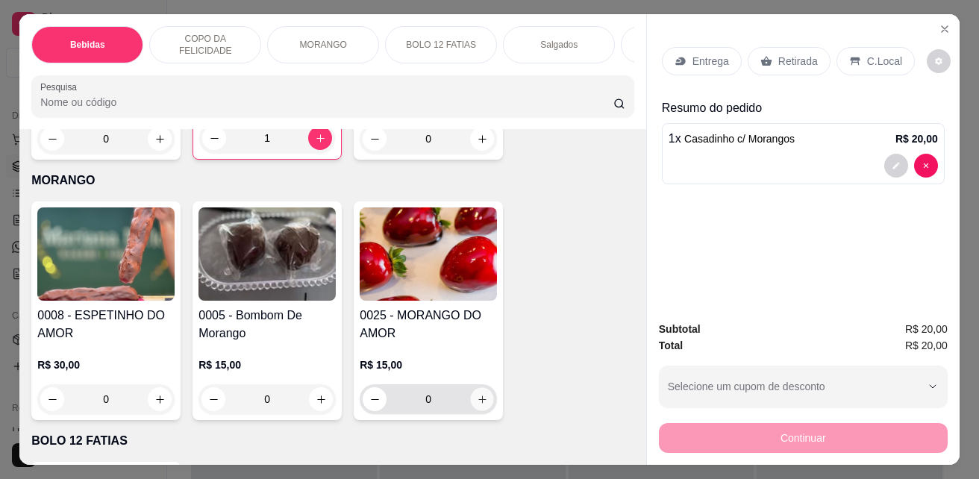
click at [477, 405] on icon "increase-product-quantity" at bounding box center [482, 399] width 11 height 11
type input "1"
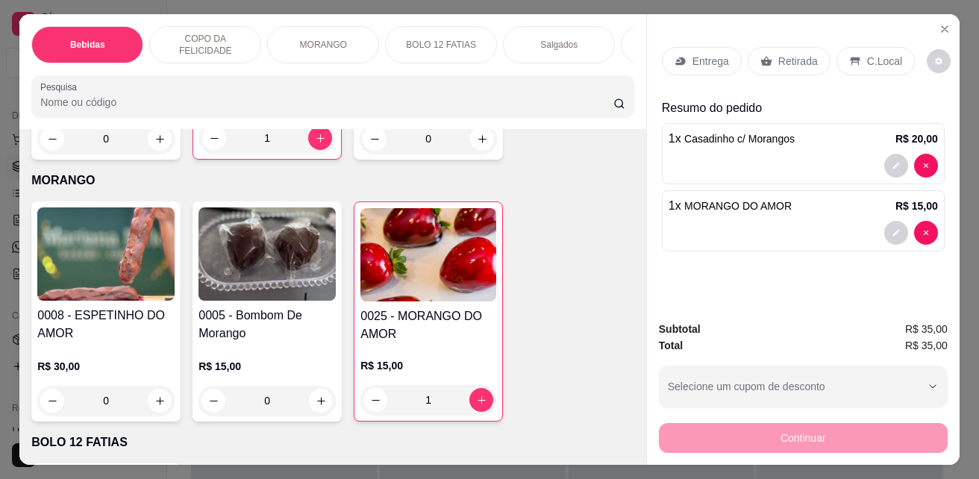
click at [849, 57] on icon at bounding box center [855, 61] width 12 height 12
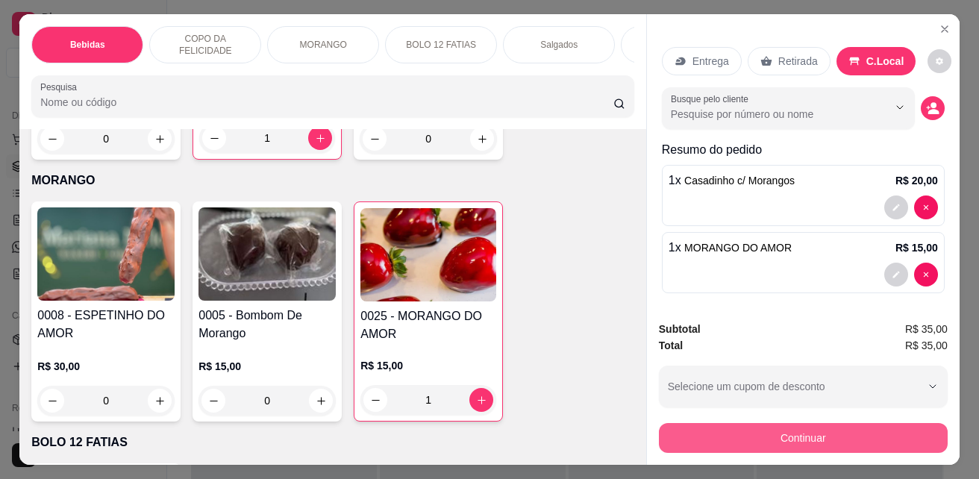
click at [788, 428] on button "Continuar" at bounding box center [803, 438] width 289 height 30
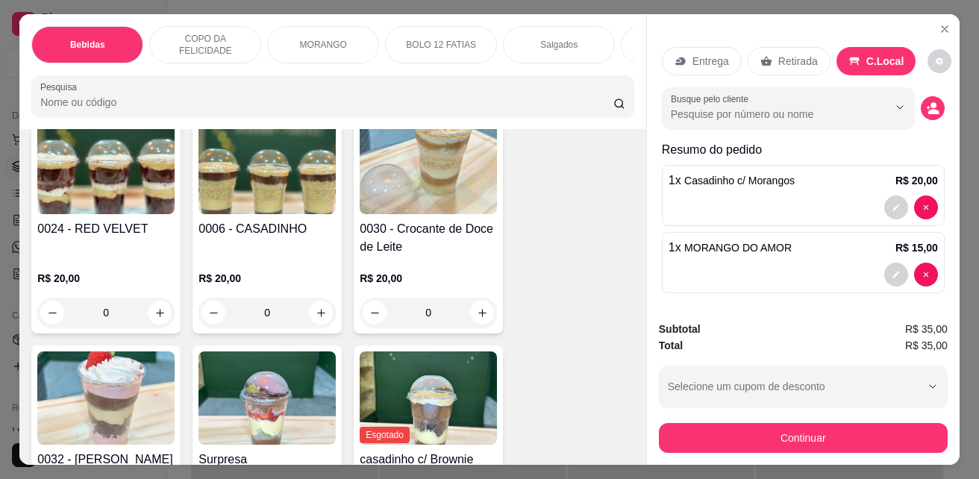
scroll to position [1492, 0]
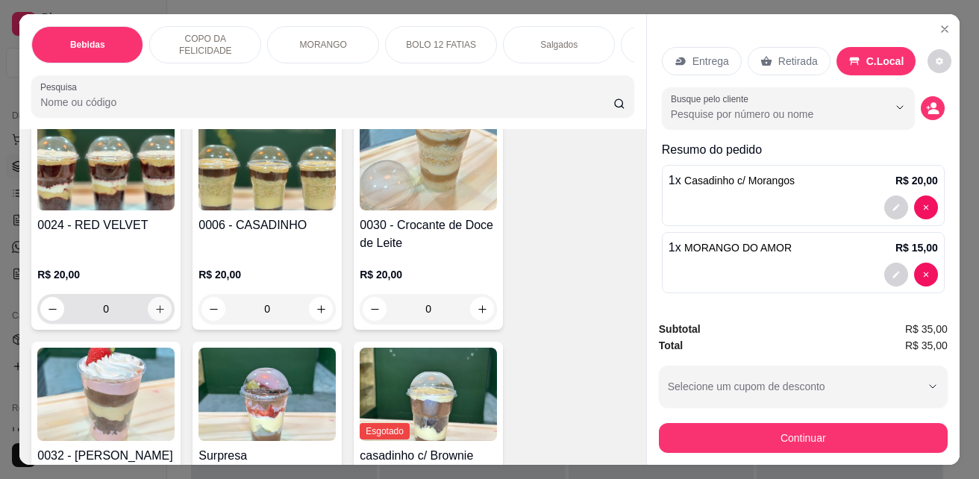
click at [153, 307] on button "increase-product-quantity" at bounding box center [160, 309] width 24 height 24
type input "1"
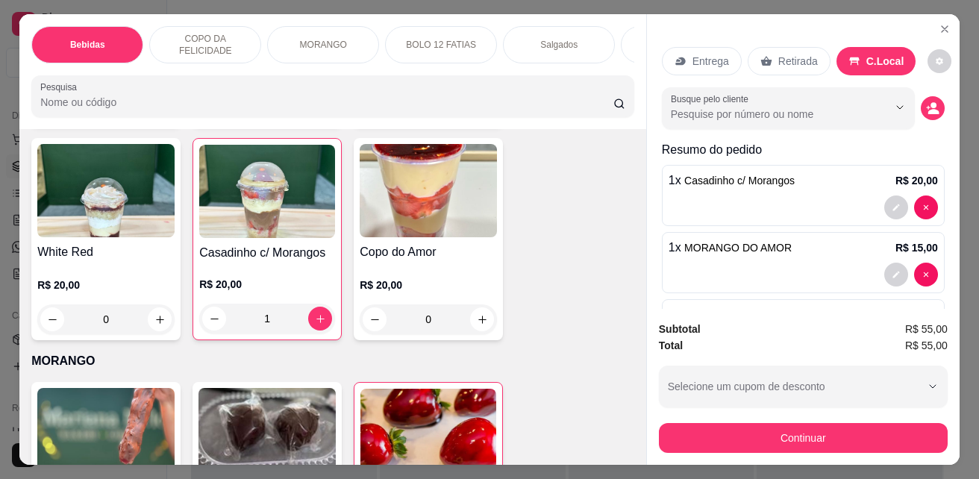
scroll to position [2015, 0]
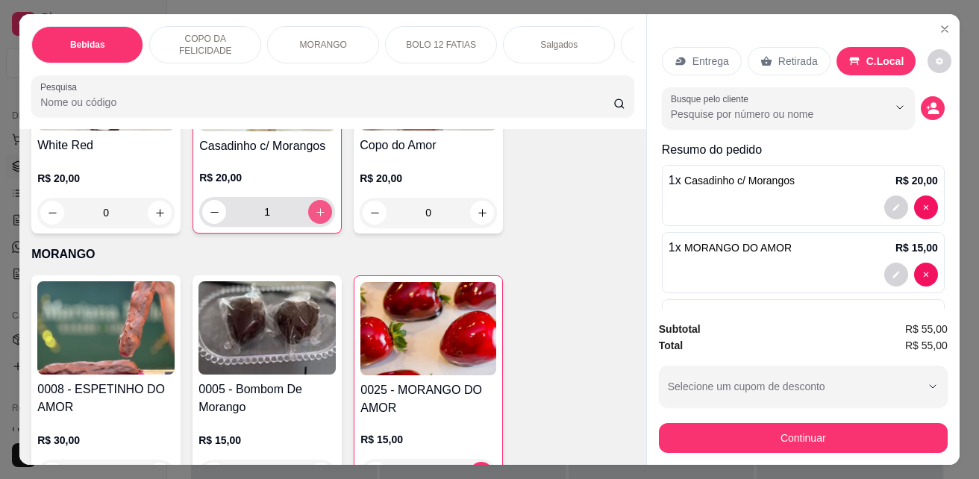
click at [315, 218] on icon "increase-product-quantity" at bounding box center [320, 212] width 11 height 11
type input "3"
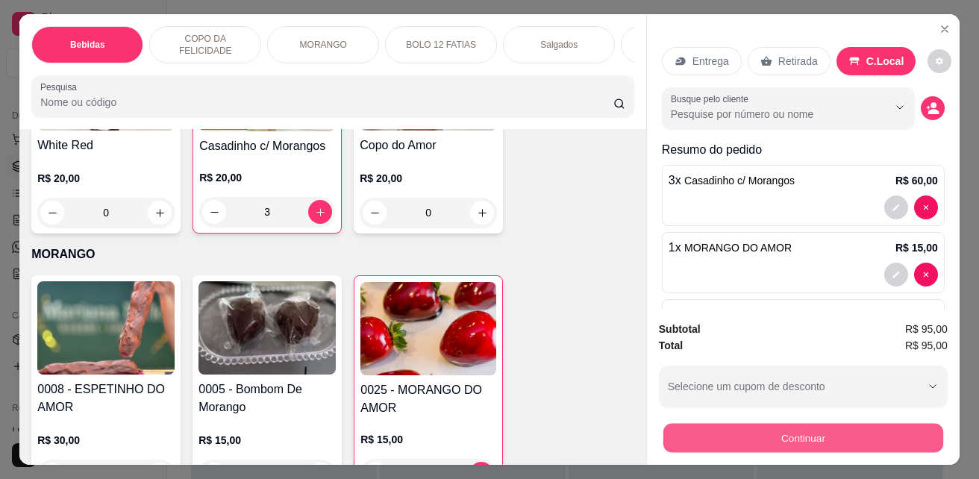
click at [763, 434] on button "Continuar" at bounding box center [803, 437] width 280 height 29
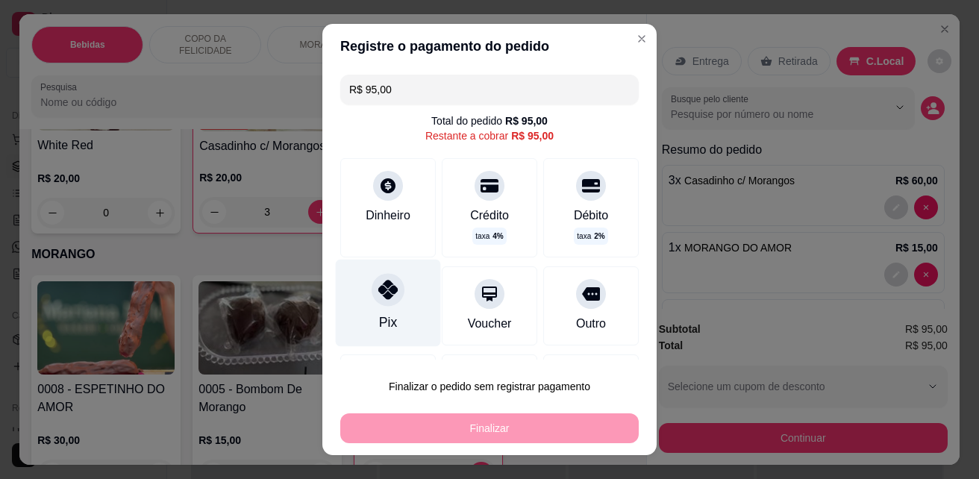
click at [385, 316] on div "Pix" at bounding box center [388, 322] width 18 height 19
type input "R$ 0,00"
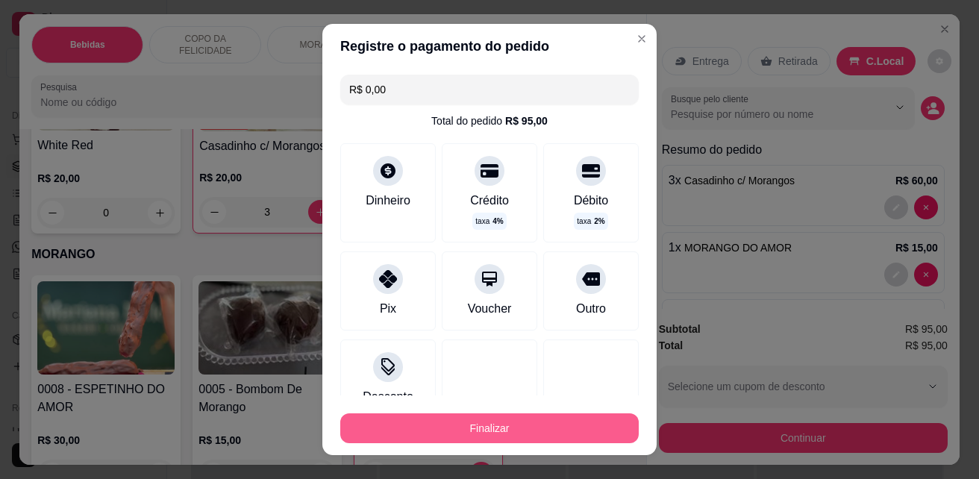
click at [426, 429] on button "Finalizar" at bounding box center [489, 428] width 298 height 30
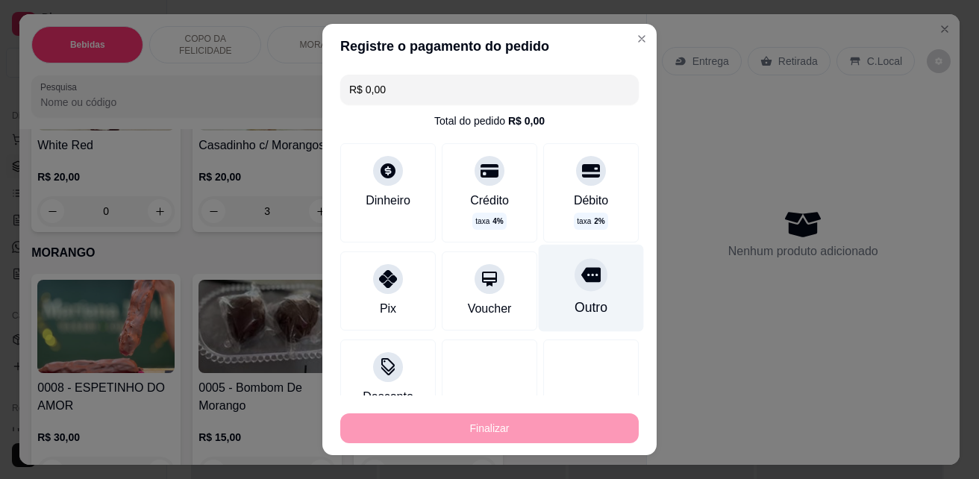
type input "0"
type input "-R$ 95,00"
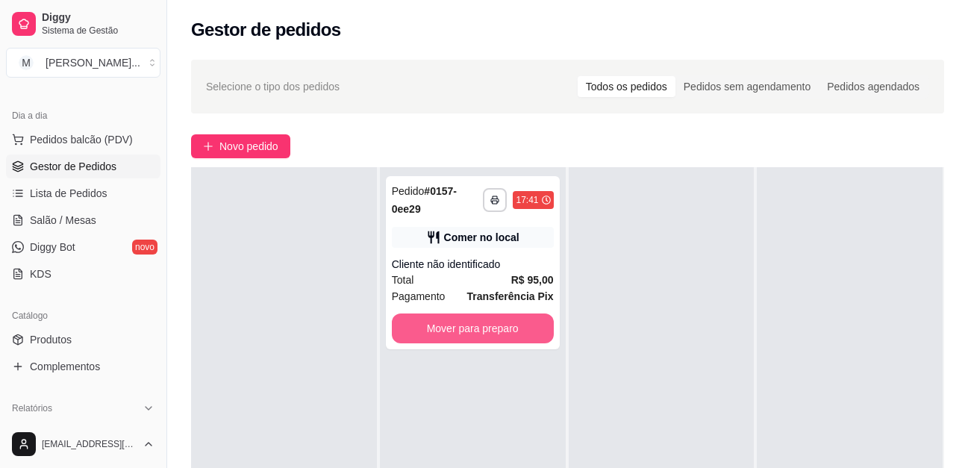
click at [545, 319] on button "Mover para preparo" at bounding box center [473, 328] width 162 height 30
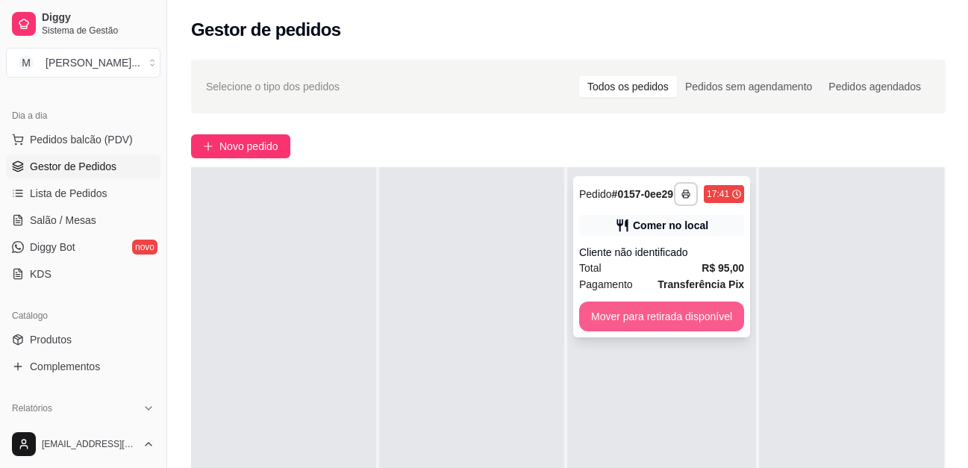
click at [610, 309] on button "Mover para retirada disponível" at bounding box center [661, 316] width 165 height 30
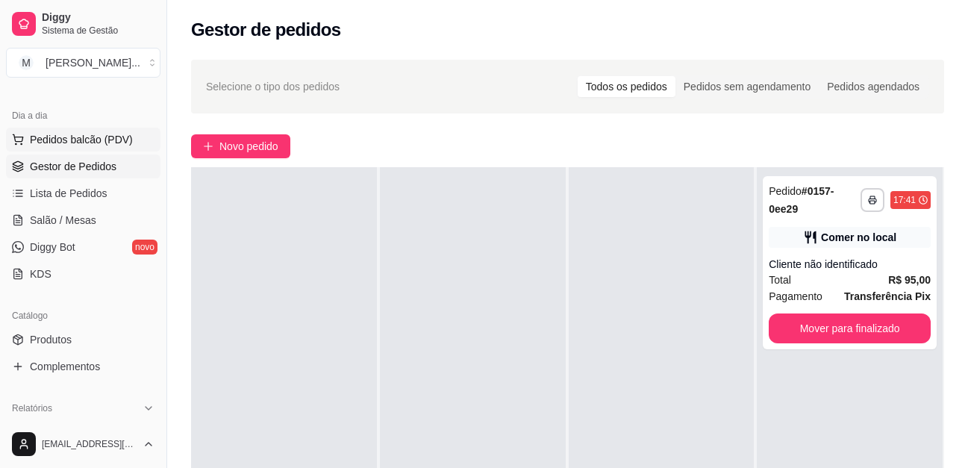
click at [93, 144] on span "Pedidos balcão (PDV)" at bounding box center [81, 139] width 103 height 15
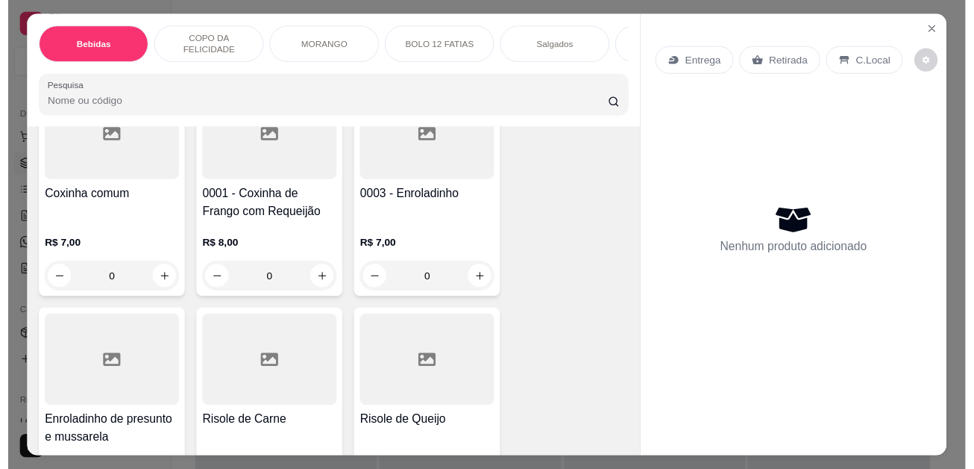
scroll to position [2686, 0]
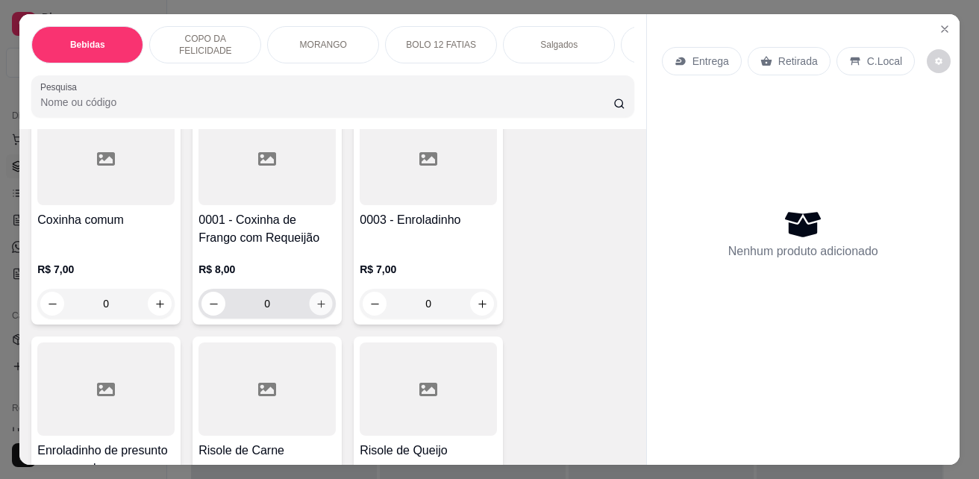
click at [316, 310] on icon "increase-product-quantity" at bounding box center [321, 303] width 11 height 11
type input "1"
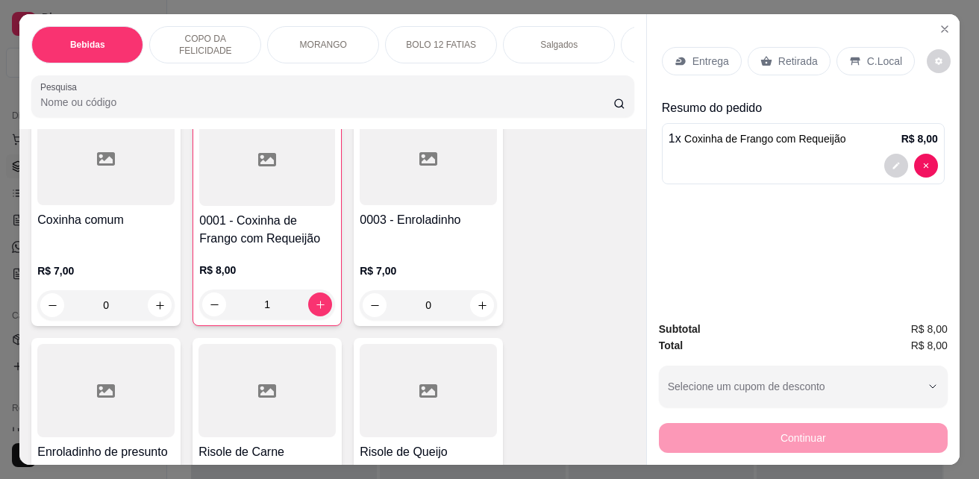
click at [874, 61] on p "C.Local" at bounding box center [884, 61] width 35 height 15
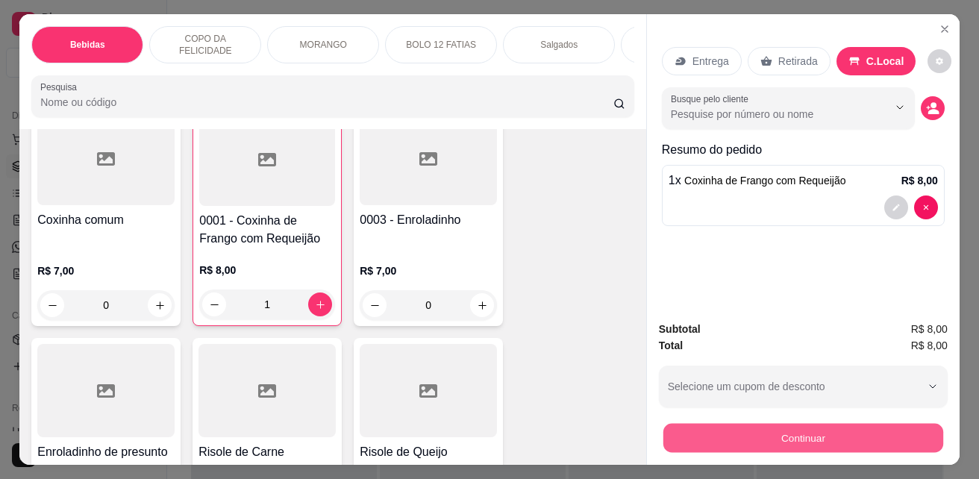
click at [803, 423] on button "Continuar" at bounding box center [803, 437] width 280 height 29
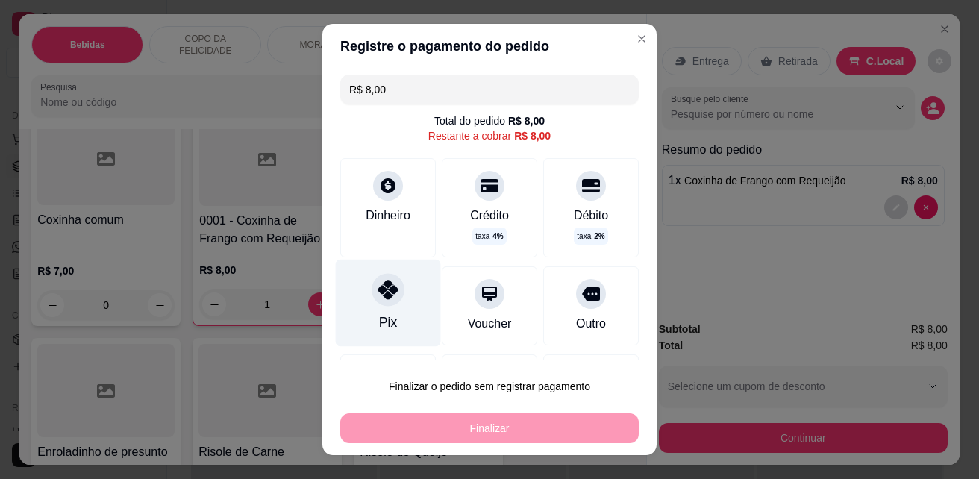
click at [389, 295] on div at bounding box center [388, 290] width 33 height 33
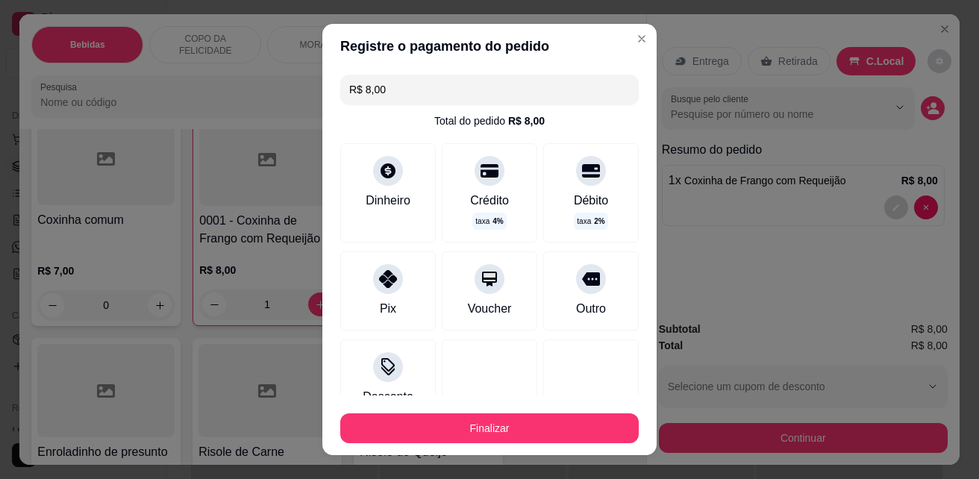
type input "R$ 0,00"
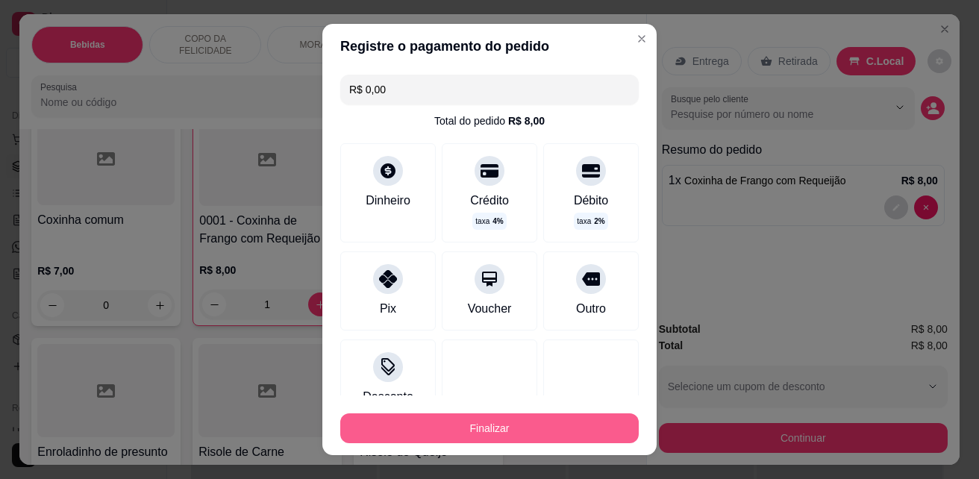
click at [434, 418] on button "Finalizar" at bounding box center [489, 428] width 298 height 30
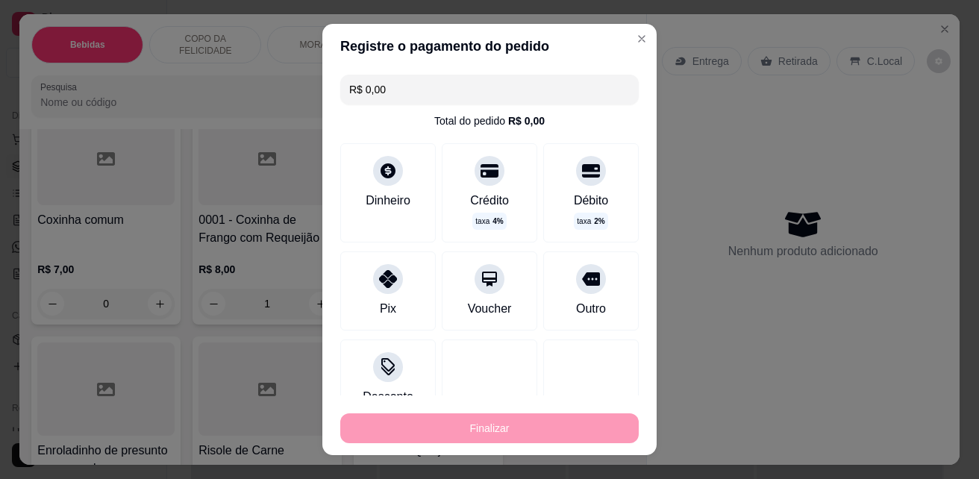
type input "0"
type input "-R$ 8,00"
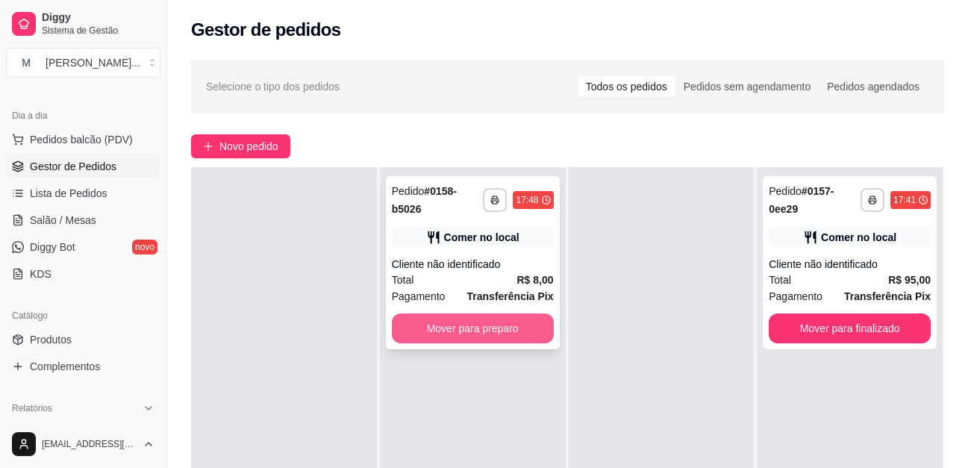
click at [454, 341] on button "Mover para preparo" at bounding box center [473, 328] width 162 height 30
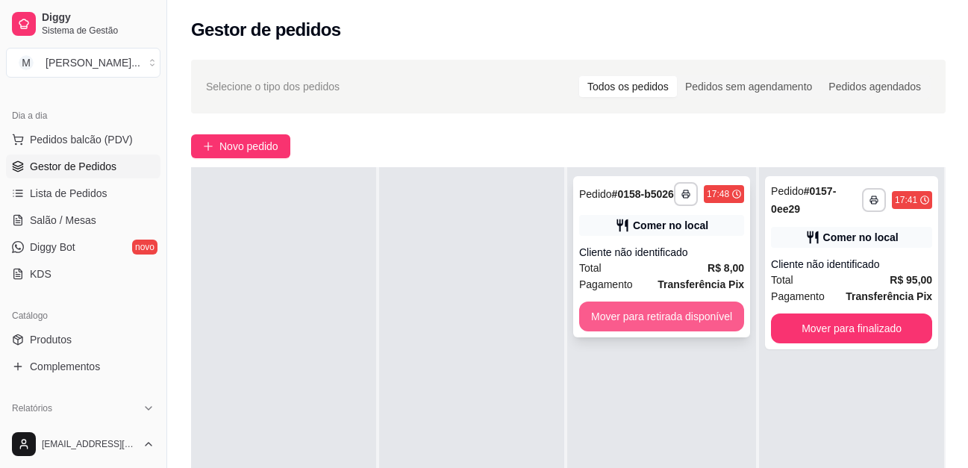
click at [714, 331] on button "Mover para retirada disponível" at bounding box center [661, 316] width 165 height 30
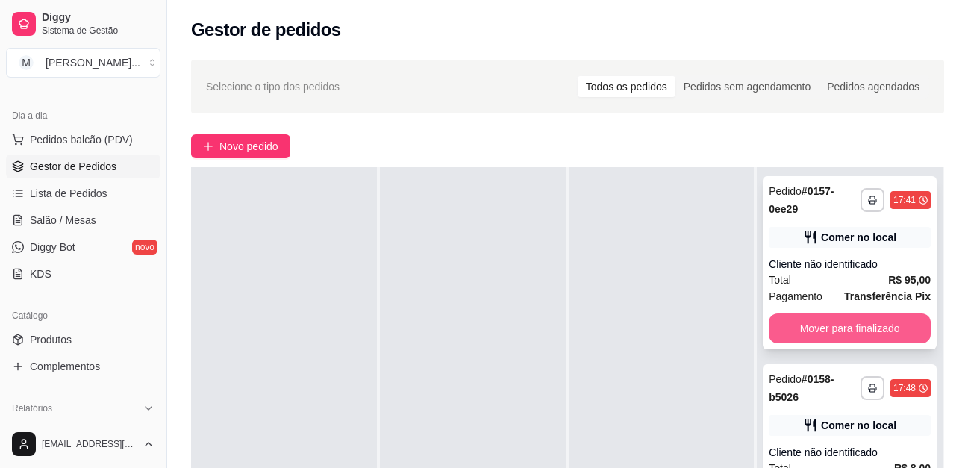
click at [882, 331] on button "Mover para finalizado" at bounding box center [849, 328] width 162 height 30
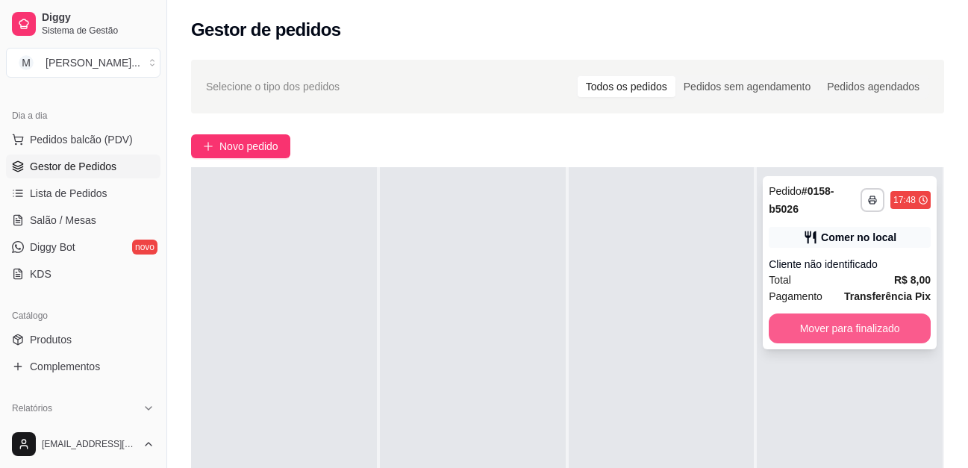
click at [865, 322] on button "Mover para finalizado" at bounding box center [849, 328] width 162 height 30
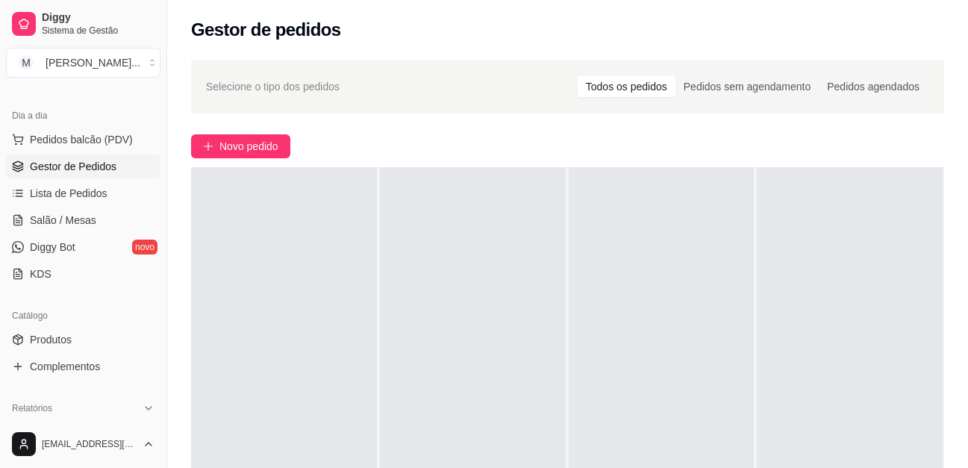
click at [865, 315] on div at bounding box center [850, 401] width 186 height 468
click at [778, 295] on div at bounding box center [850, 401] width 186 height 468
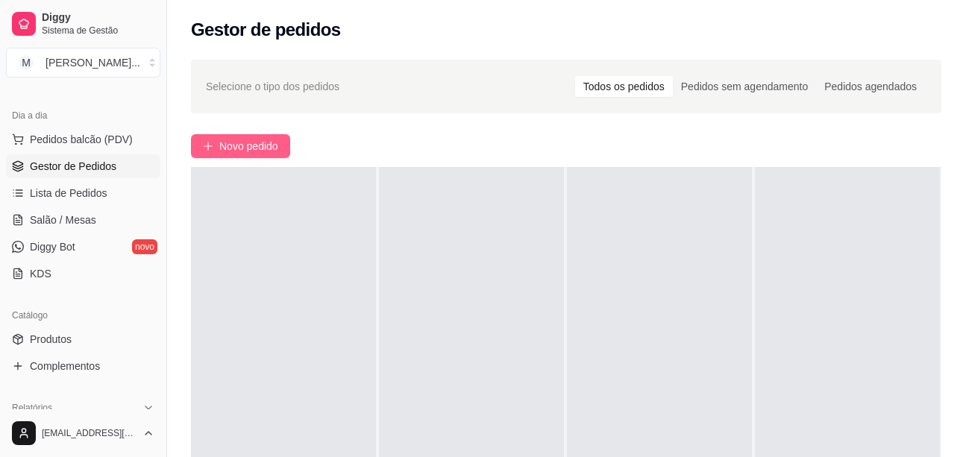
click at [245, 144] on span "Novo pedido" at bounding box center [248, 146] width 59 height 16
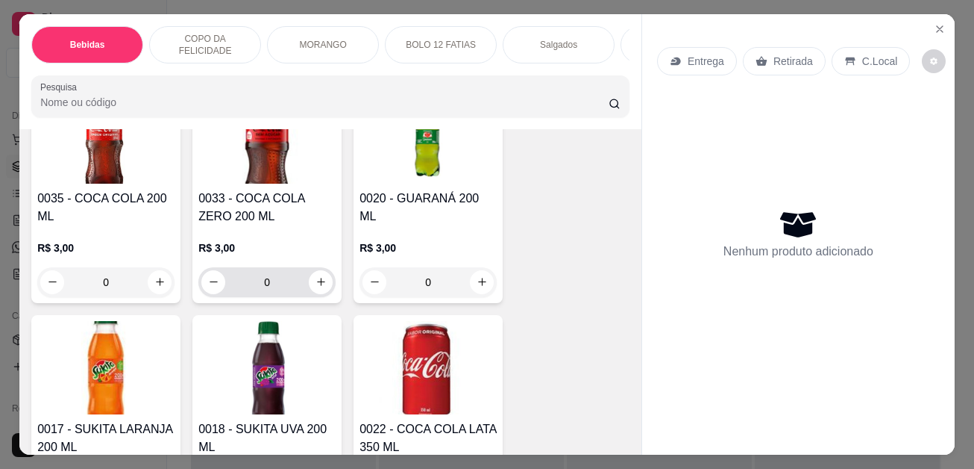
scroll to position [149, 0]
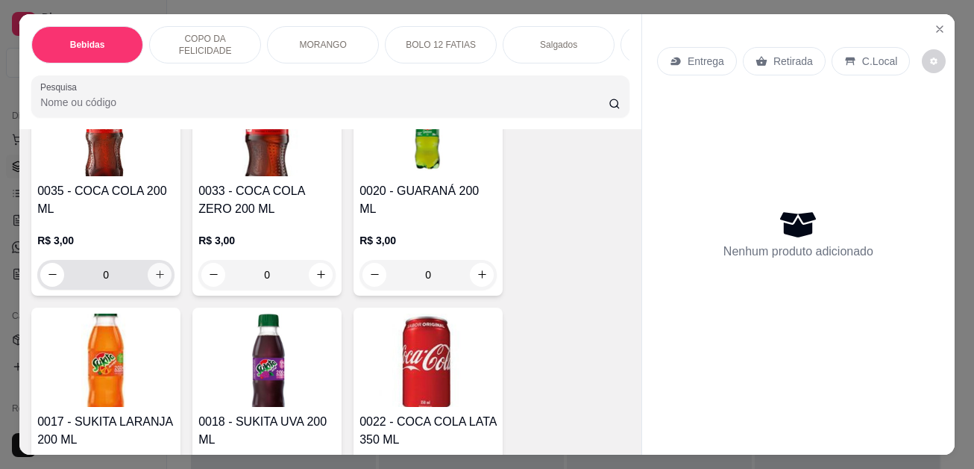
click at [157, 277] on icon "increase-product-quantity" at bounding box center [159, 274] width 11 height 11
type input "1"
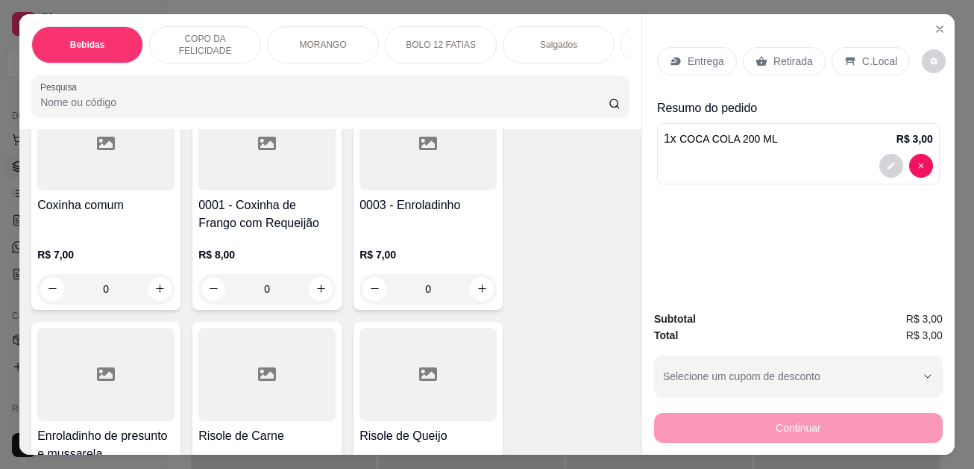
scroll to position [2761, 0]
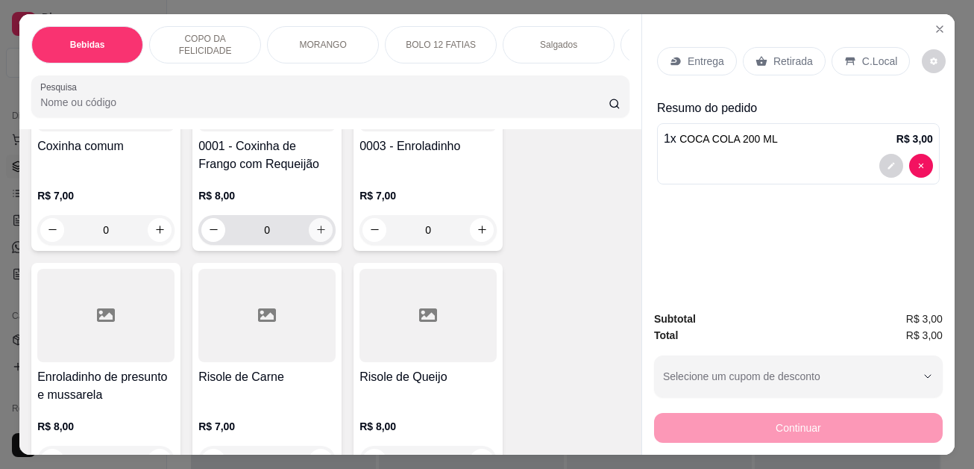
click at [318, 234] on icon "increase-product-quantity" at bounding box center [321, 229] width 11 height 11
type input "1"
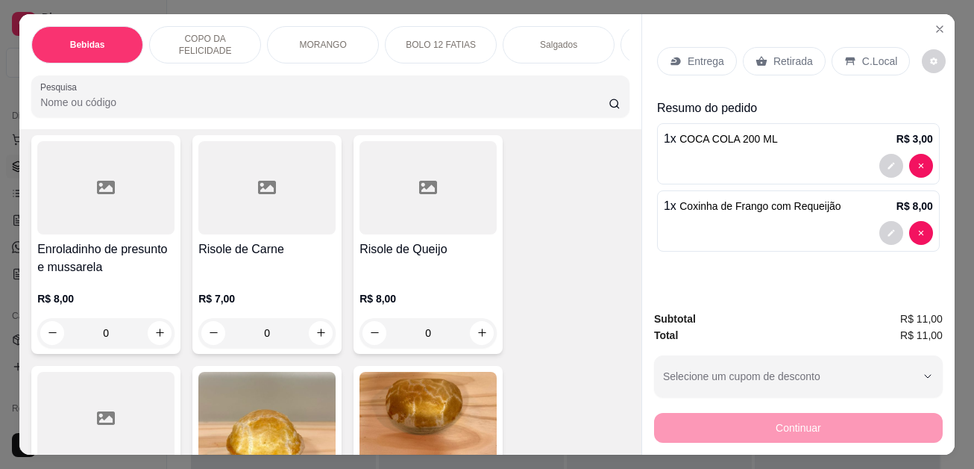
scroll to position [2910, 0]
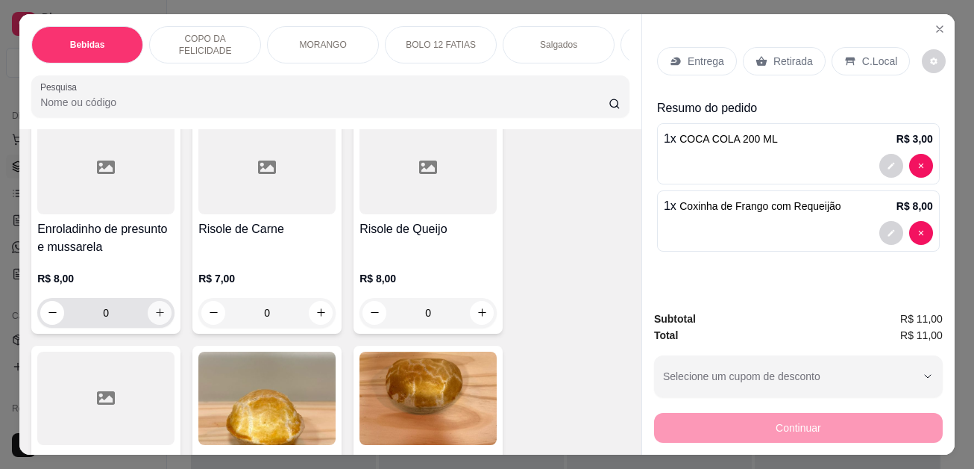
click at [154, 318] on icon "increase-product-quantity" at bounding box center [159, 312] width 11 height 11
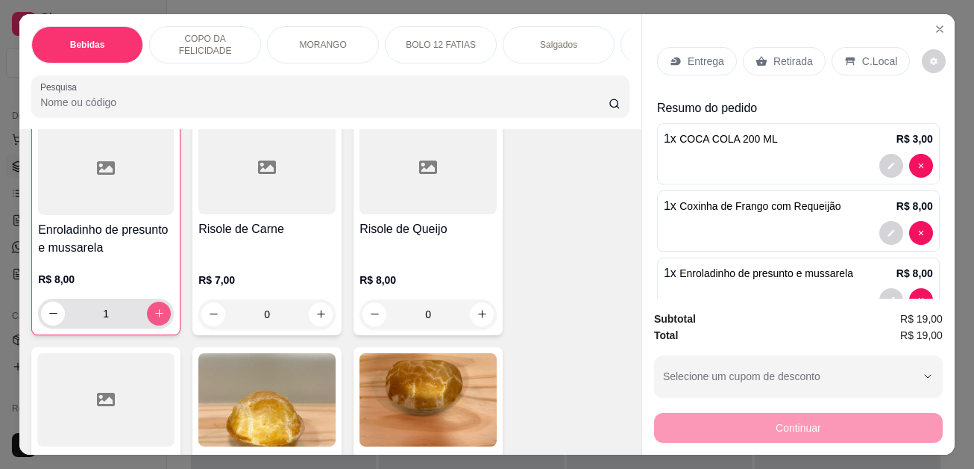
type input "1"
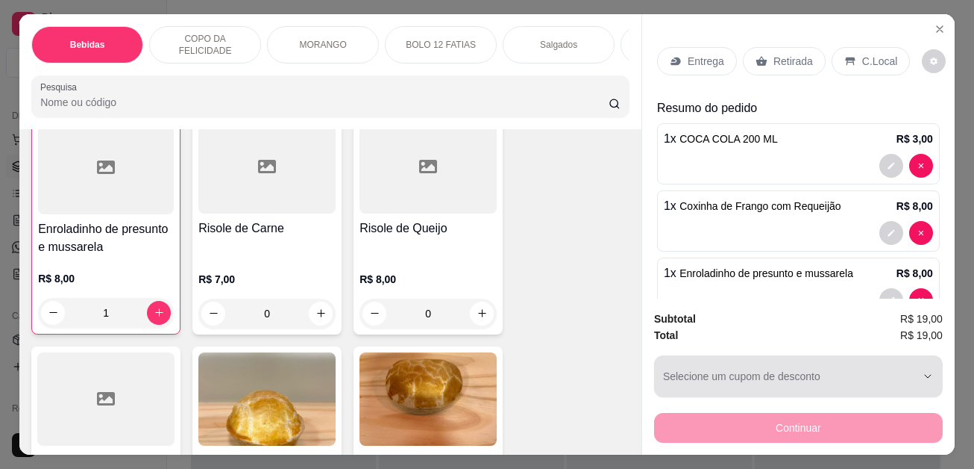
click at [892, 363] on div "button" at bounding box center [789, 376] width 253 height 30
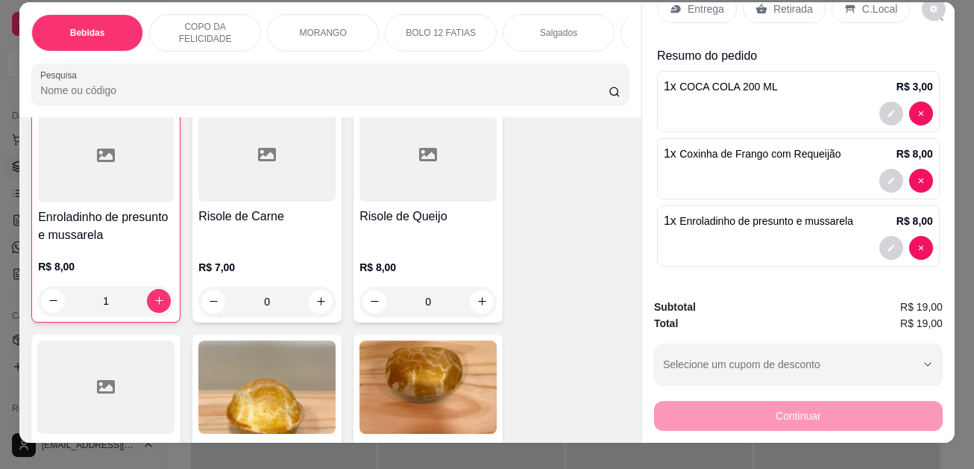
scroll to position [0, 0]
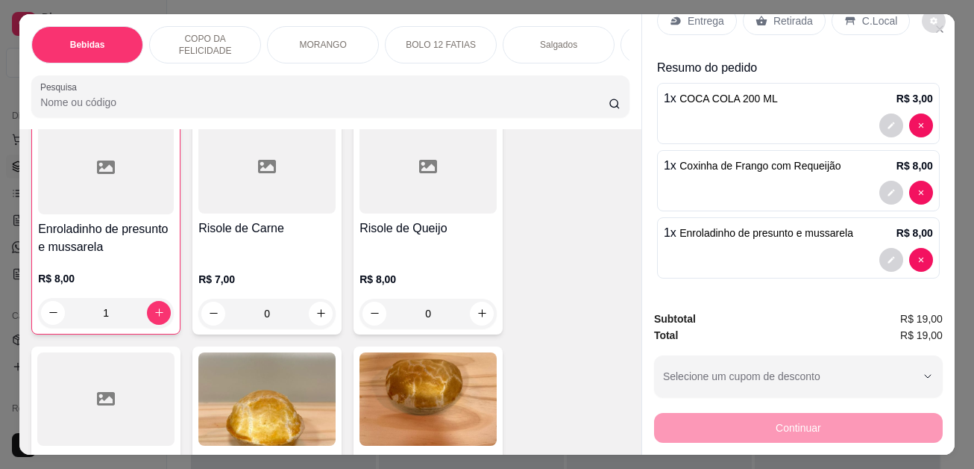
click at [931, 23] on button "decrease-product-quantity" at bounding box center [934, 21] width 24 height 24
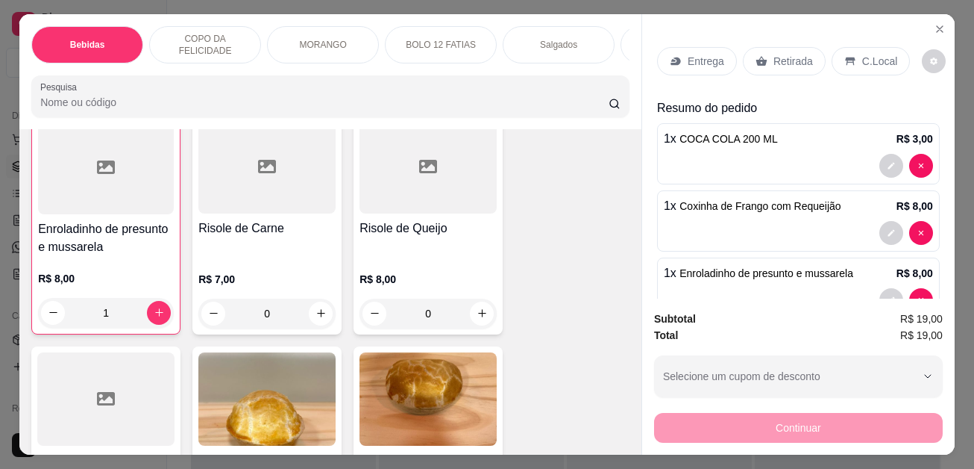
click at [930, 35] on div "Entrega Retirada C.Local Resumo do pedido 1 x COCA COLA 200 ML R$ 3,00 1 x Coxi…" at bounding box center [798, 156] width 313 height 284
click at [934, 28] on icon "Close" at bounding box center [940, 29] width 12 height 12
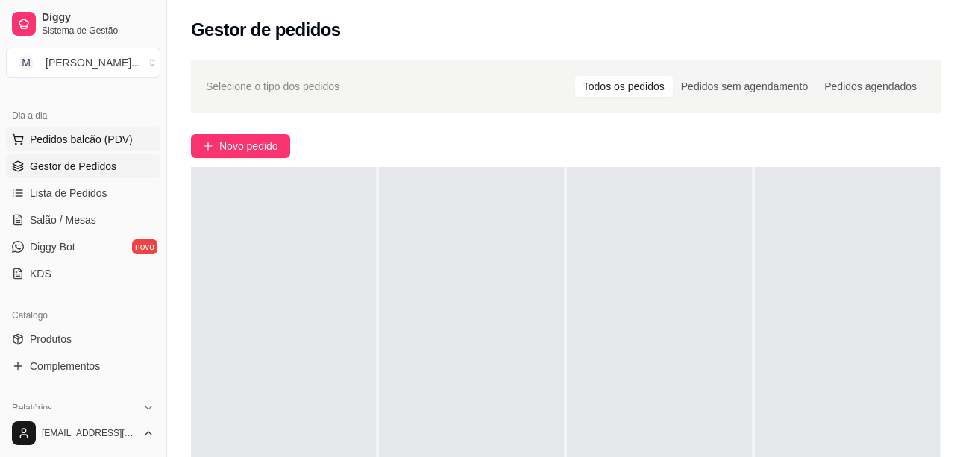
click at [95, 139] on span "Pedidos balcão (PDV)" at bounding box center [81, 139] width 103 height 15
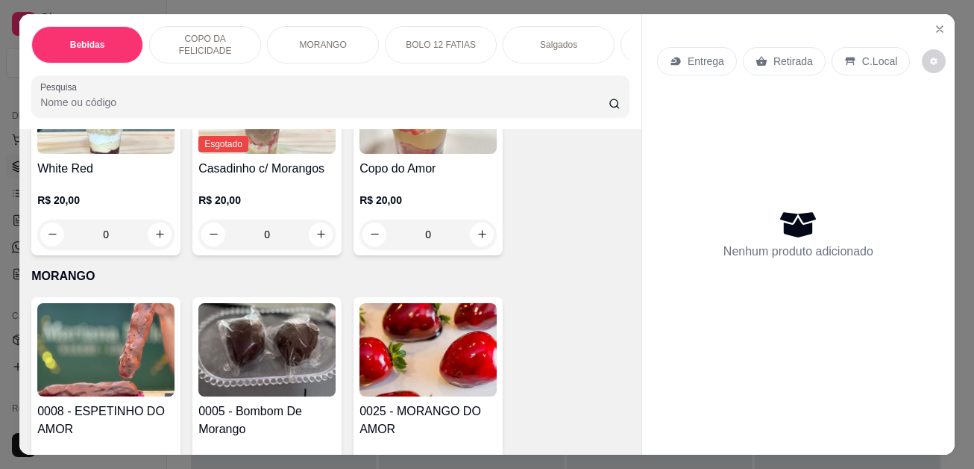
scroll to position [2164, 0]
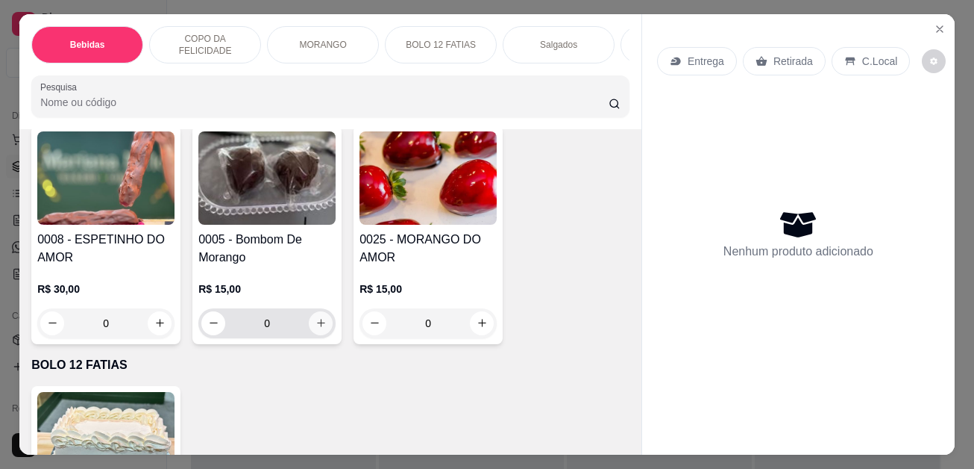
click at [324, 334] on button "increase-product-quantity" at bounding box center [321, 323] width 24 height 24
type input "2"
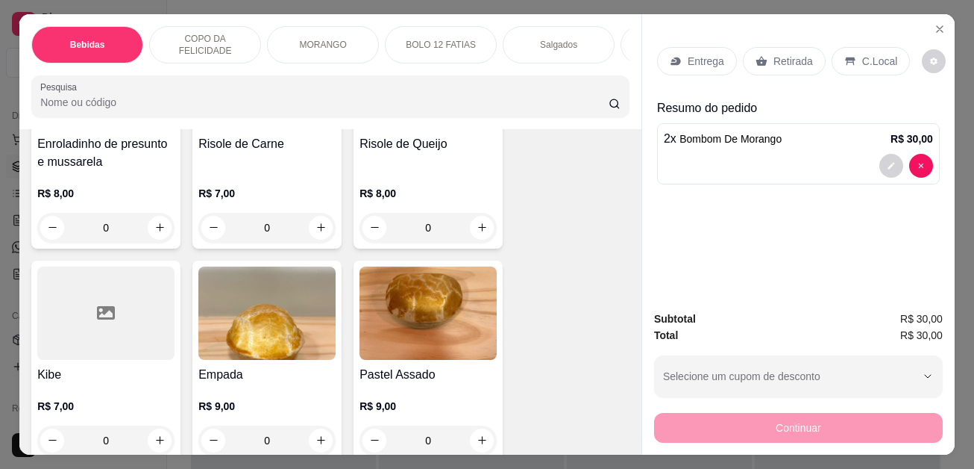
scroll to position [3059, 0]
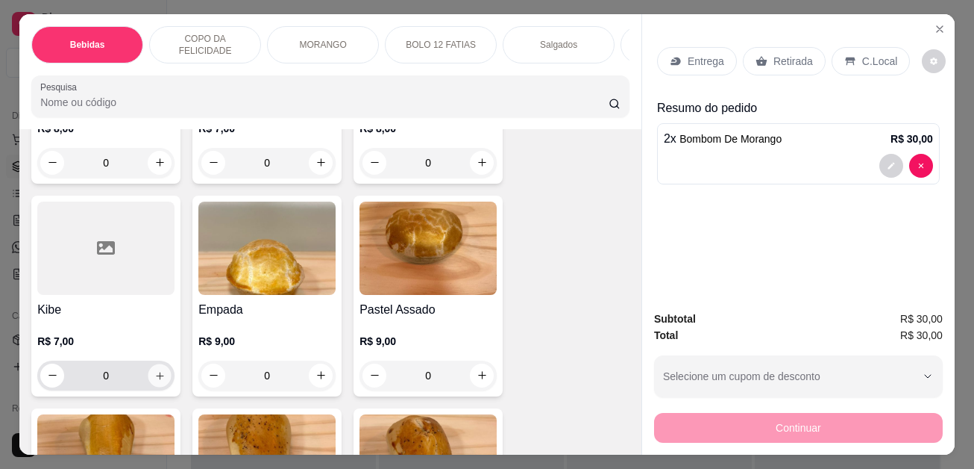
click at [163, 381] on button "increase-product-quantity" at bounding box center [159, 374] width 23 height 23
type input "1"
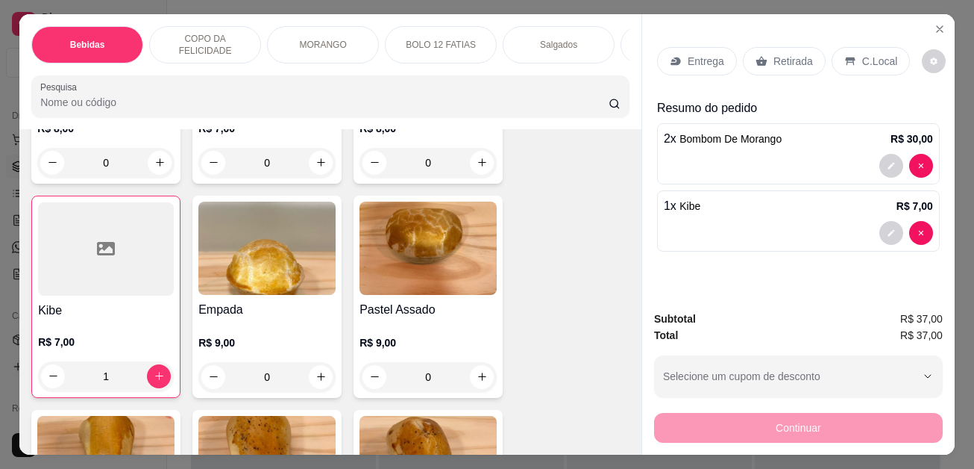
click at [775, 54] on p "Retirada" at bounding box center [794, 61] width 40 height 15
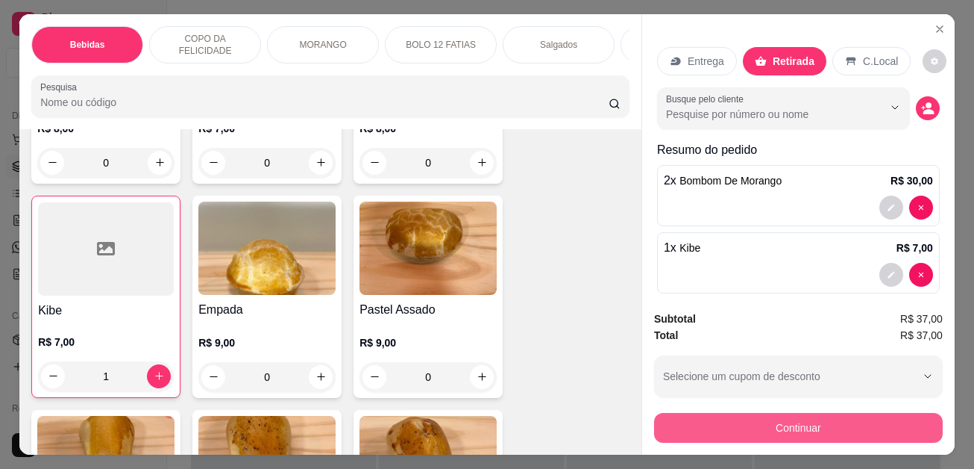
click at [816, 421] on button "Continuar" at bounding box center [798, 428] width 289 height 30
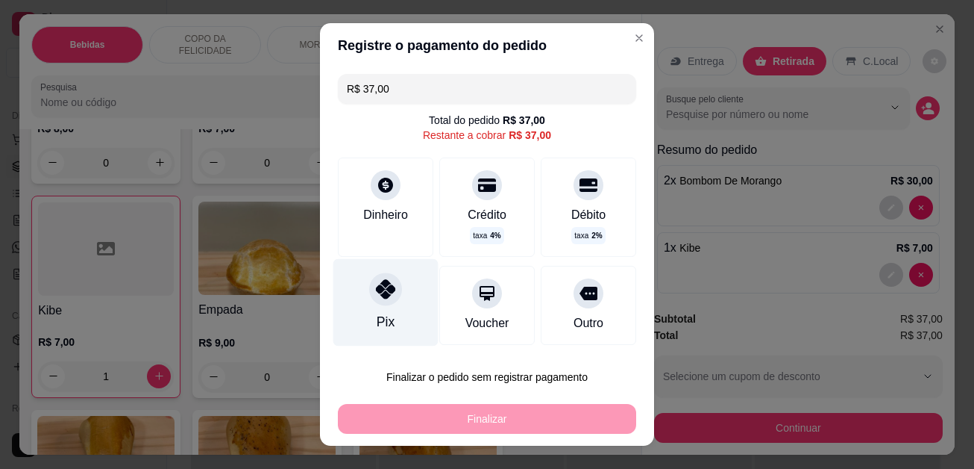
click at [364, 301] on div "Pix" at bounding box center [385, 302] width 105 height 87
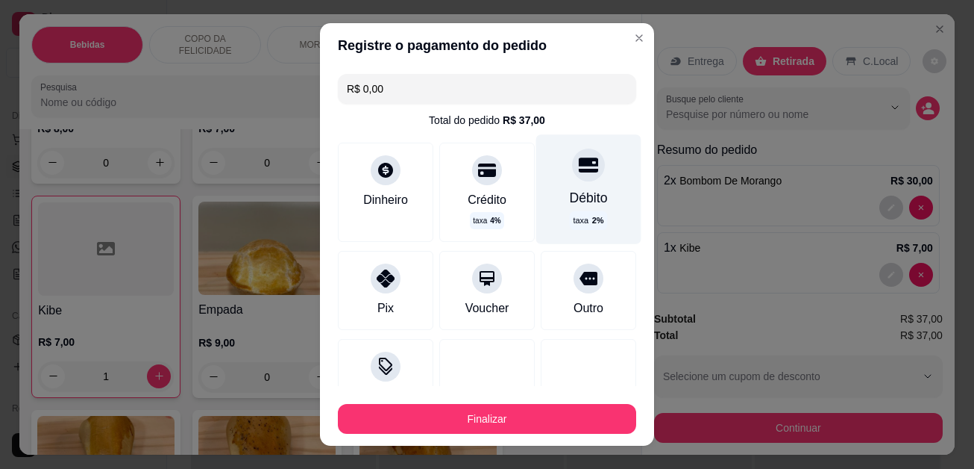
click at [571, 183] on div "Débito taxa 2 %" at bounding box center [588, 189] width 105 height 109
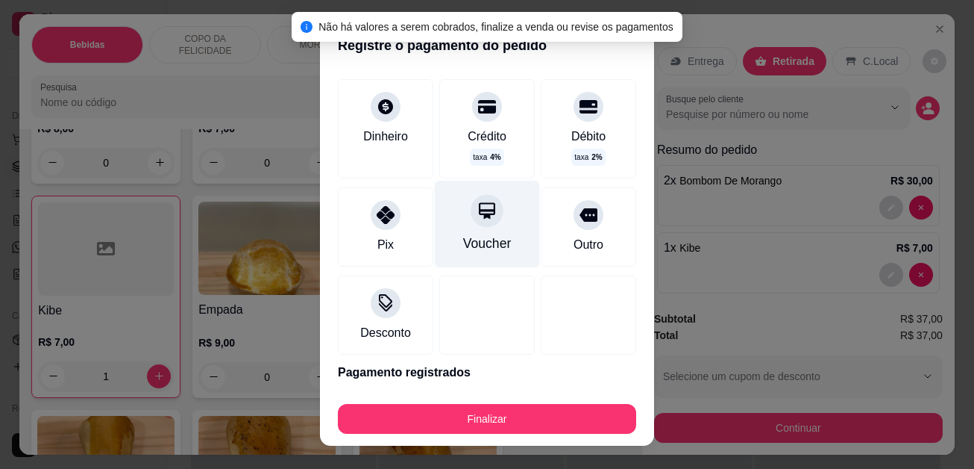
scroll to position [116, 0]
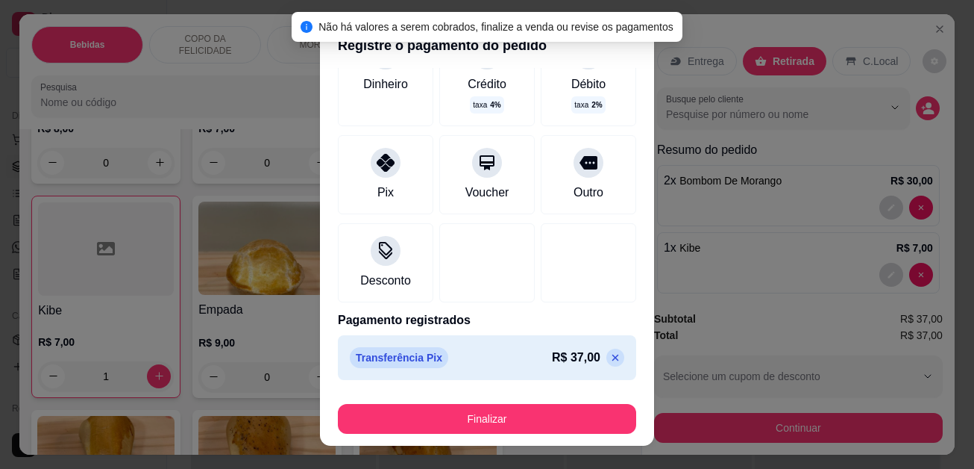
click at [607, 357] on p at bounding box center [616, 357] width 18 height 18
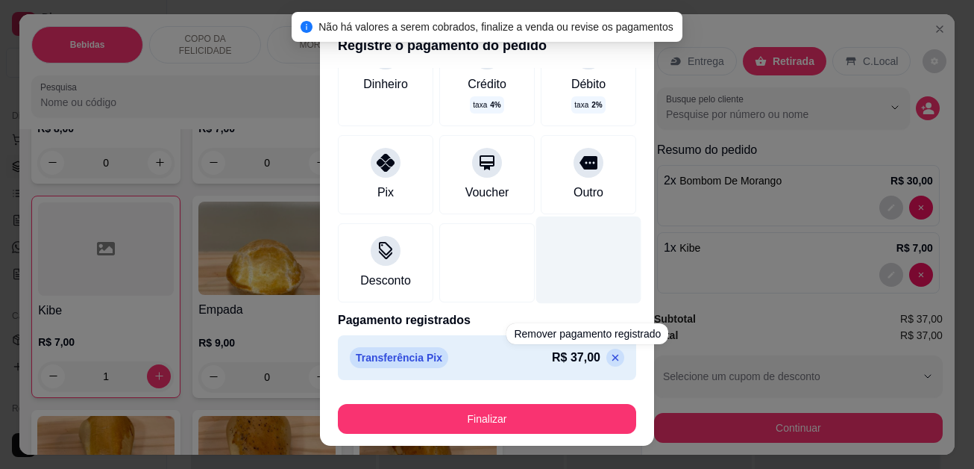
scroll to position [90, 0]
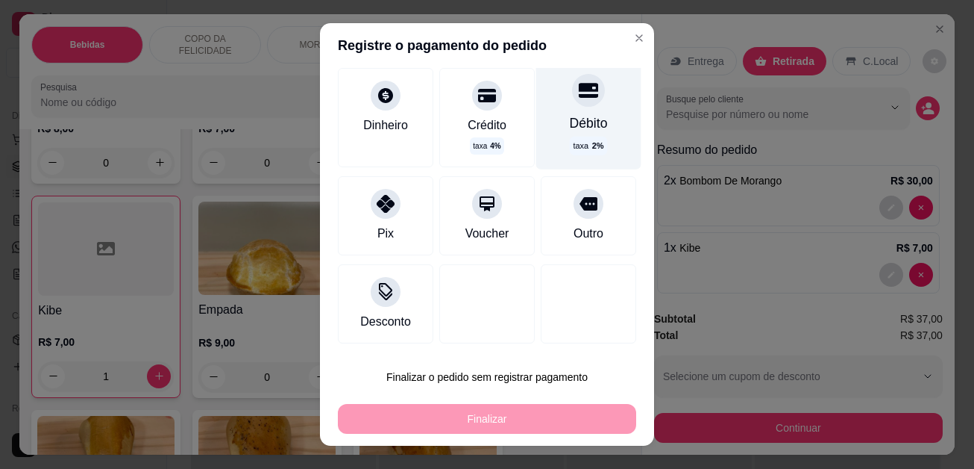
click at [579, 98] on icon at bounding box center [588, 90] width 19 height 19
type input "R$ 0,00"
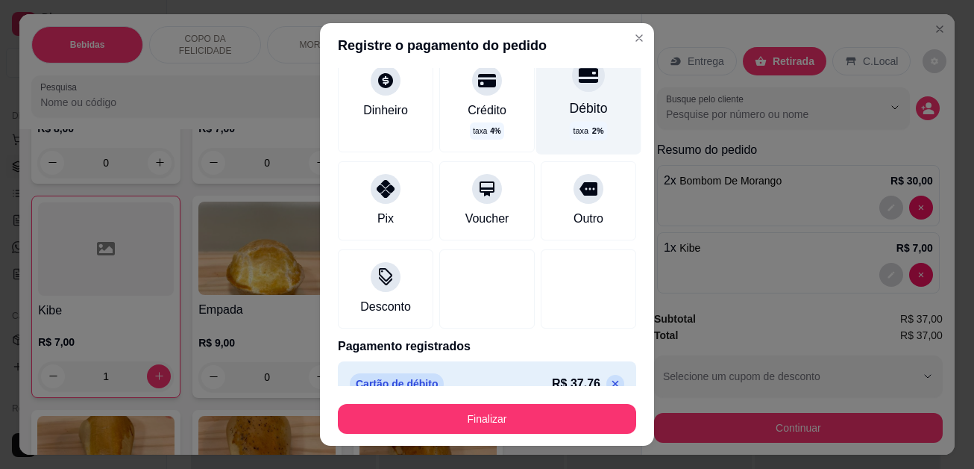
scroll to position [116, 0]
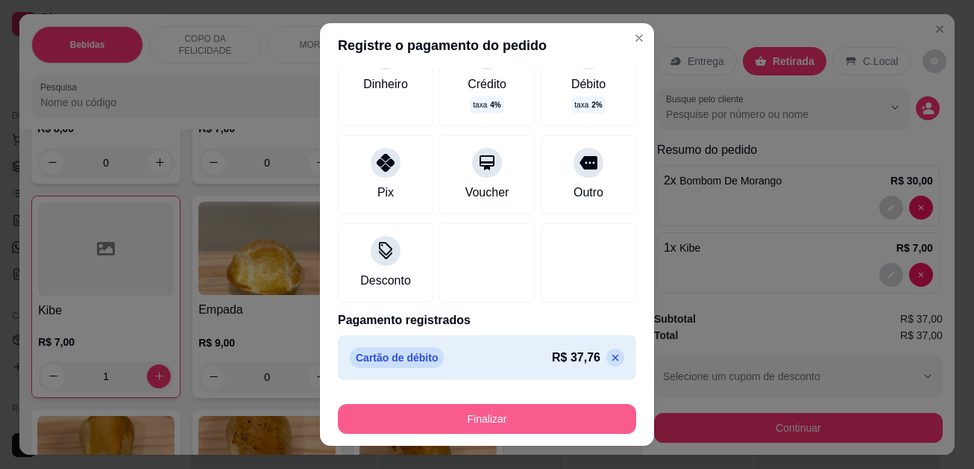
click at [473, 423] on button "Finalizar" at bounding box center [487, 419] width 298 height 30
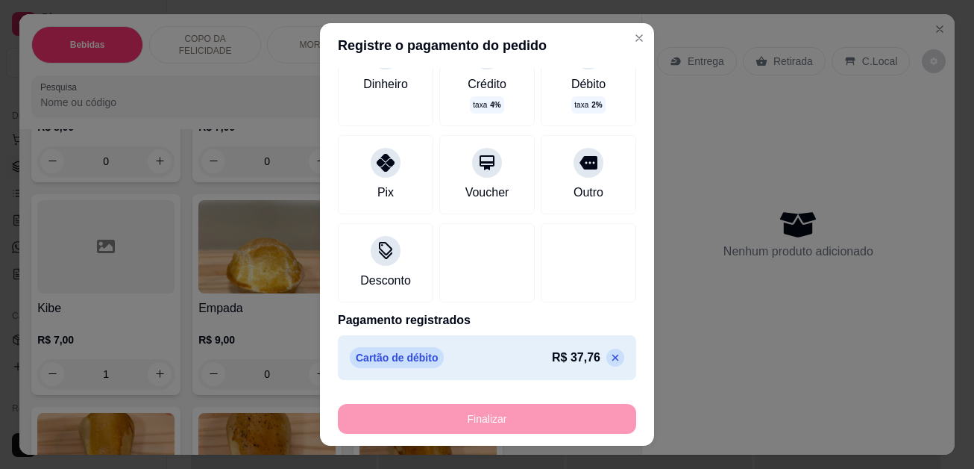
type input "0"
type input "-R$ 37,00"
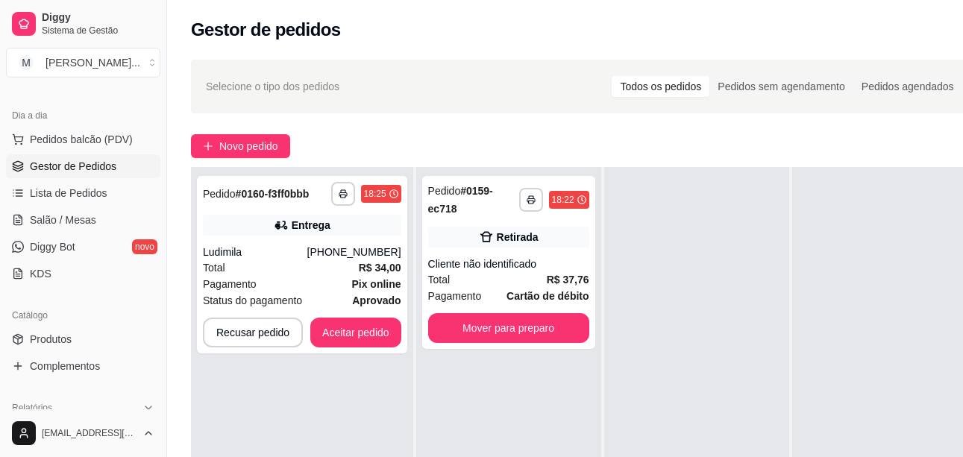
click at [463, 398] on div "**********" at bounding box center [508, 395] width 185 height 457
click at [266, 147] on span "Novo pedido" at bounding box center [248, 146] width 59 height 16
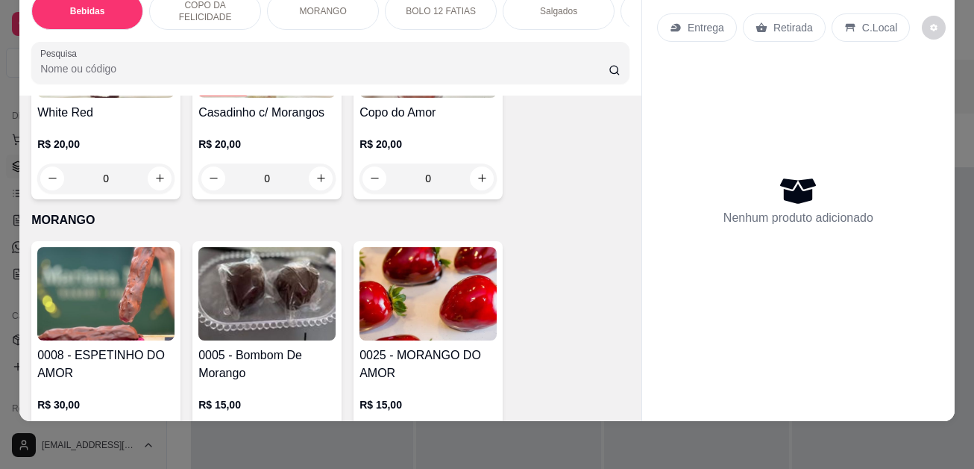
scroll to position [2089, 0]
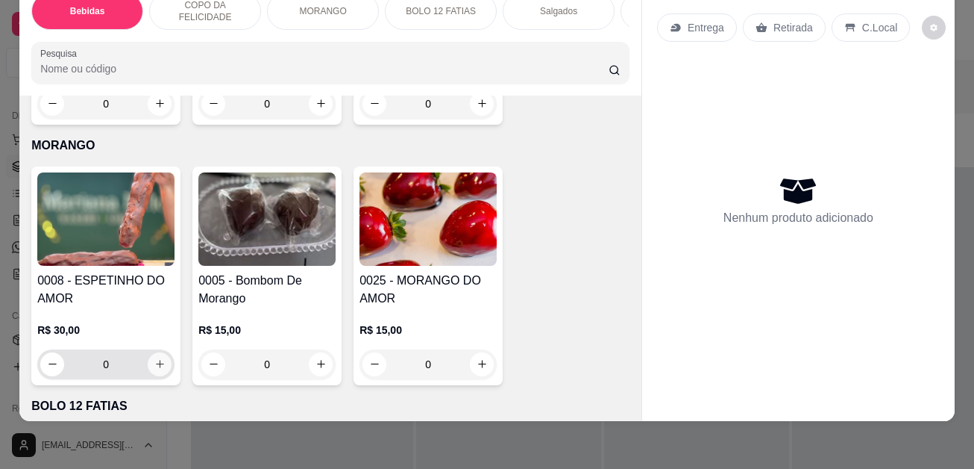
click at [154, 365] on icon "increase-product-quantity" at bounding box center [159, 363] width 11 height 11
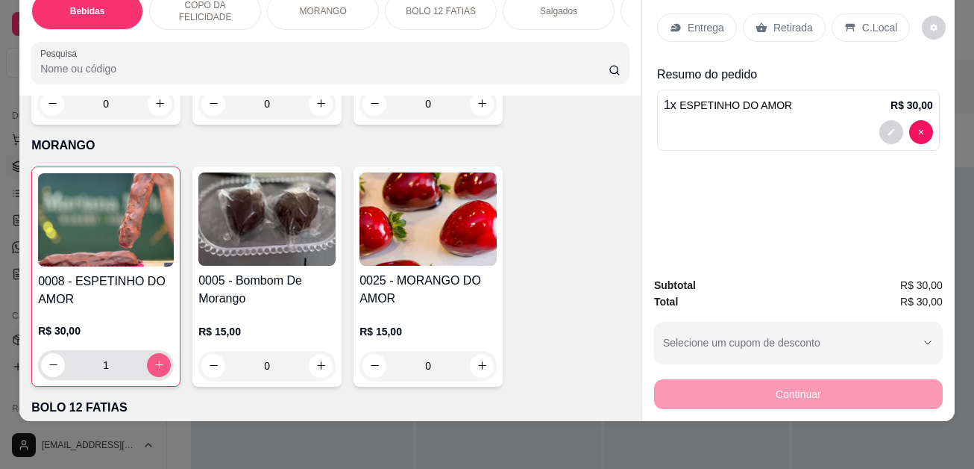
type input "1"
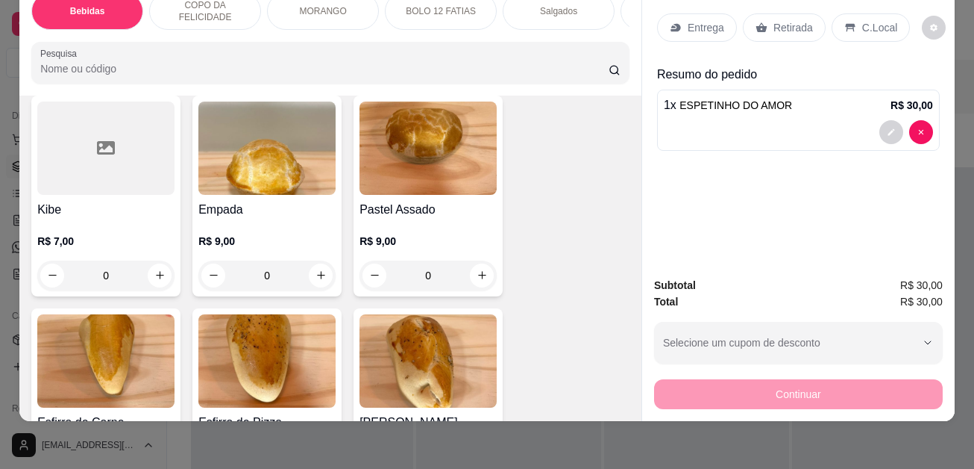
scroll to position [3134, 0]
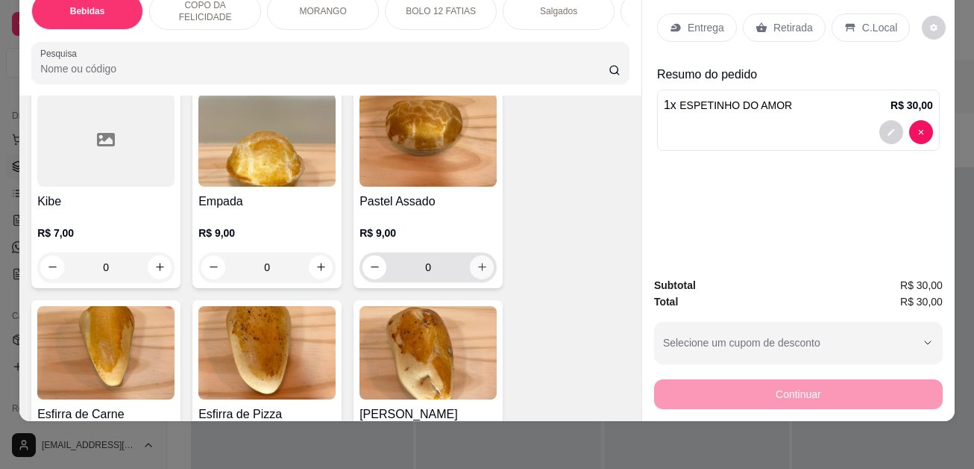
click at [477, 263] on icon "increase-product-quantity" at bounding box center [482, 266] width 11 height 11
type input "1"
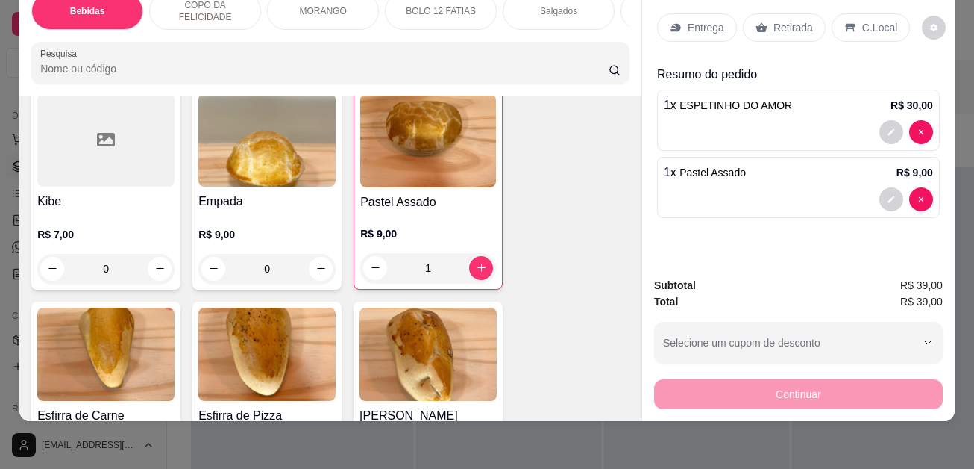
scroll to position [3283, 0]
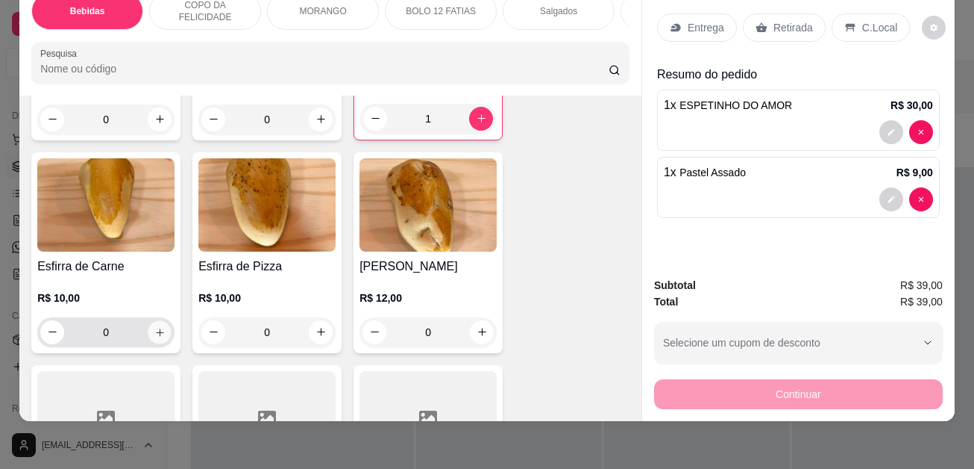
click at [163, 326] on button "increase-product-quantity" at bounding box center [159, 331] width 23 height 23
type input "1"
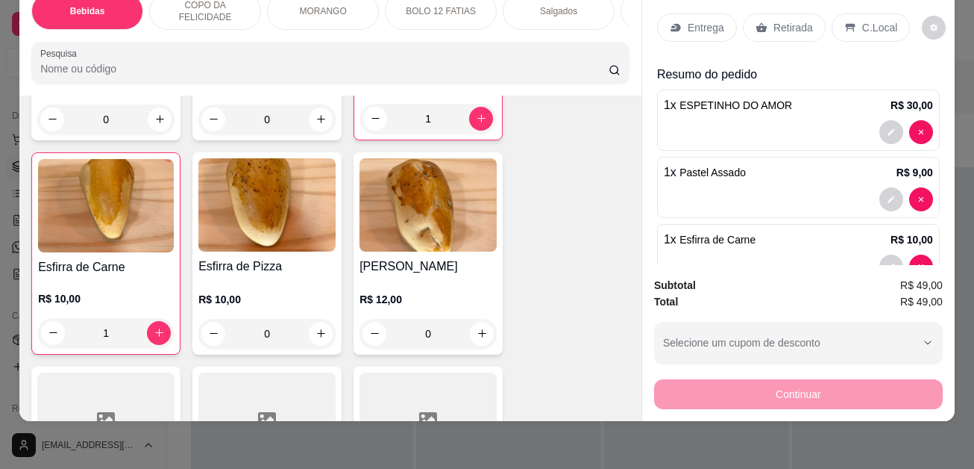
click at [885, 22] on p "C.Local" at bounding box center [879, 27] width 35 height 15
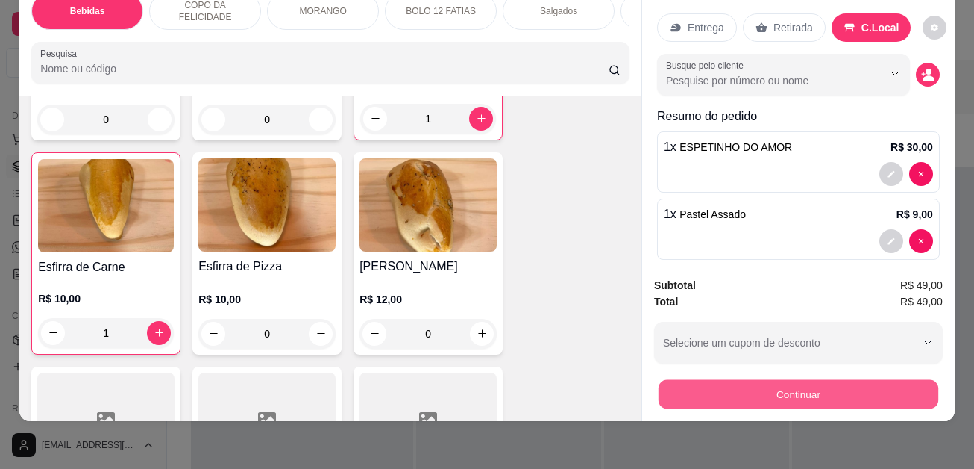
click at [892, 380] on button "Continuar" at bounding box center [799, 394] width 280 height 29
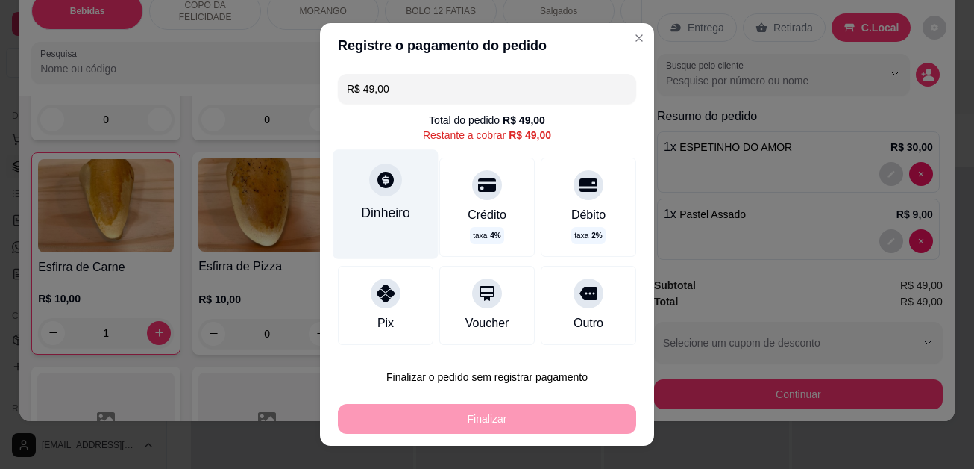
click at [384, 184] on icon at bounding box center [385, 179] width 19 height 19
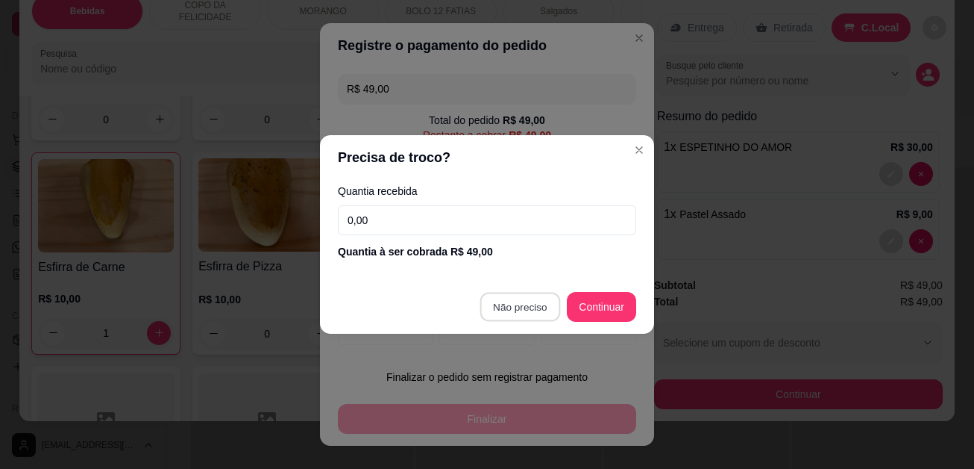
type input "R$ 0,00"
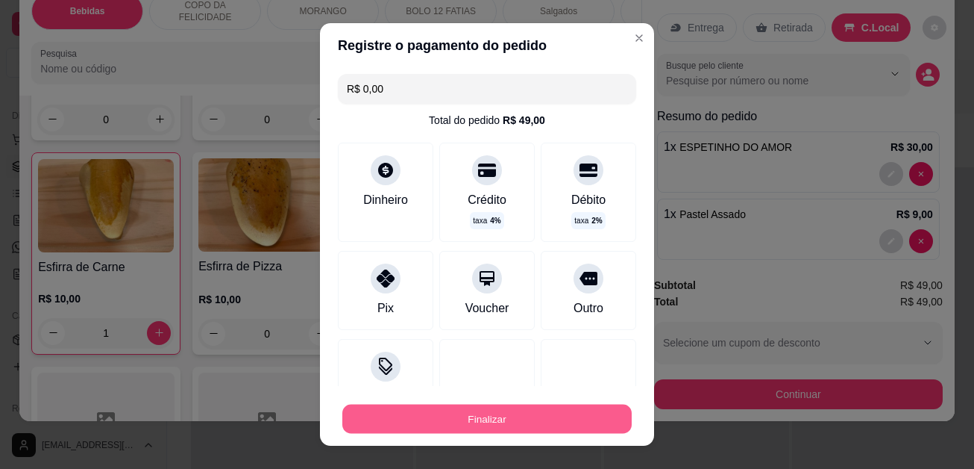
click at [507, 415] on button "Finalizar" at bounding box center [486, 418] width 289 height 29
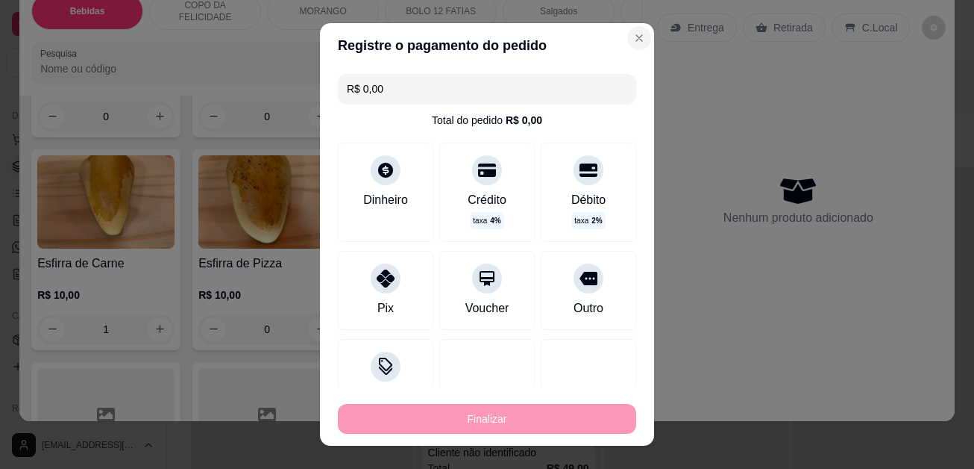
type input "0"
type input "-R$ 49,00"
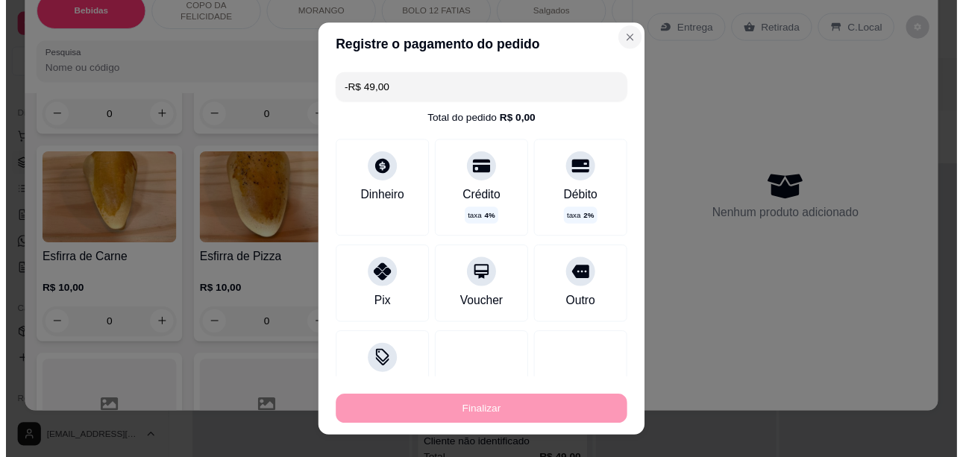
scroll to position [3280, 0]
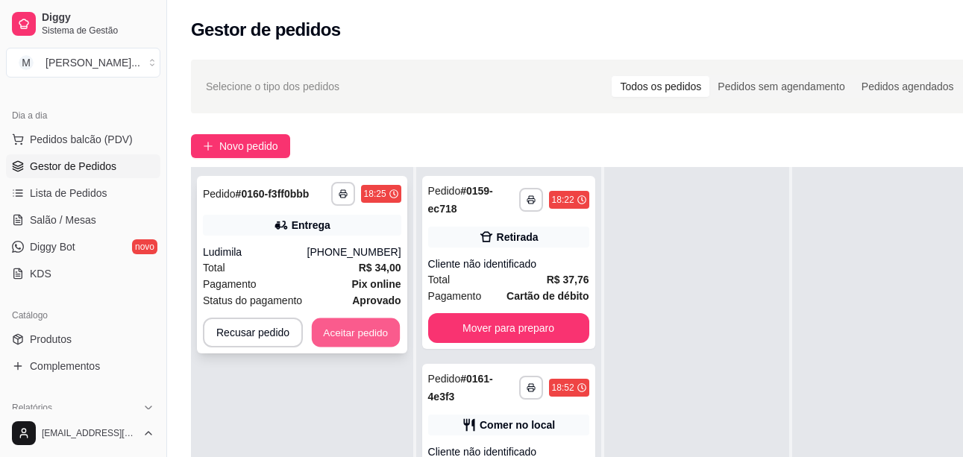
click at [333, 329] on button "Aceitar pedido" at bounding box center [356, 333] width 88 height 29
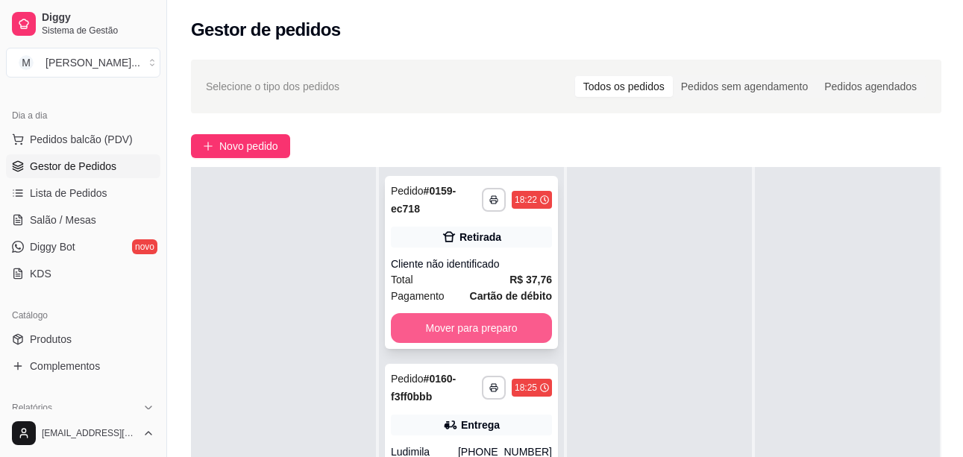
click at [514, 324] on button "Mover para preparo" at bounding box center [471, 328] width 161 height 30
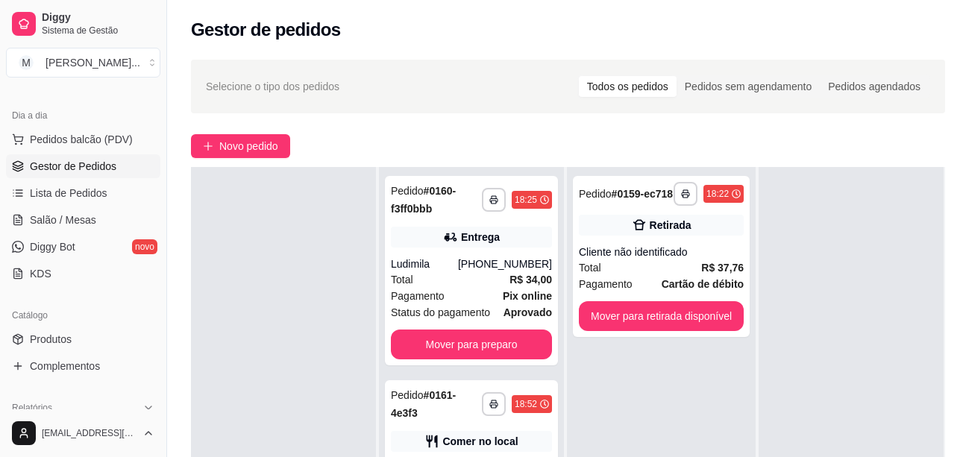
scroll to position [224, 0]
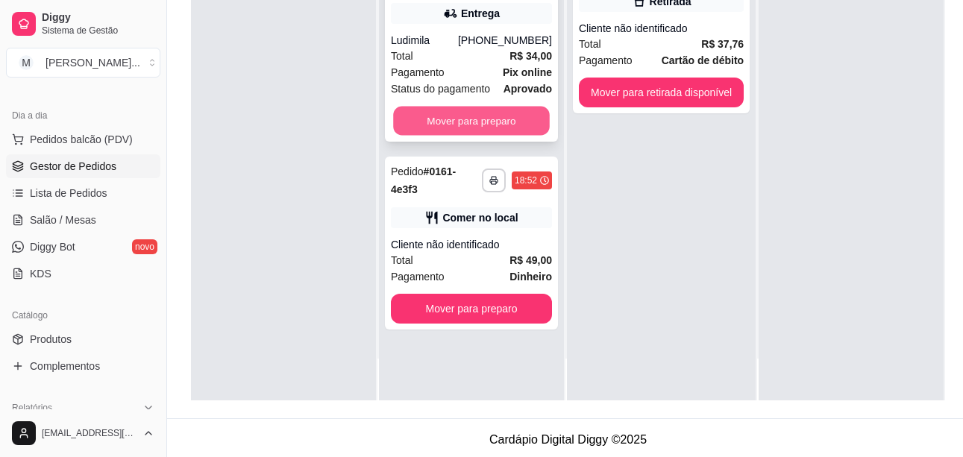
click at [486, 121] on button "Mover para preparo" at bounding box center [471, 121] width 157 height 29
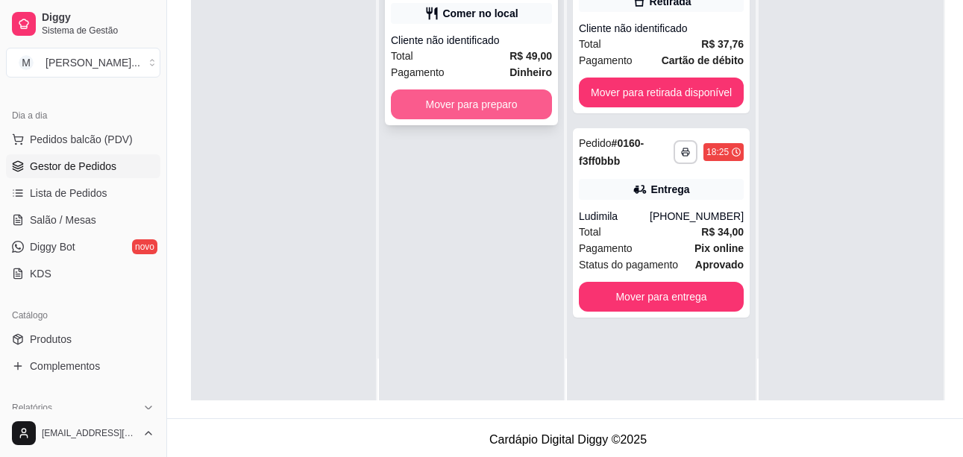
click at [480, 96] on button "Mover para preparo" at bounding box center [471, 105] width 161 height 30
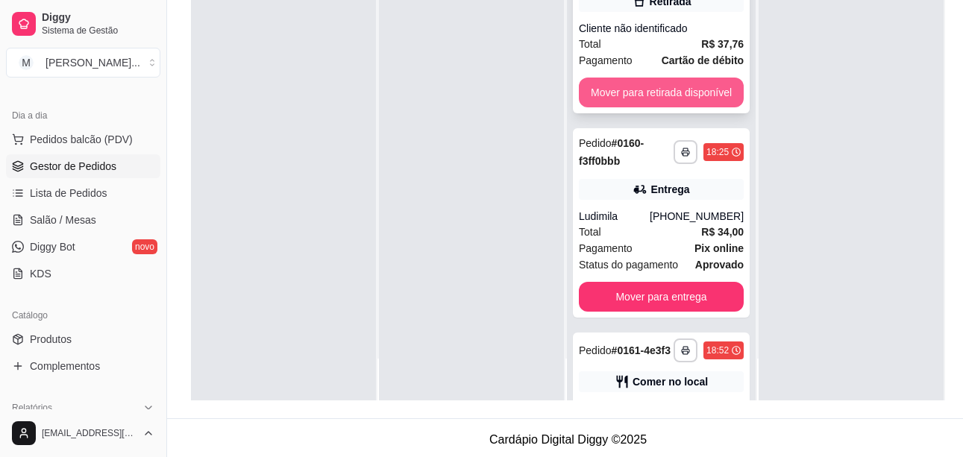
click at [671, 92] on button "Mover para retirada disponível" at bounding box center [661, 93] width 165 height 30
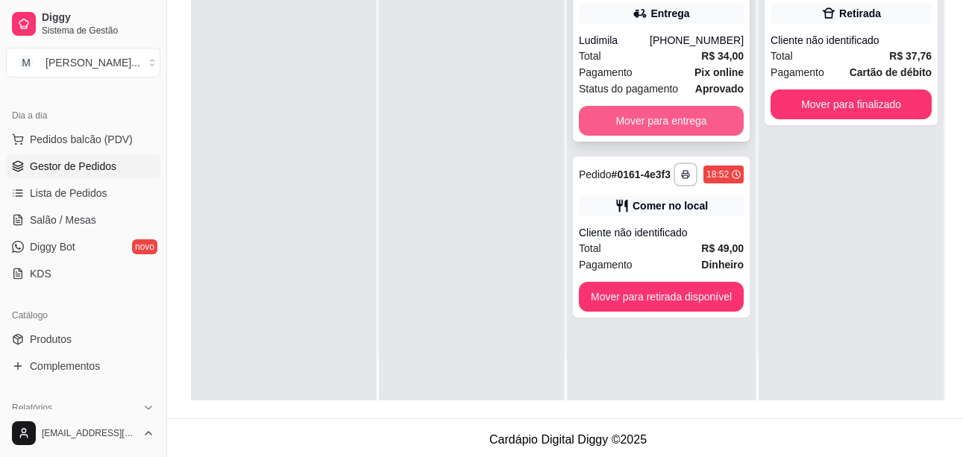
click at [683, 120] on button "Mover para entrega" at bounding box center [661, 121] width 165 height 30
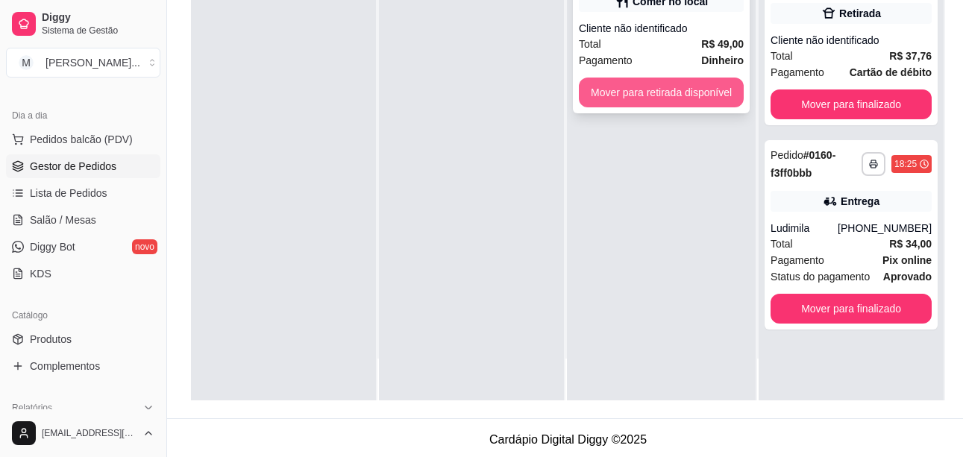
click at [676, 90] on button "Mover para retirada disponível" at bounding box center [661, 93] width 165 height 30
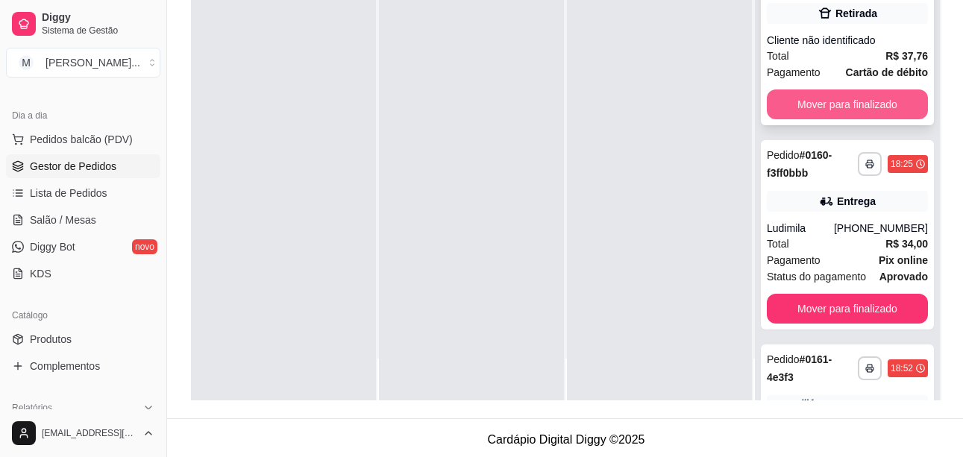
click at [859, 100] on button "Mover para finalizado" at bounding box center [847, 105] width 161 height 30
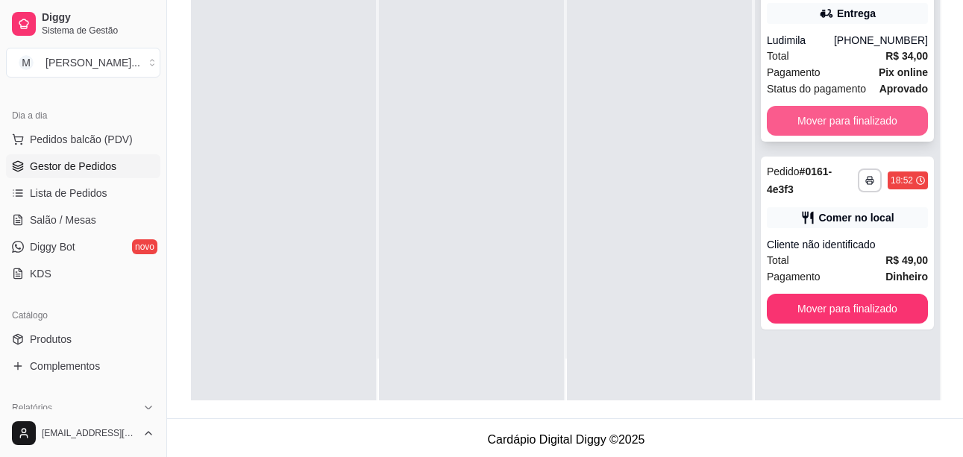
click at [856, 116] on button "Mover para finalizado" at bounding box center [847, 121] width 161 height 30
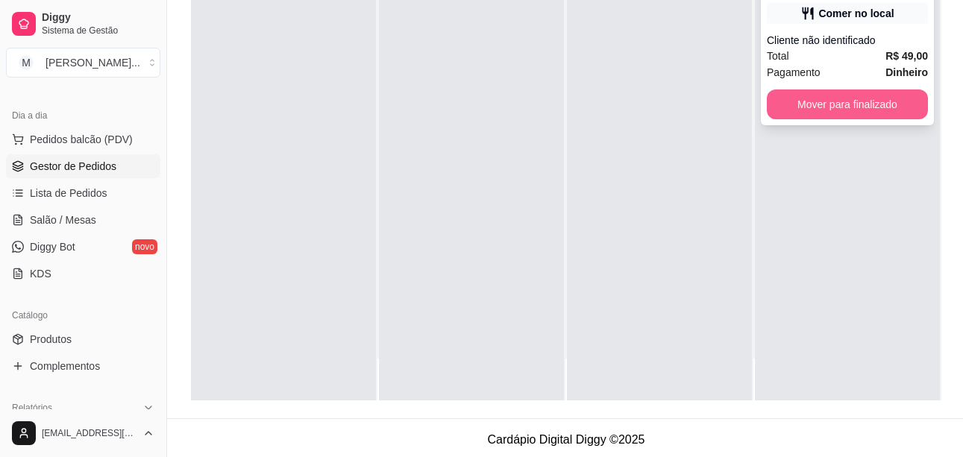
click at [839, 91] on button "Mover para finalizado" at bounding box center [847, 105] width 161 height 30
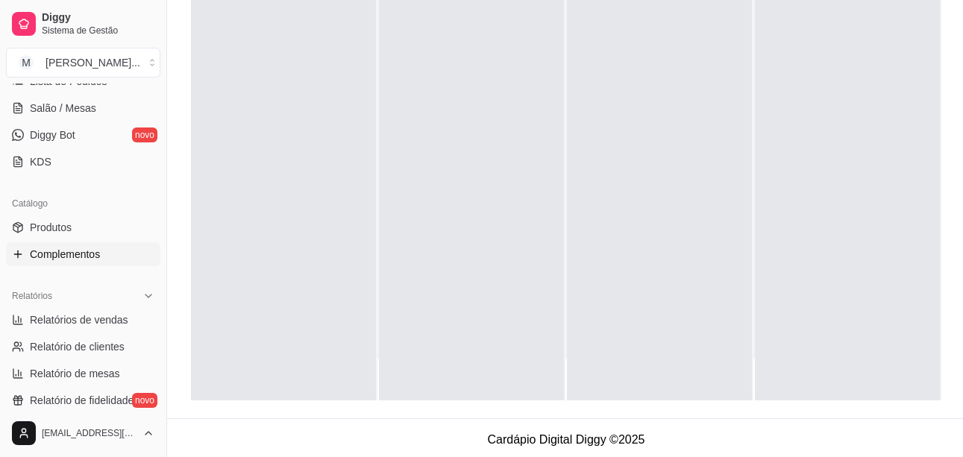
scroll to position [373, 0]
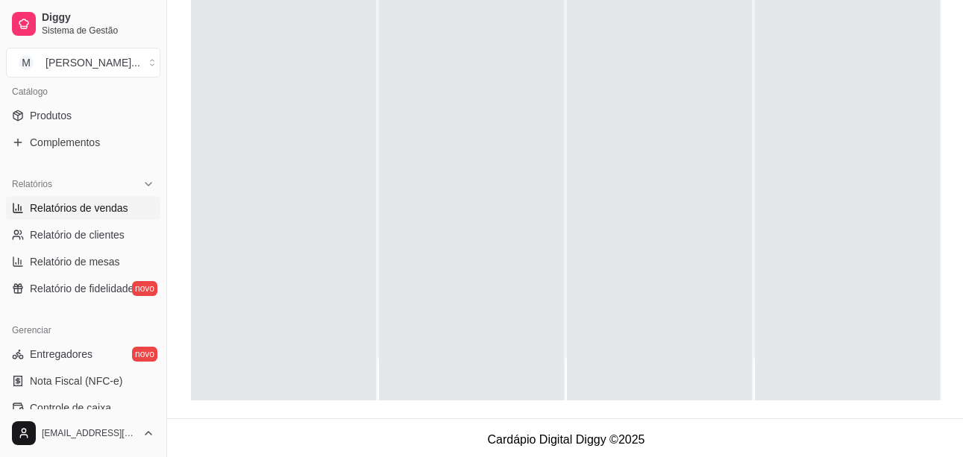
click at [82, 212] on span "Relatórios de vendas" at bounding box center [79, 208] width 98 height 15
select select "ALL"
select select "0"
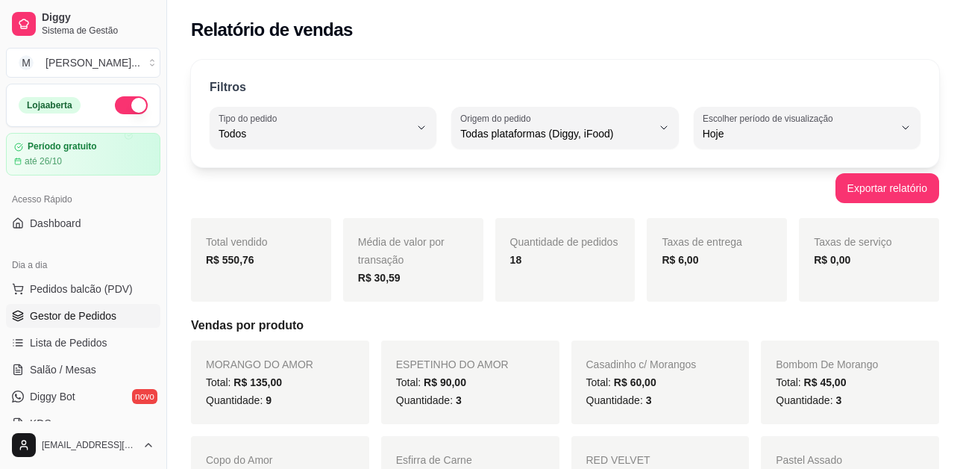
click at [81, 318] on span "Gestor de Pedidos" at bounding box center [73, 315] width 87 height 15
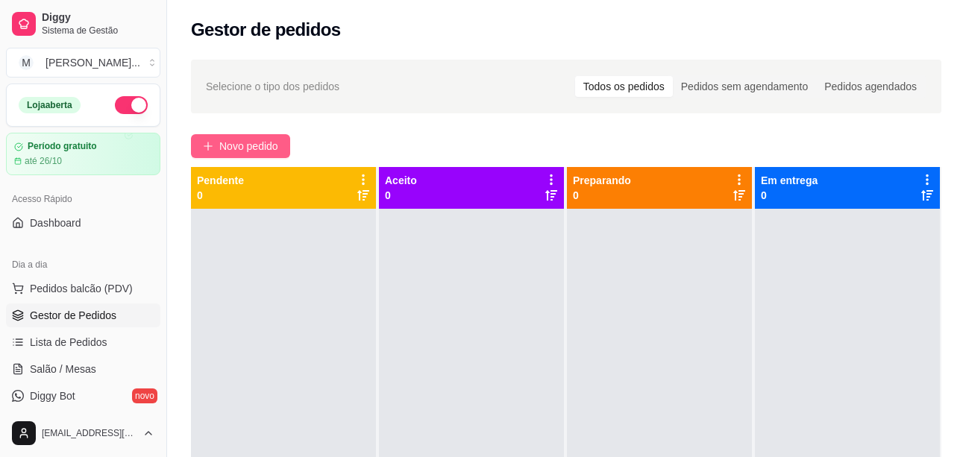
click at [261, 148] on span "Novo pedido" at bounding box center [248, 146] width 59 height 16
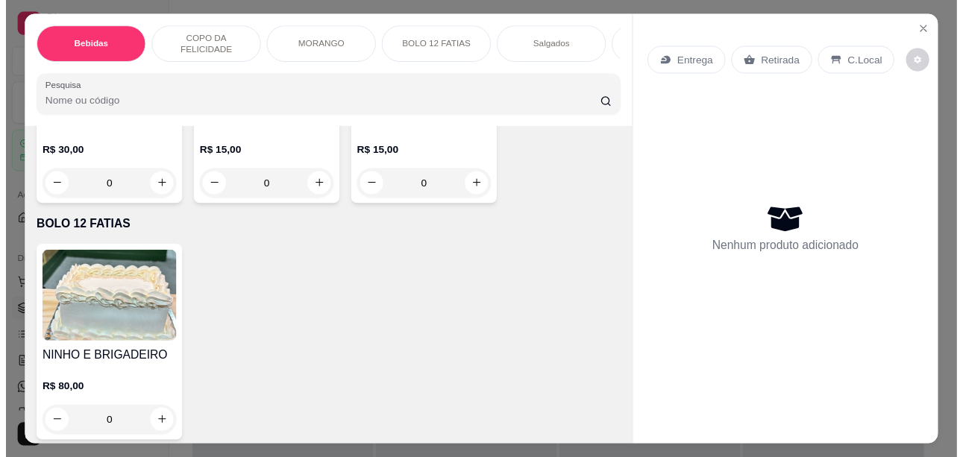
scroll to position [2313, 0]
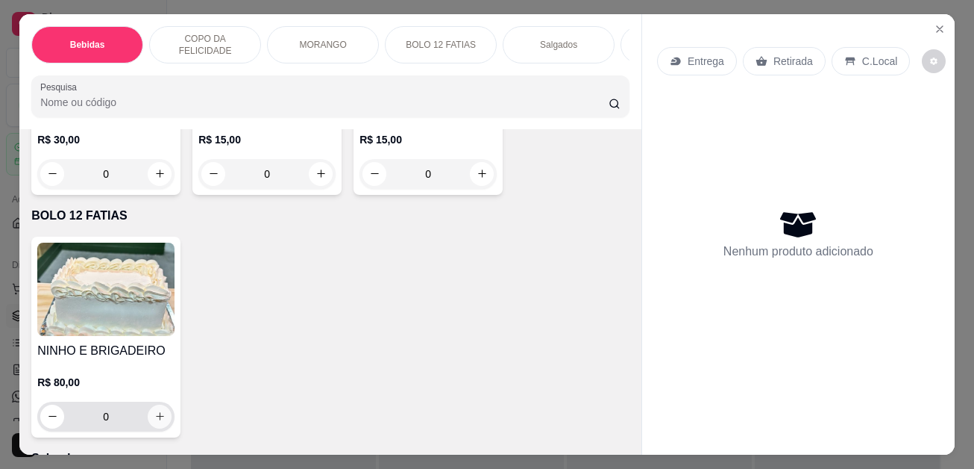
click at [156, 413] on button "increase-product-quantity" at bounding box center [160, 416] width 24 height 24
type input "1"
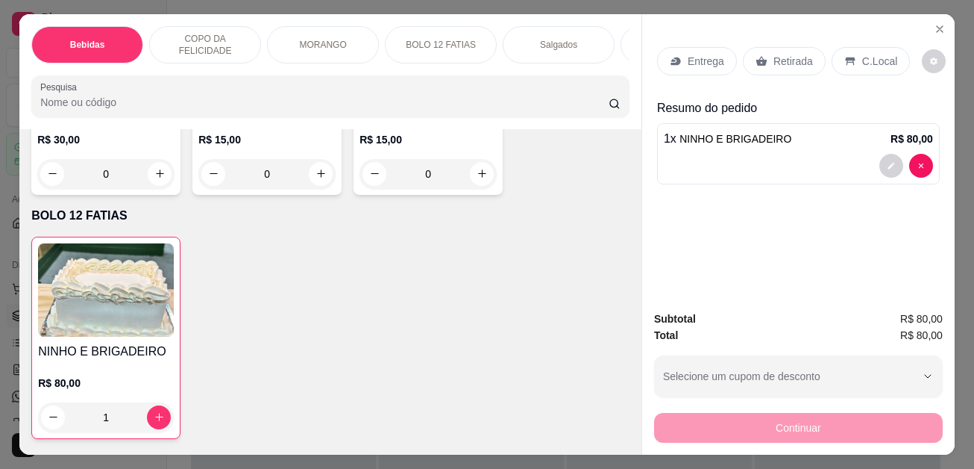
click at [881, 54] on p "C.Local" at bounding box center [879, 61] width 35 height 15
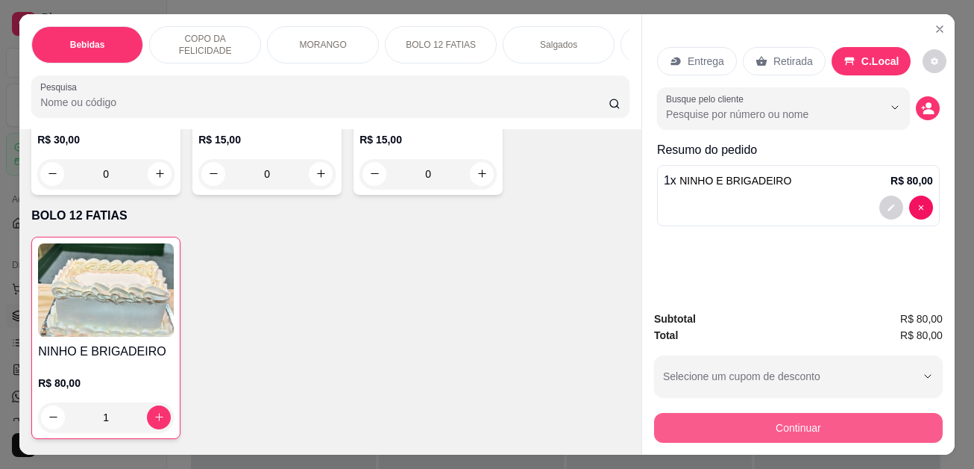
click at [807, 425] on button "Continuar" at bounding box center [798, 428] width 289 height 30
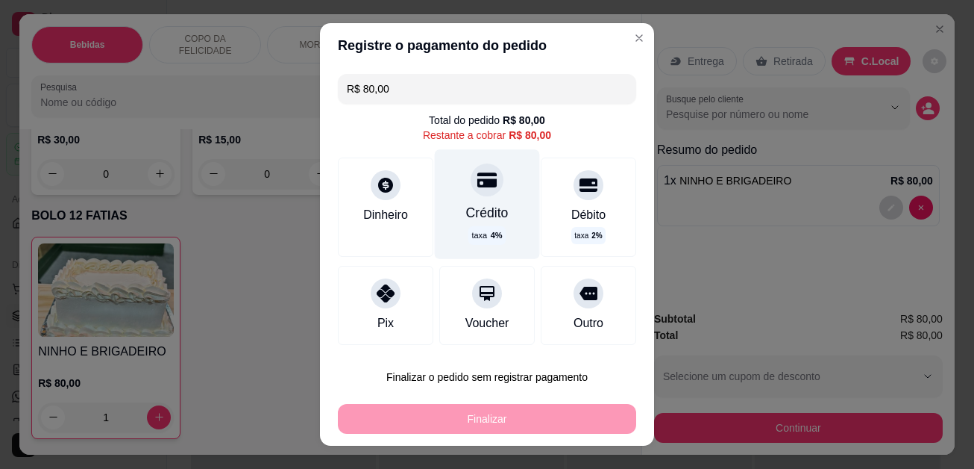
click at [471, 190] on div at bounding box center [487, 179] width 33 height 33
type input "R$ 0,00"
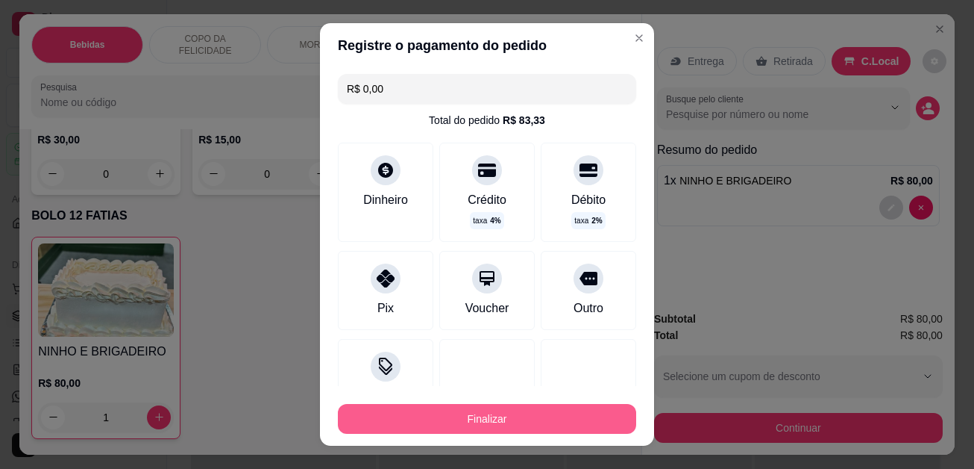
click at [513, 419] on button "Finalizar" at bounding box center [487, 419] width 298 height 30
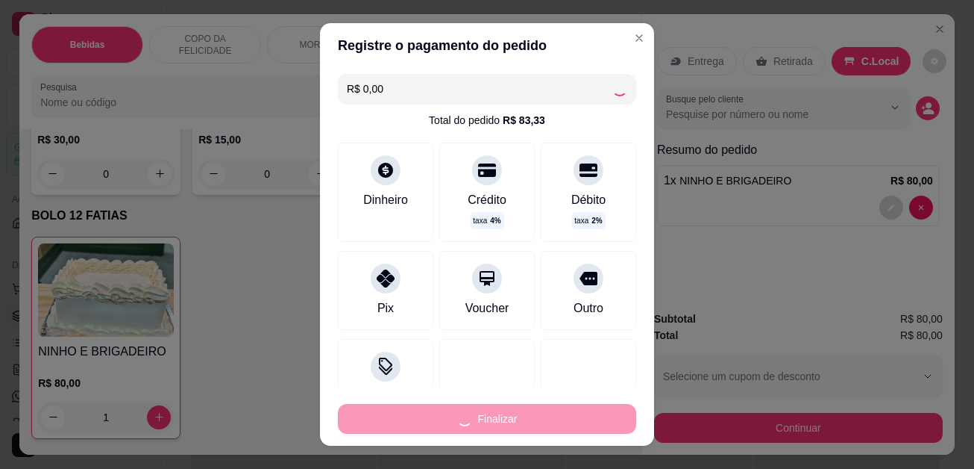
type input "0"
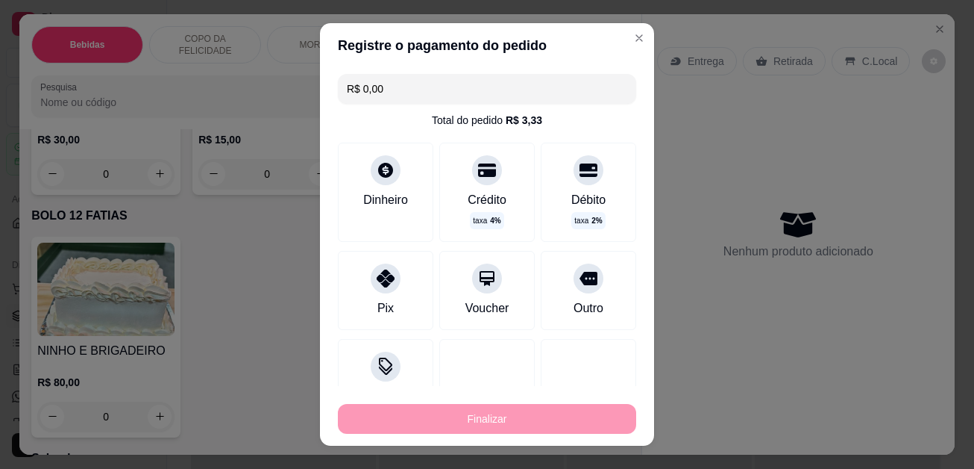
type input "-R$ 80,00"
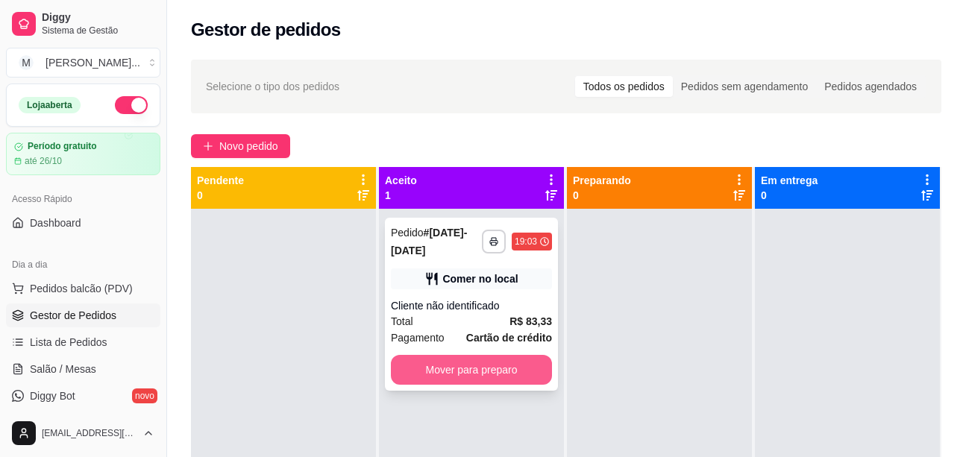
click at [530, 363] on button "Mover para preparo" at bounding box center [471, 370] width 161 height 30
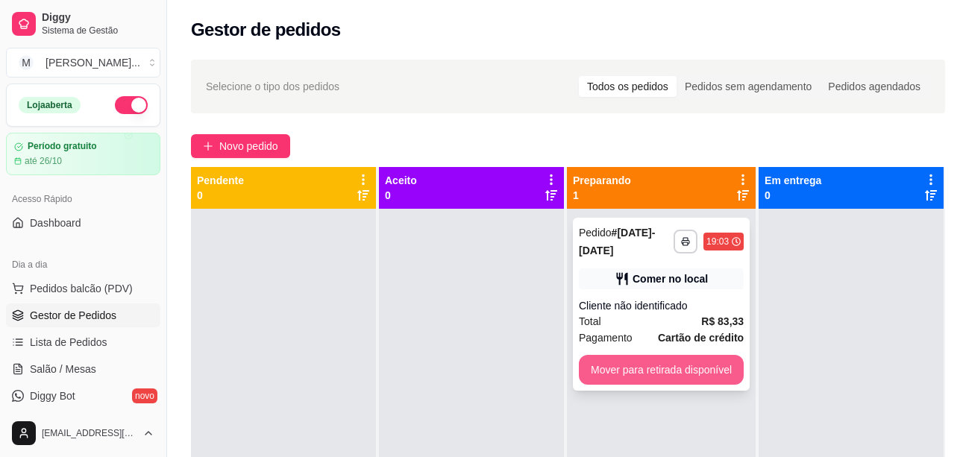
click at [598, 355] on button "Mover para retirada disponível" at bounding box center [661, 370] width 165 height 30
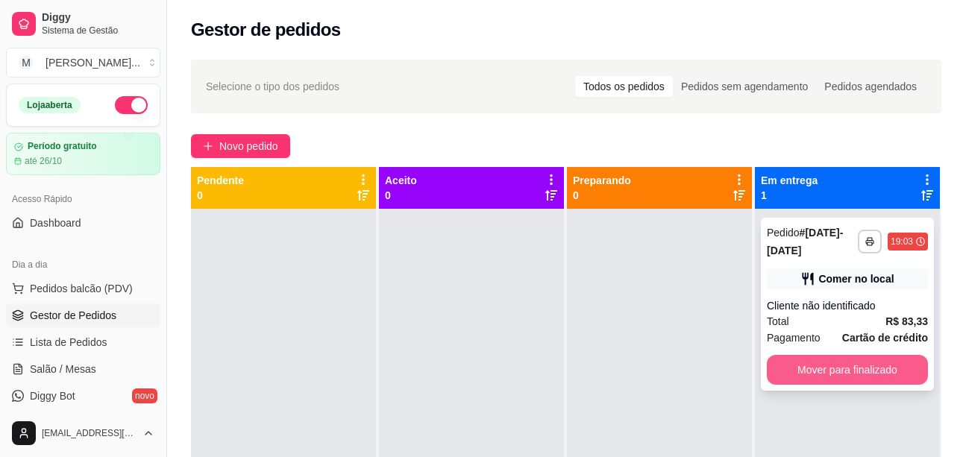
click at [868, 371] on button "Mover para finalizado" at bounding box center [847, 370] width 161 height 30
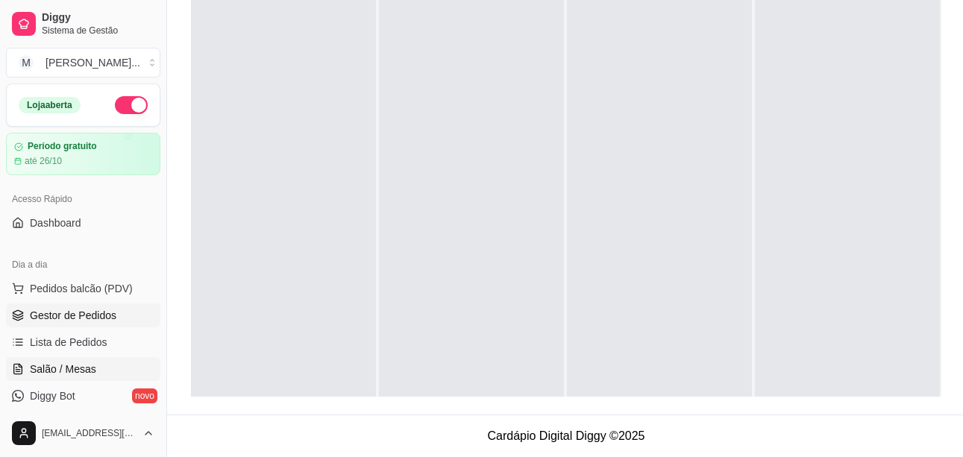
scroll to position [224, 0]
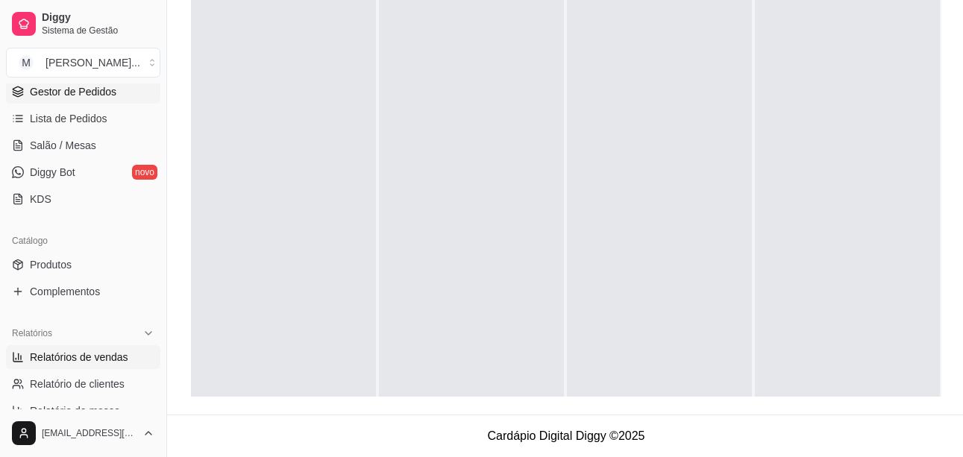
click at [110, 351] on span "Relatórios de vendas" at bounding box center [79, 357] width 98 height 15
select select "ALL"
select select "0"
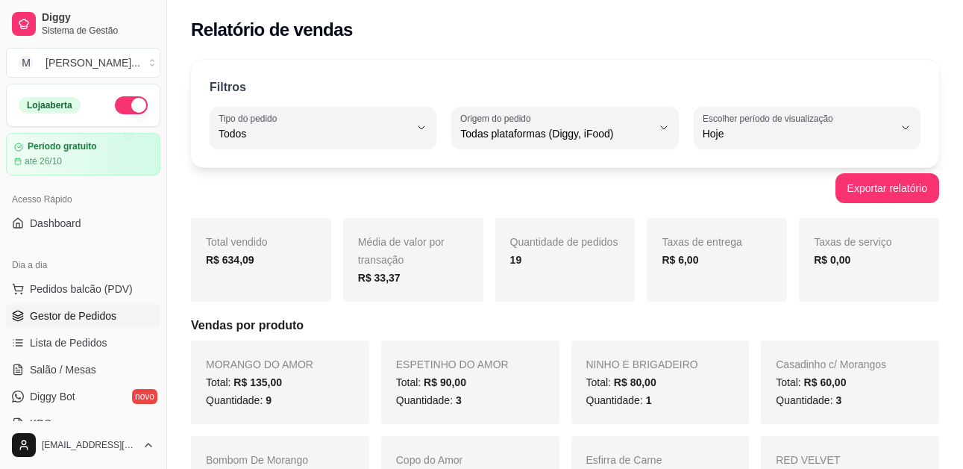
click at [77, 315] on span "Gestor de Pedidos" at bounding box center [73, 315] width 87 height 15
